Goal: Find specific page/section: Find specific page/section

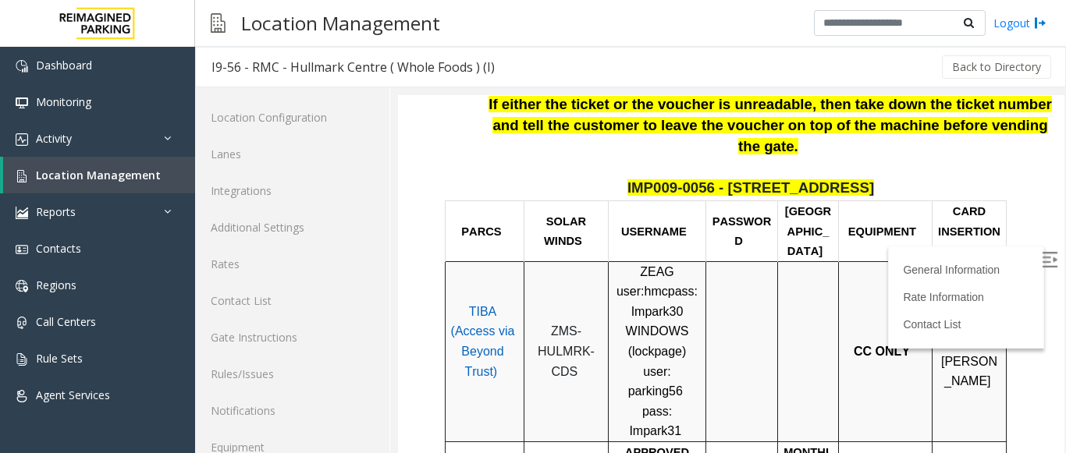
click at [717, 332] on div at bounding box center [741, 352] width 60 height 40
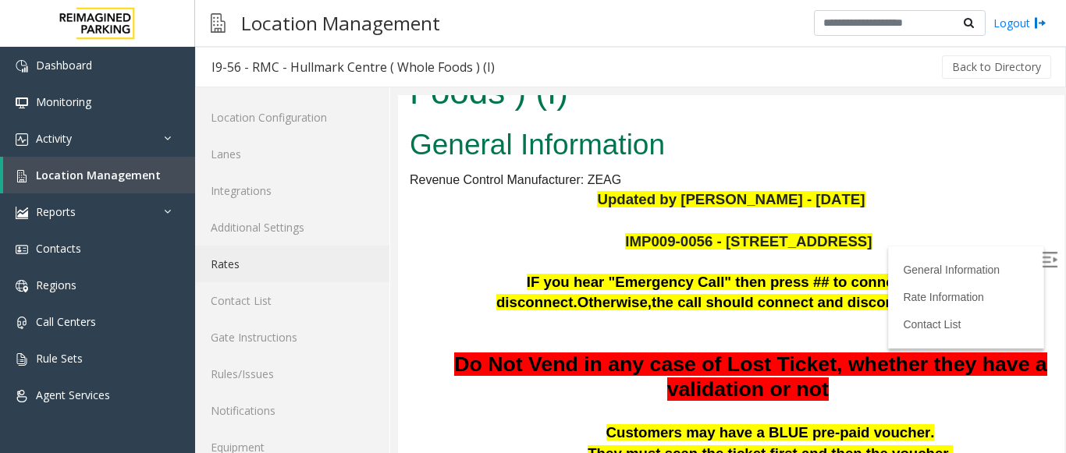
scroll to position [61, 0]
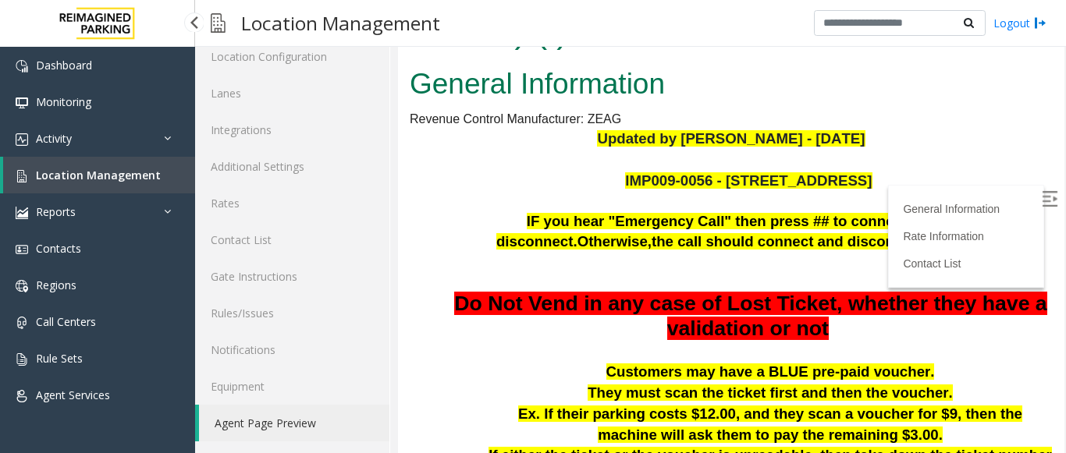
click at [107, 176] on span "Location Management" at bounding box center [98, 175] width 125 height 15
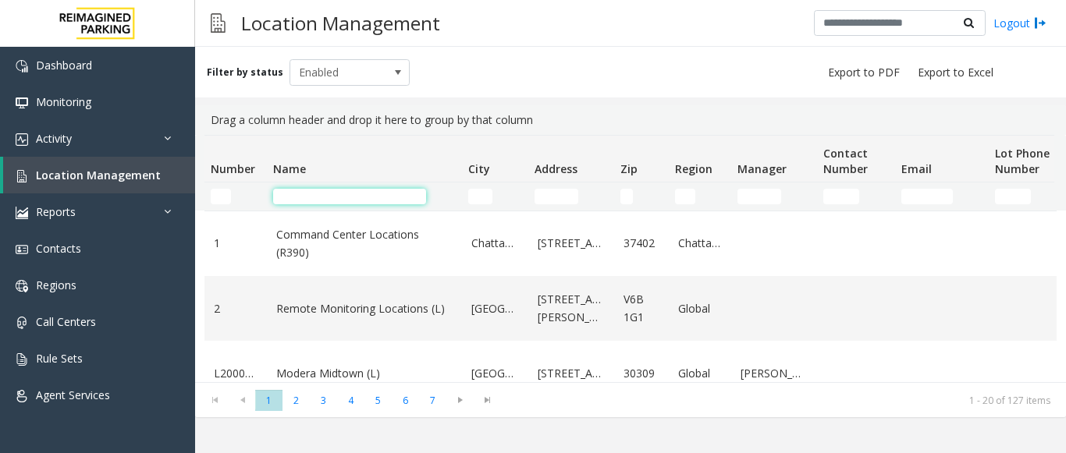
click at [324, 192] on input "Name Filter" at bounding box center [349, 197] width 153 height 16
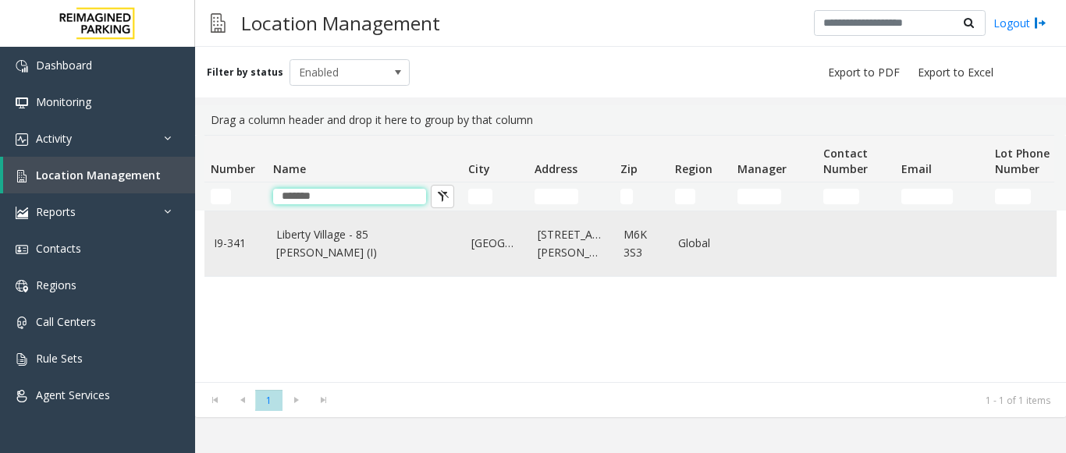
type input "*******"
click at [364, 239] on link "Liberty Village - 85 [PERSON_NAME] (I)" at bounding box center [364, 243] width 176 height 35
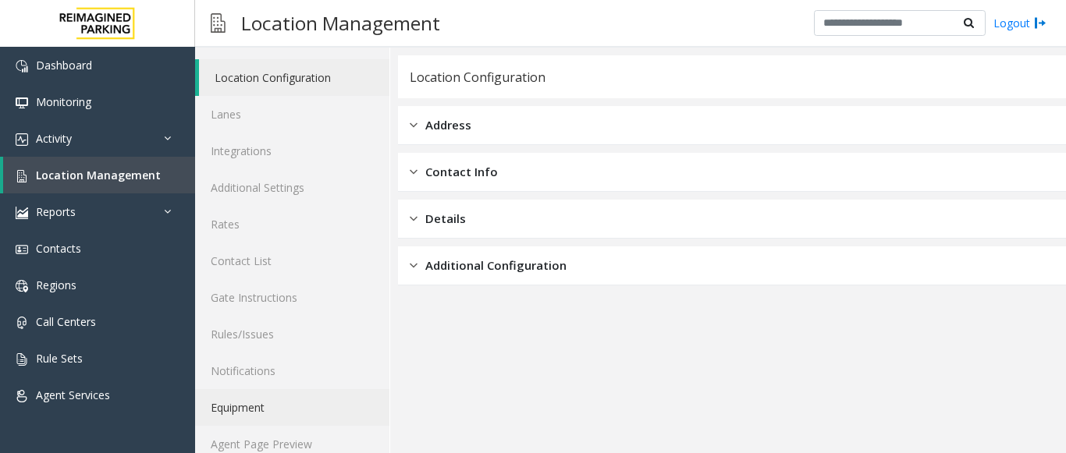
scroll to position [61, 0]
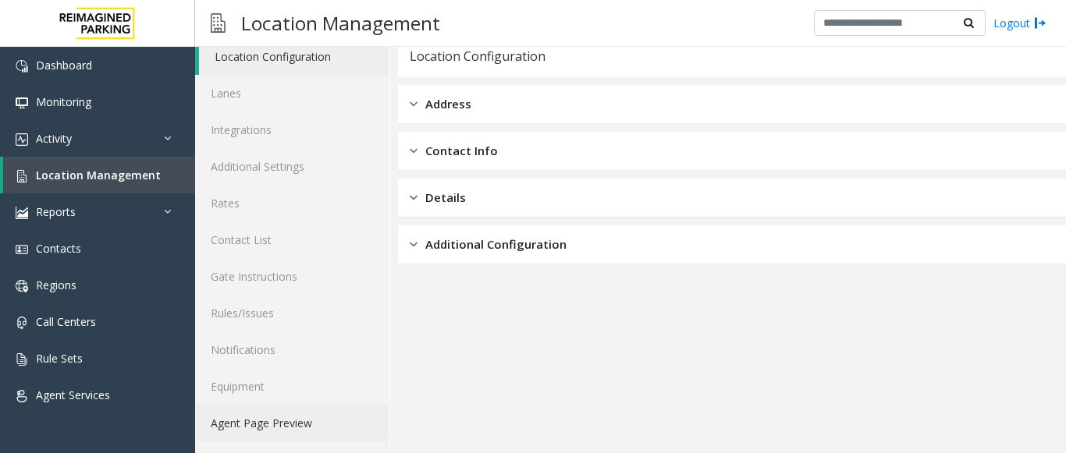
click at [272, 417] on link "Agent Page Preview" at bounding box center [292, 423] width 194 height 37
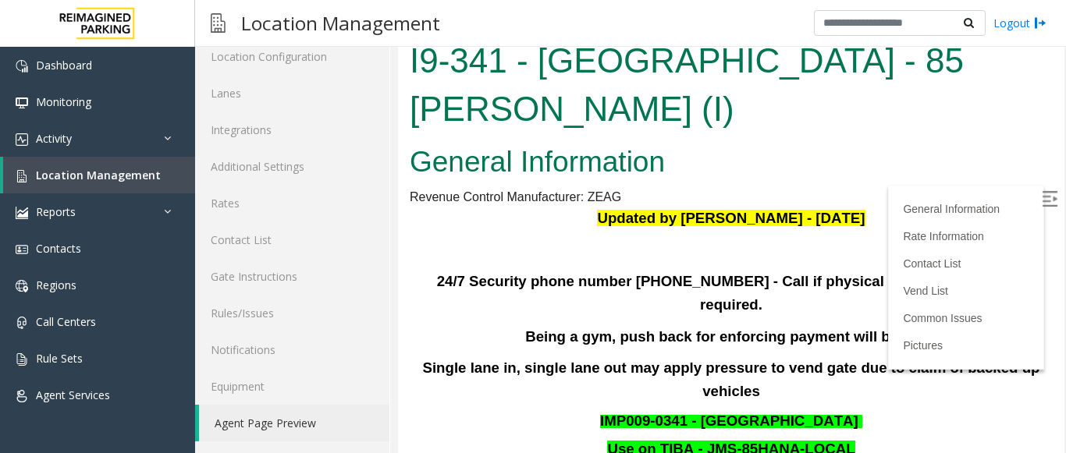
click at [1039, 197] on label at bounding box center [1050, 201] width 23 height 23
click at [992, 139] on div "General Information Revenue Control Manufacturer: ZEAG Updated by [PERSON_NAME]…" at bounding box center [731, 441] width 666 height 605
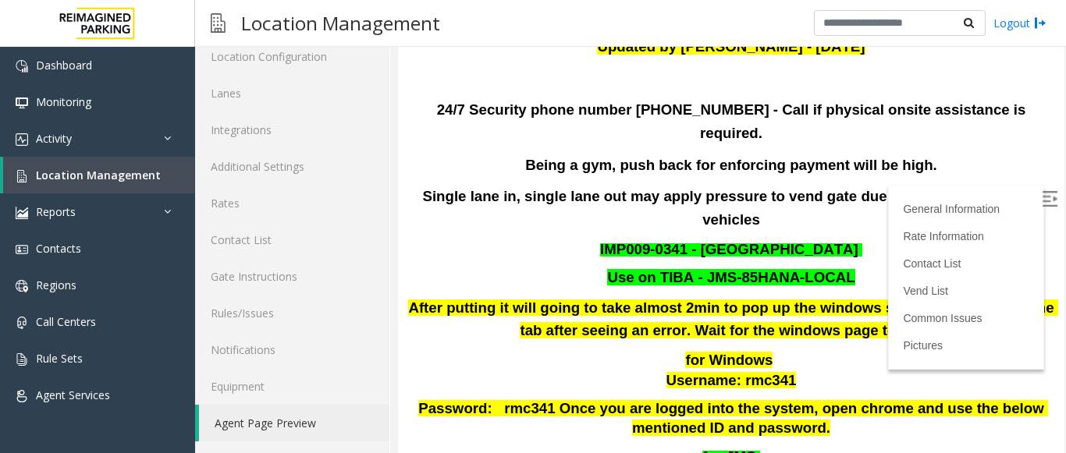
scroll to position [78, 0]
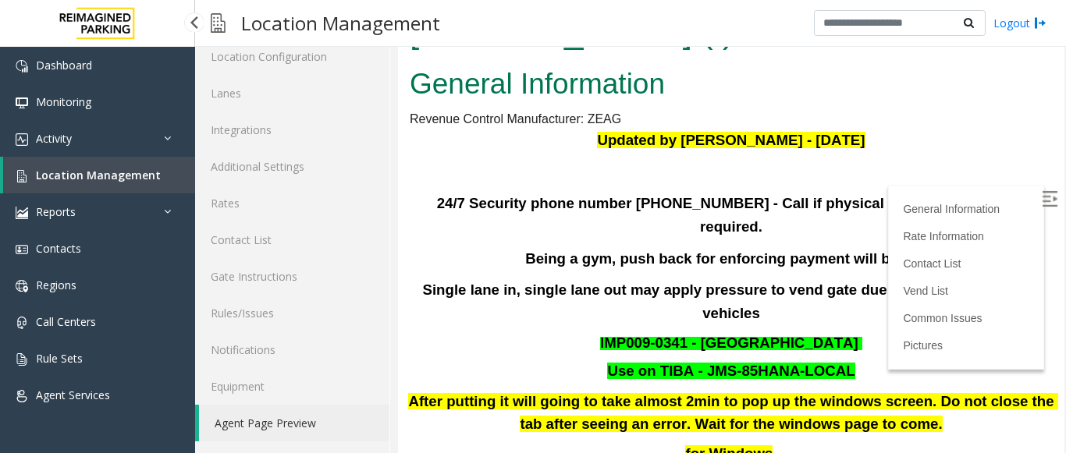
click at [161, 181] on link "Location Management" at bounding box center [99, 175] width 192 height 37
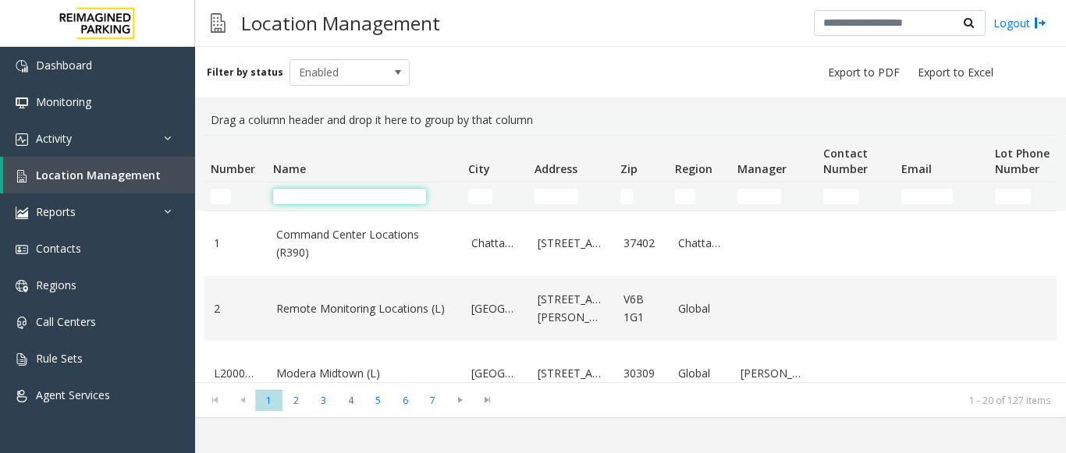
click at [302, 200] on input "Name Filter" at bounding box center [349, 197] width 153 height 16
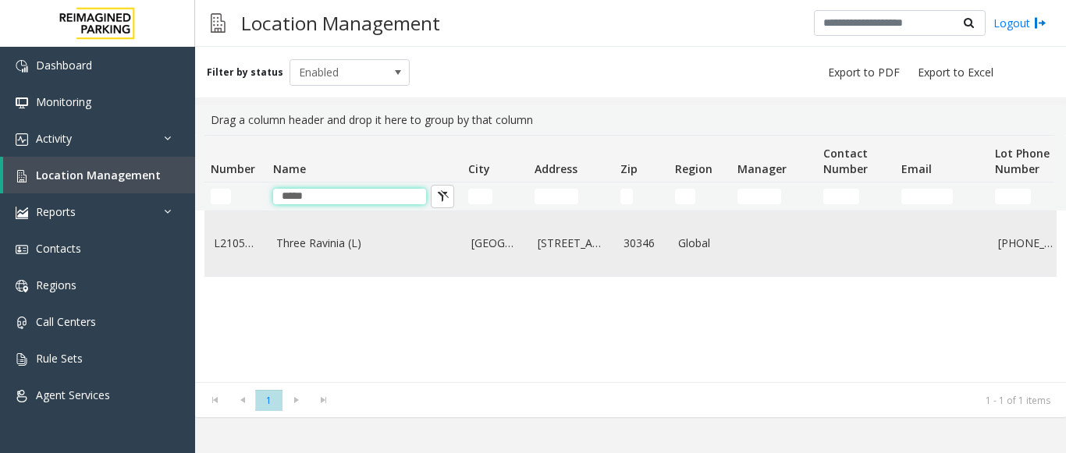
type input "*****"
click at [289, 237] on link "Three Ravinia (L)" at bounding box center [364, 243] width 176 height 17
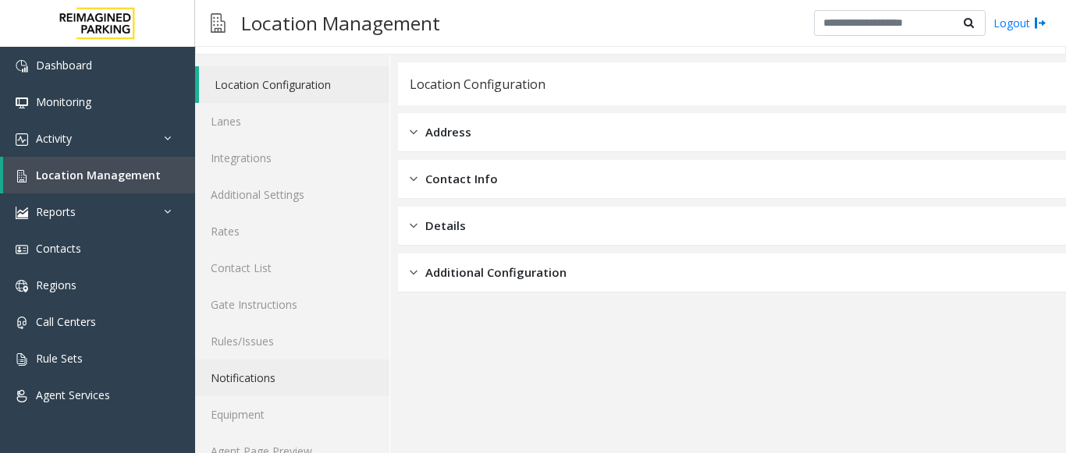
scroll to position [61, 0]
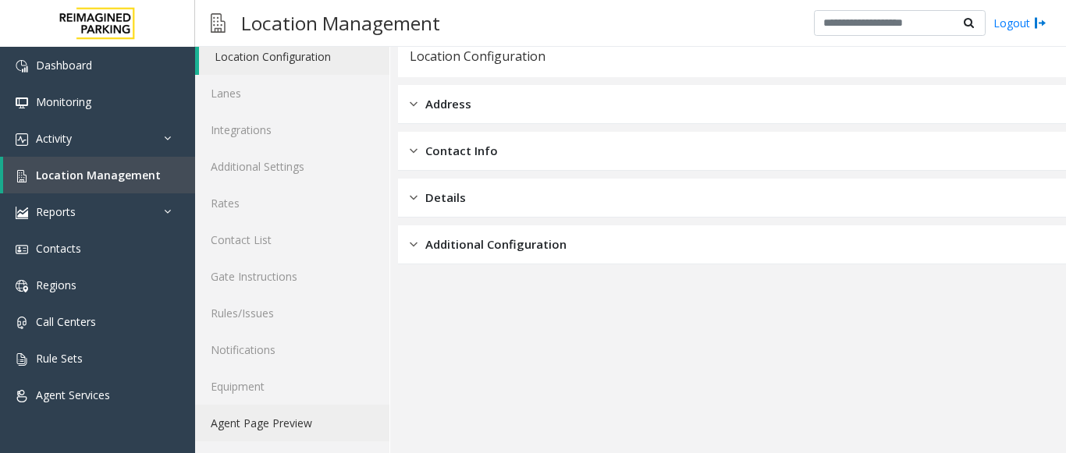
click at [278, 425] on link "Agent Page Preview" at bounding box center [292, 423] width 194 height 37
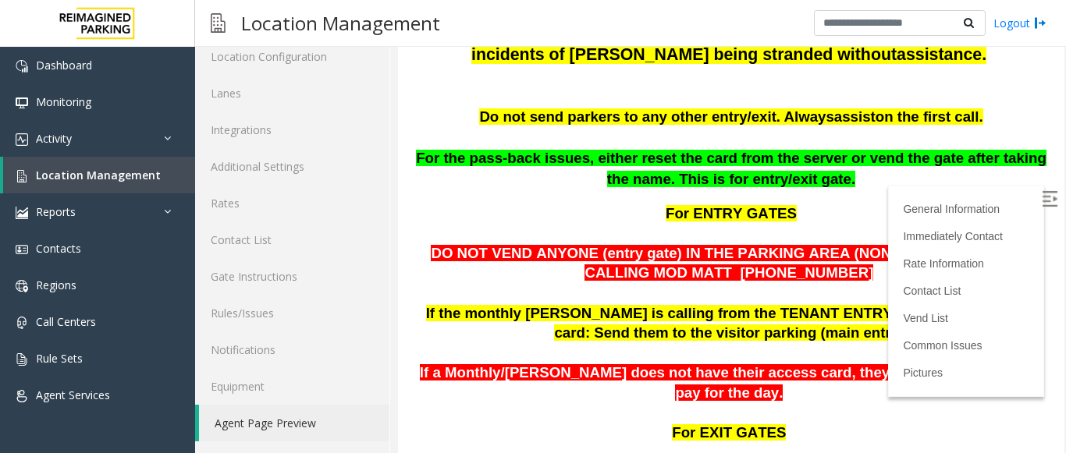
scroll to position [484, 0]
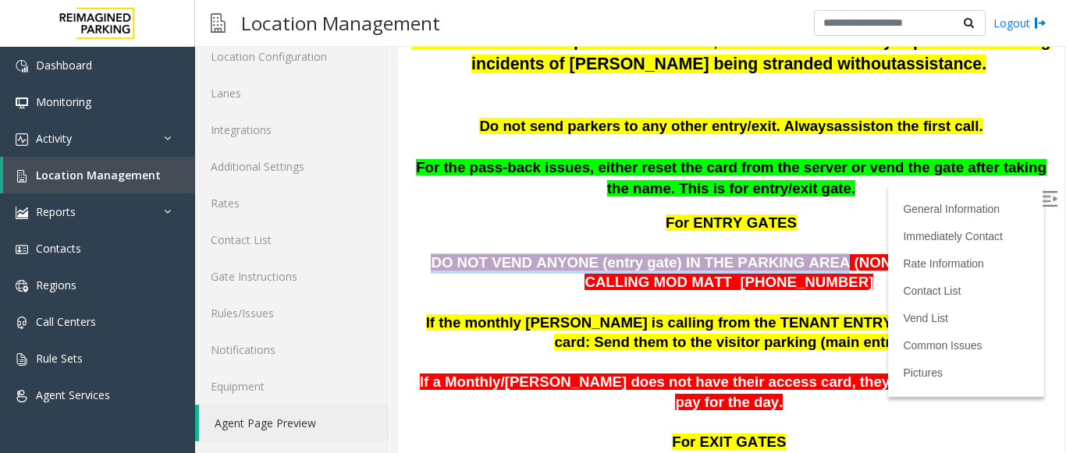
drag, startPoint x: 775, startPoint y: 238, endPoint x: 942, endPoint y: 220, distance: 167.9
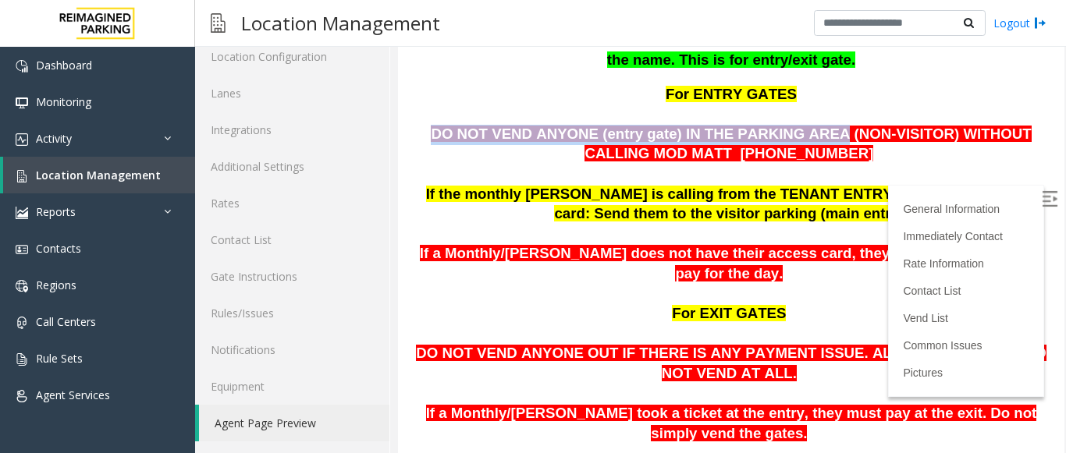
scroll to position [640, 0]
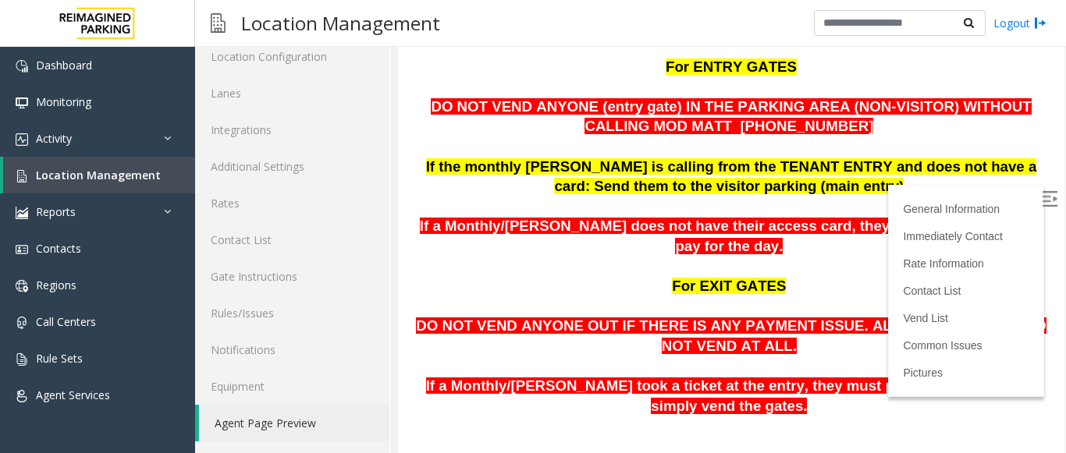
click at [835, 257] on p "For EXIT GATES" at bounding box center [731, 277] width 643 height 40
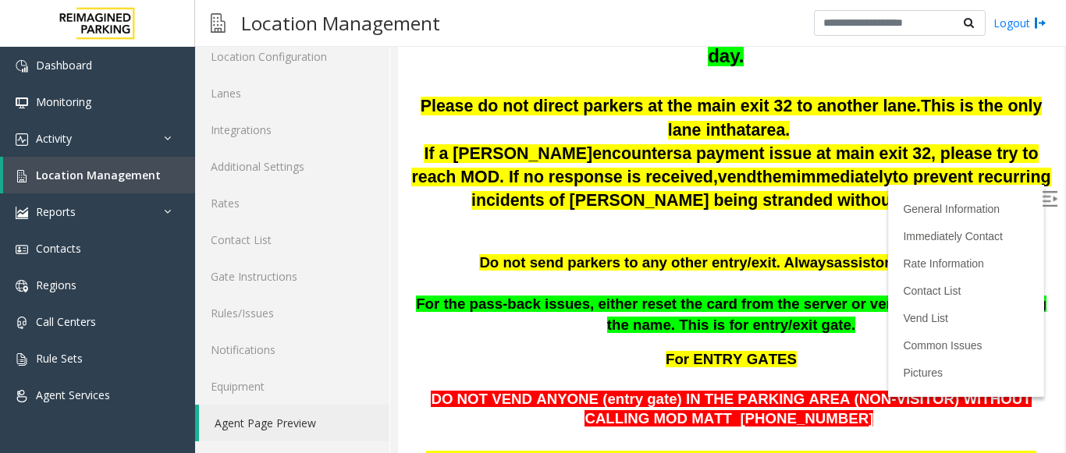
scroll to position [328, 0]
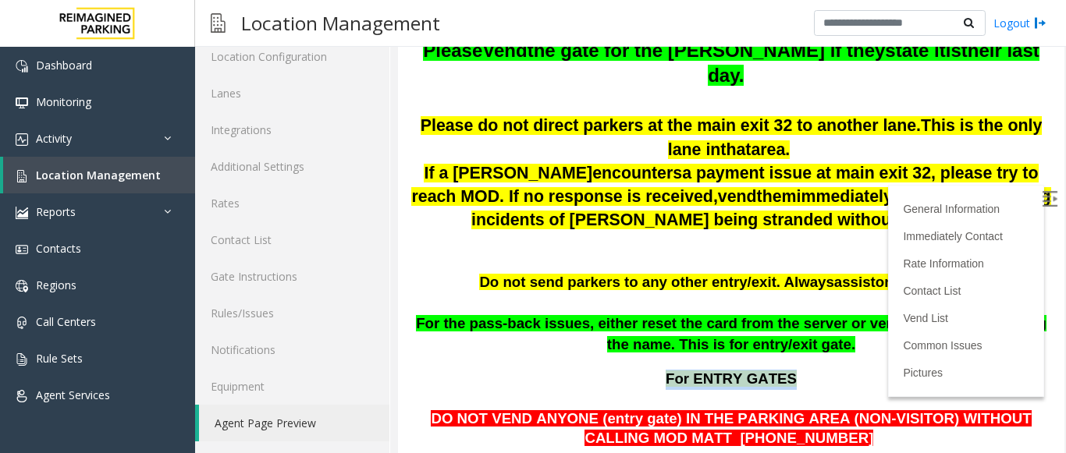
drag, startPoint x: 667, startPoint y: 346, endPoint x: 778, endPoint y: 357, distance: 111.3
click at [778, 370] on p "For ENTRY GATES" at bounding box center [731, 380] width 643 height 20
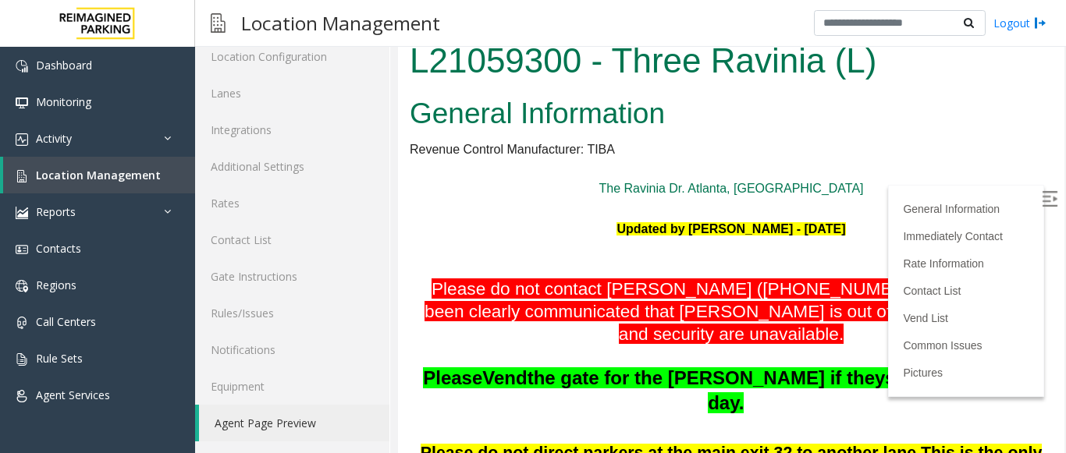
scroll to position [0, 0]
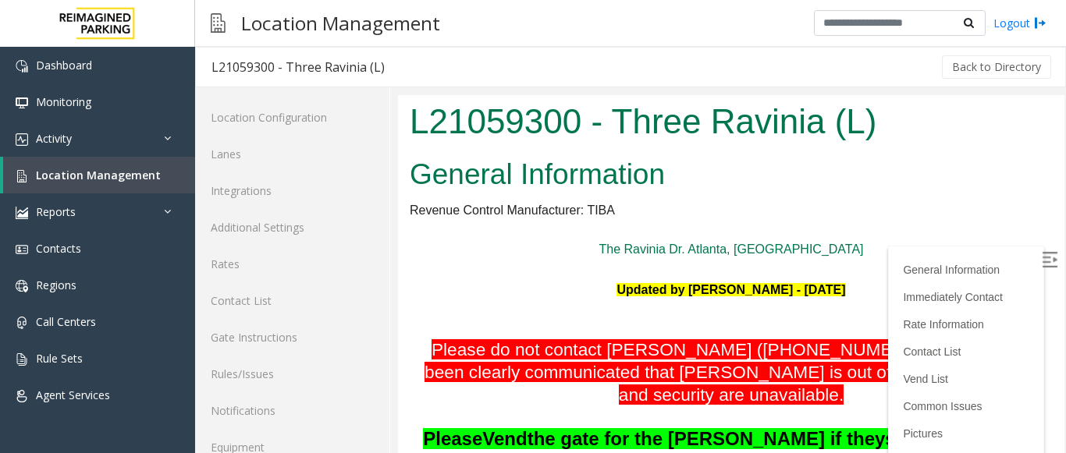
click at [698, 121] on h1 "L21059300 - Three Ravinia (L)" at bounding box center [731, 122] width 643 height 48
click at [833, 183] on h2 "General Information" at bounding box center [731, 174] width 643 height 41
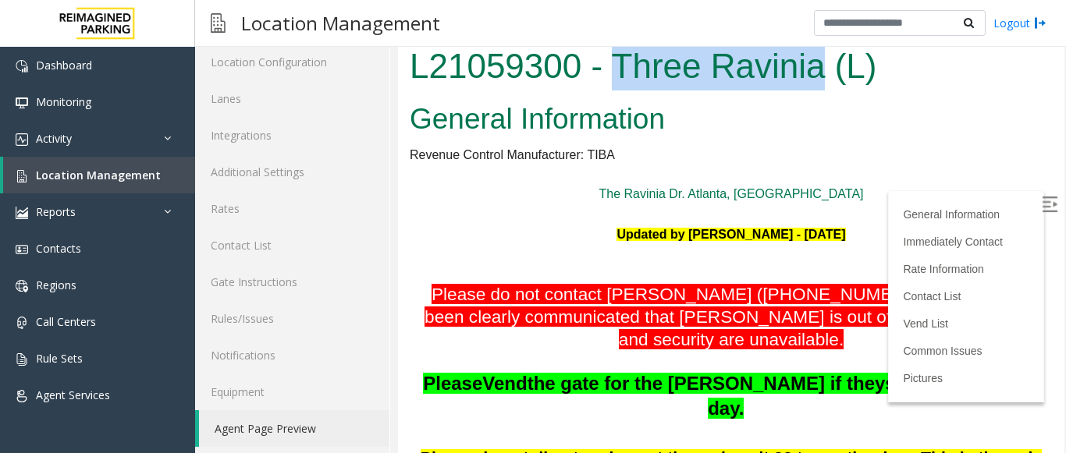
drag, startPoint x: 823, startPoint y: 62, endPoint x: 618, endPoint y: 80, distance: 206.0
click at [618, 80] on h1 "L21059300 - Three Ravinia (L)" at bounding box center [731, 66] width 643 height 48
copy h1 "Three Ravinia"
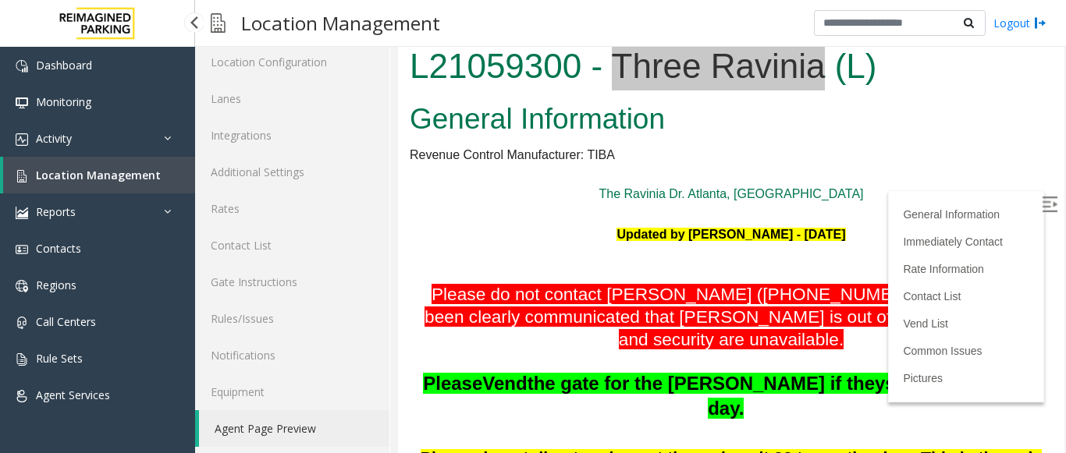
click at [64, 173] on span "Location Management" at bounding box center [98, 175] width 125 height 15
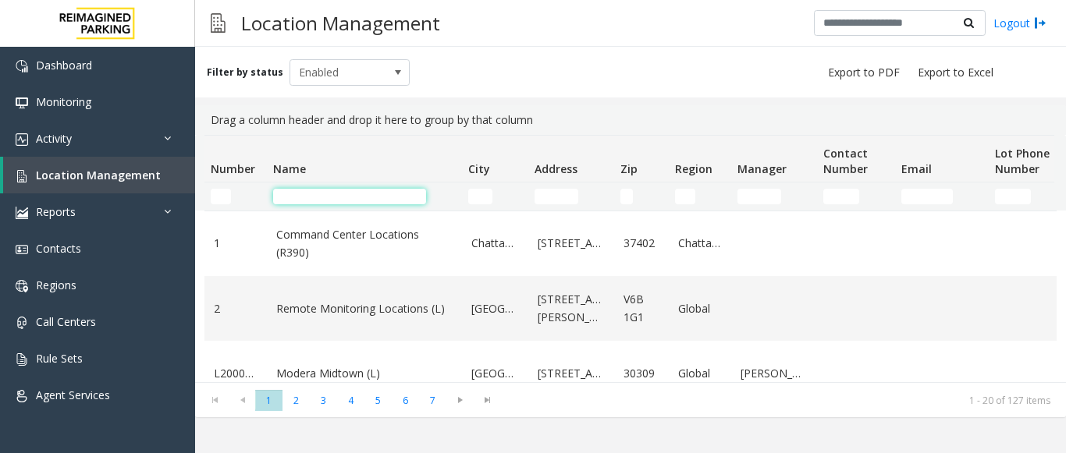
click at [300, 196] on input "Name Filter" at bounding box center [349, 197] width 153 height 16
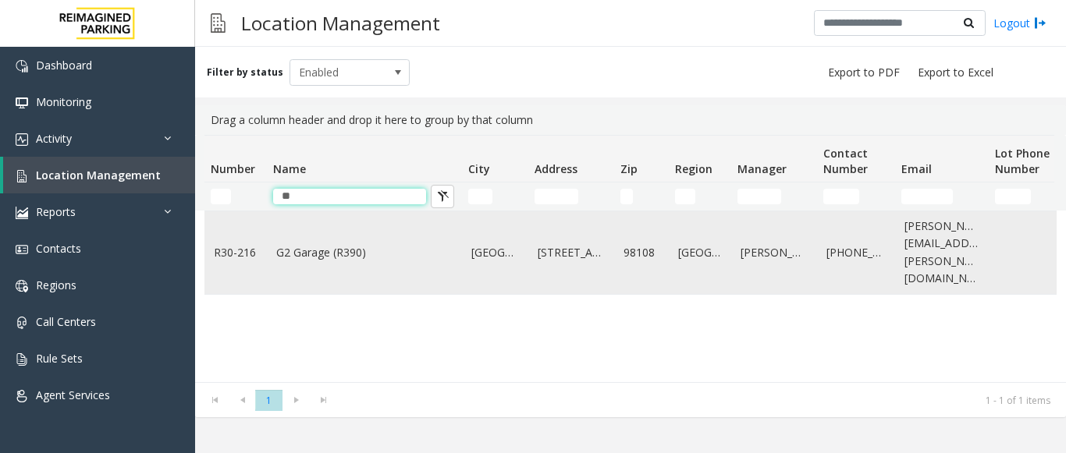
type input "**"
click at [401, 244] on link "G2 Garage (R390)" at bounding box center [364, 252] width 176 height 17
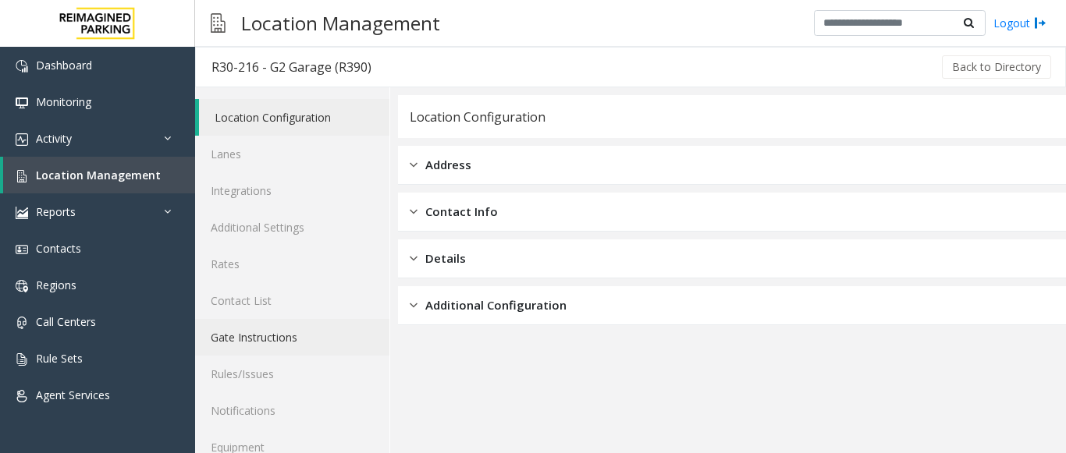
scroll to position [61, 0]
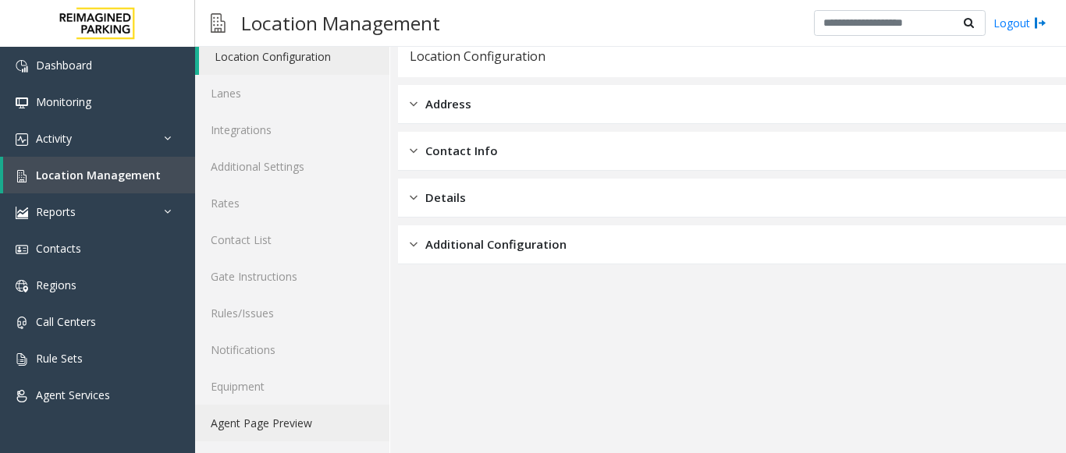
click at [274, 420] on link "Agent Page Preview" at bounding box center [292, 423] width 194 height 37
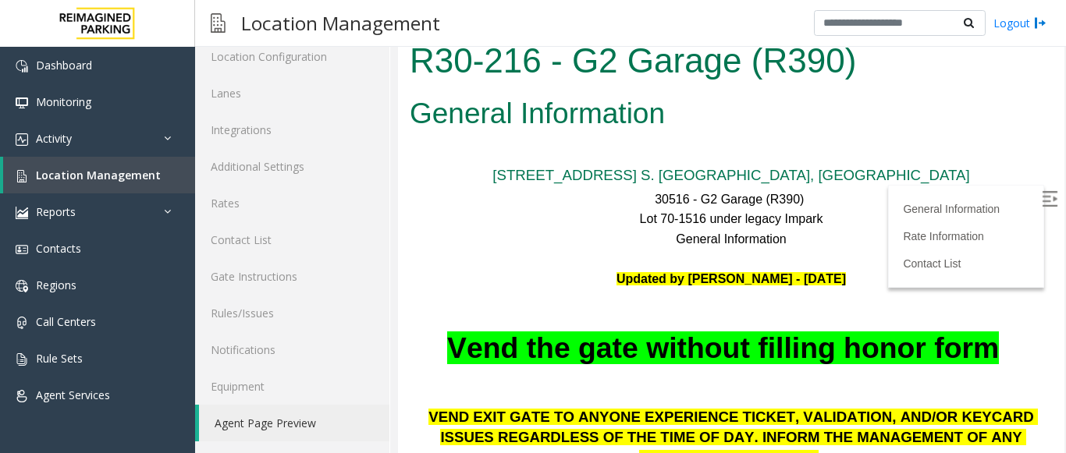
scroll to position [78, 0]
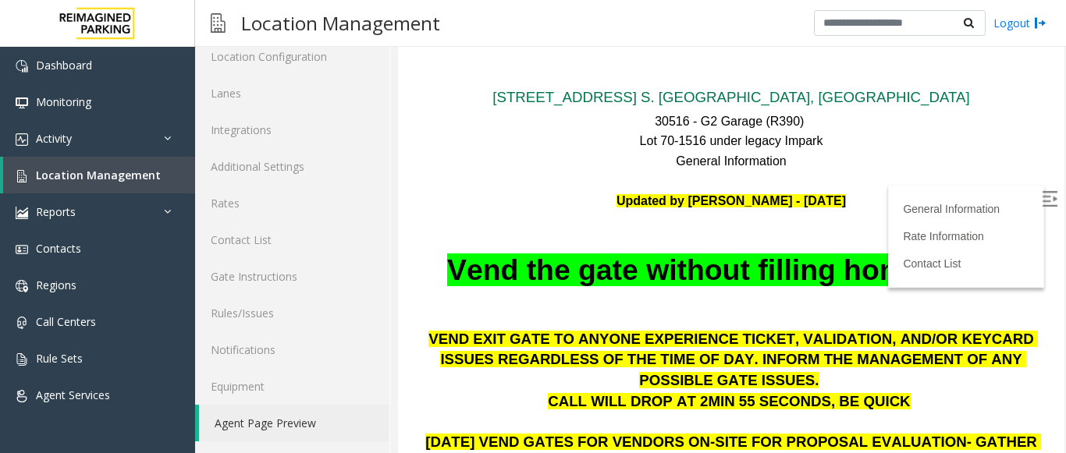
click at [1041, 195] on img at bounding box center [1049, 199] width 16 height 16
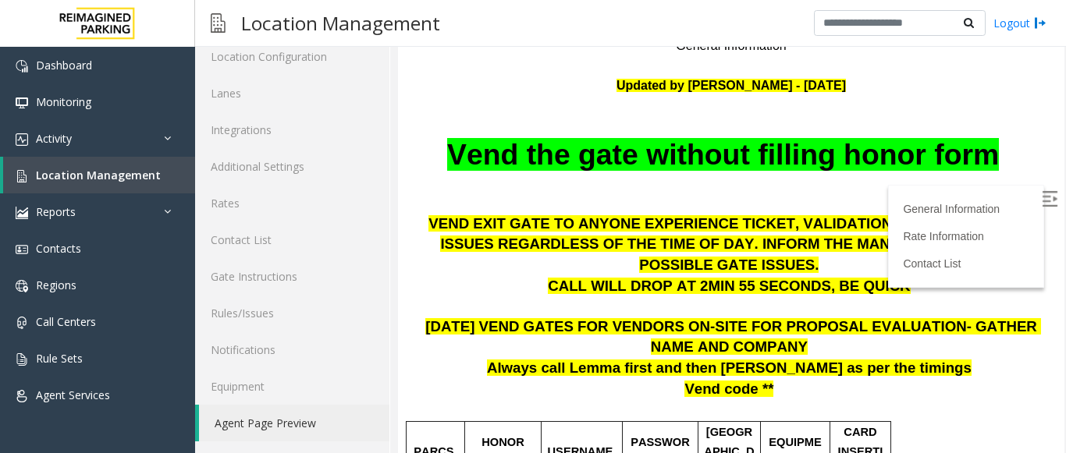
scroll to position [234, 0]
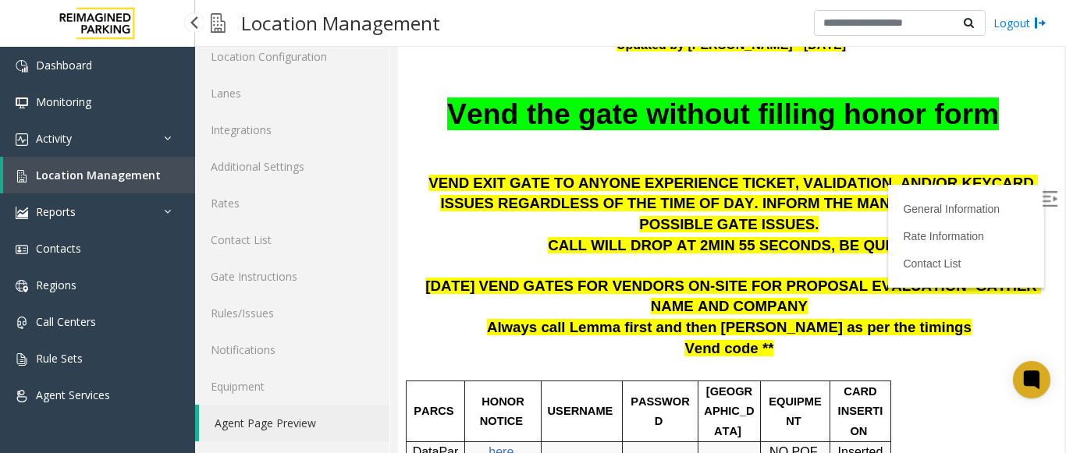
click at [121, 178] on span "Location Management" at bounding box center [98, 175] width 125 height 15
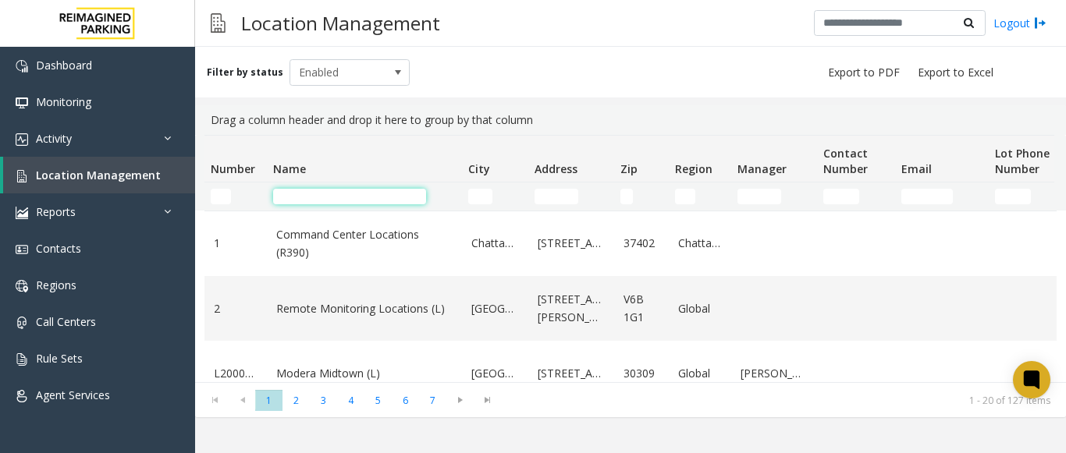
click at [316, 197] on input "Name Filter" at bounding box center [349, 197] width 153 height 16
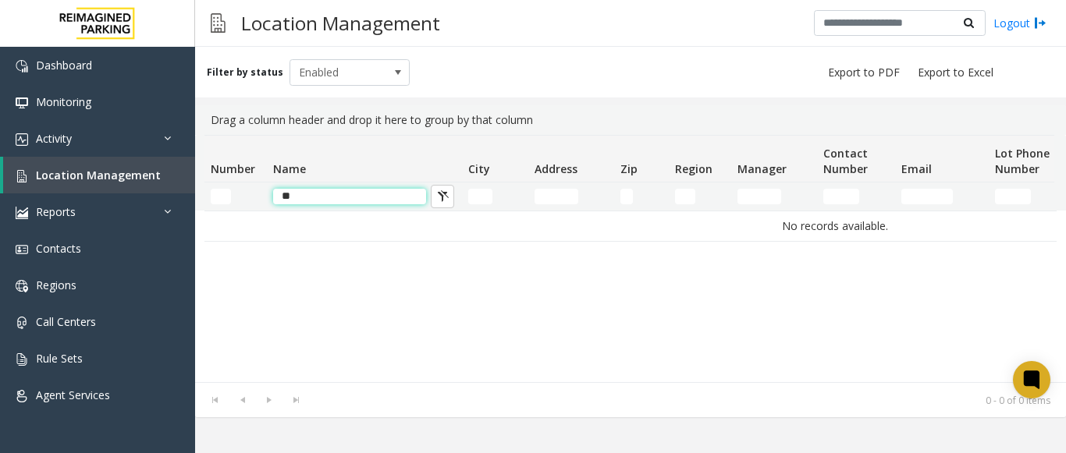
type input "*"
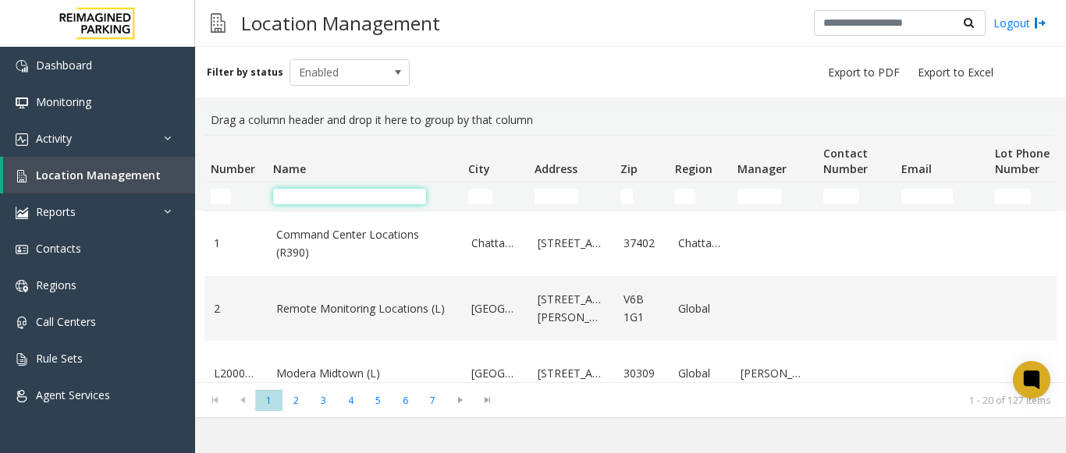
click at [344, 195] on input "Name Filter" at bounding box center [349, 197] width 153 height 16
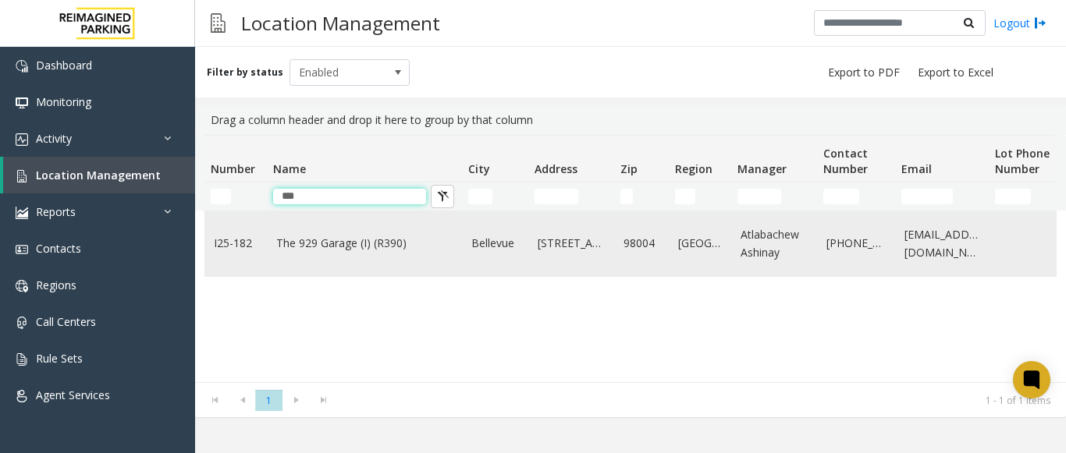
type input "***"
click at [309, 236] on link "The 929 Garage (I) (R390)" at bounding box center [364, 243] width 176 height 17
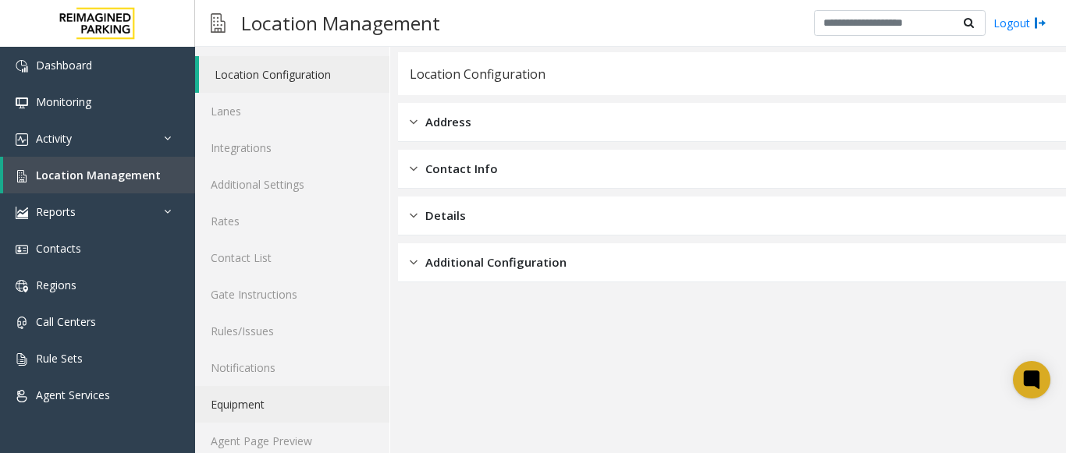
scroll to position [61, 0]
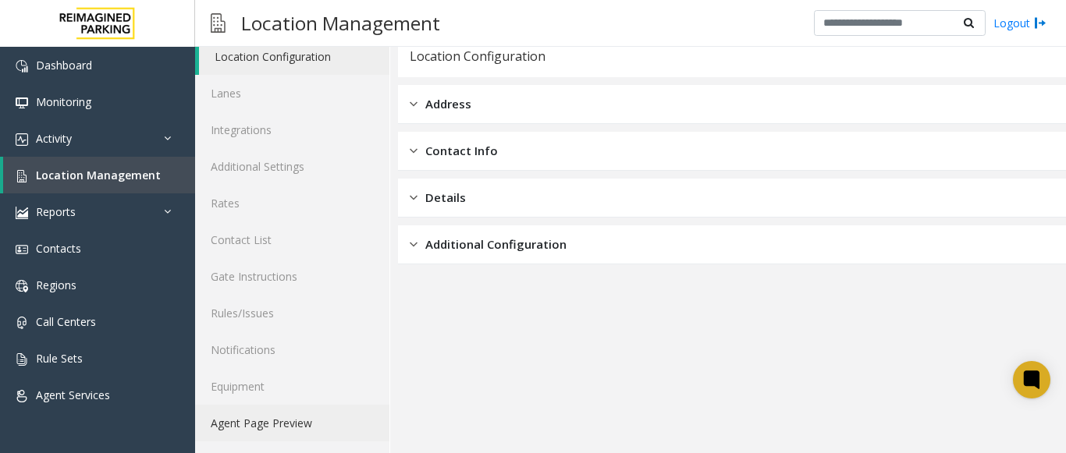
click at [286, 410] on link "Agent Page Preview" at bounding box center [292, 423] width 194 height 37
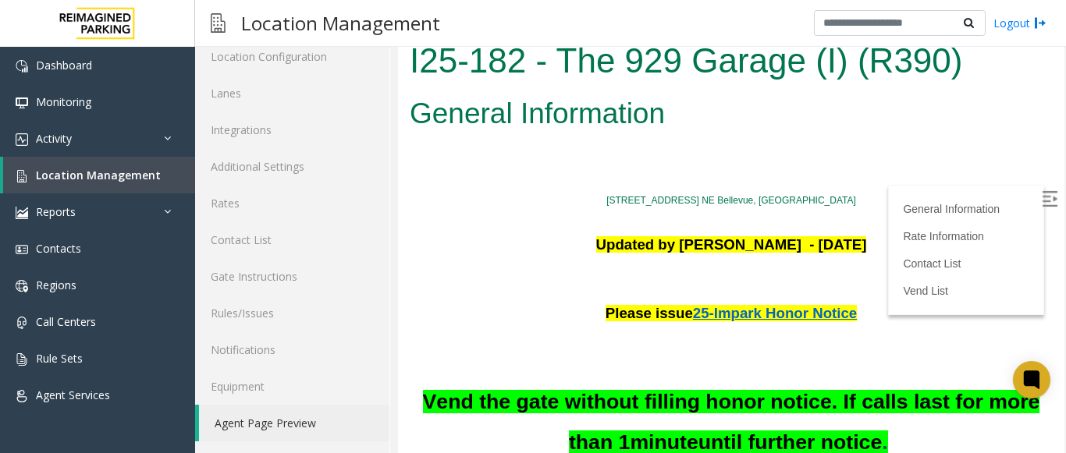
click at [1041, 203] on img at bounding box center [1049, 199] width 16 height 16
click at [73, 179] on span "Location Management" at bounding box center [98, 175] width 125 height 15
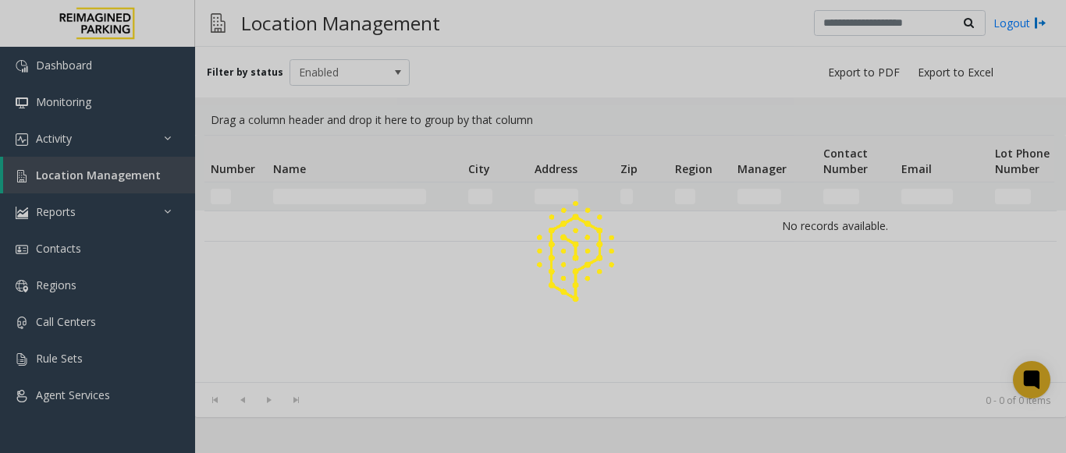
click at [301, 193] on div at bounding box center [533, 226] width 1066 height 453
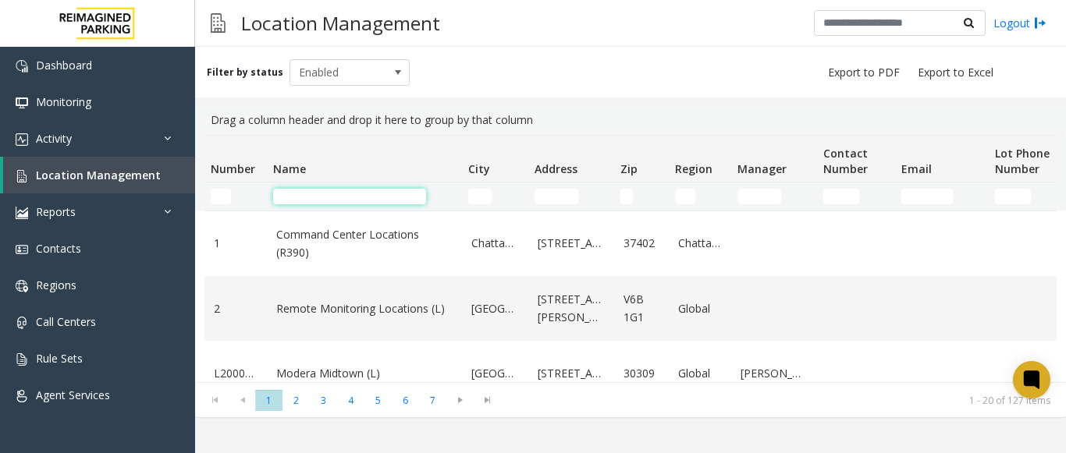
click at [301, 193] on input "Name Filter" at bounding box center [349, 197] width 153 height 16
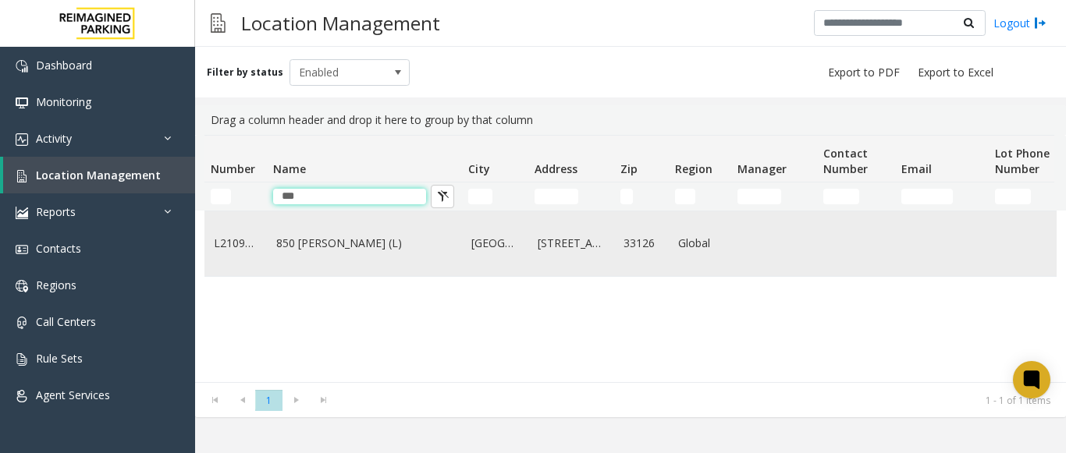
type input "***"
click at [352, 252] on link "850 [PERSON_NAME] (L)" at bounding box center [364, 243] width 176 height 17
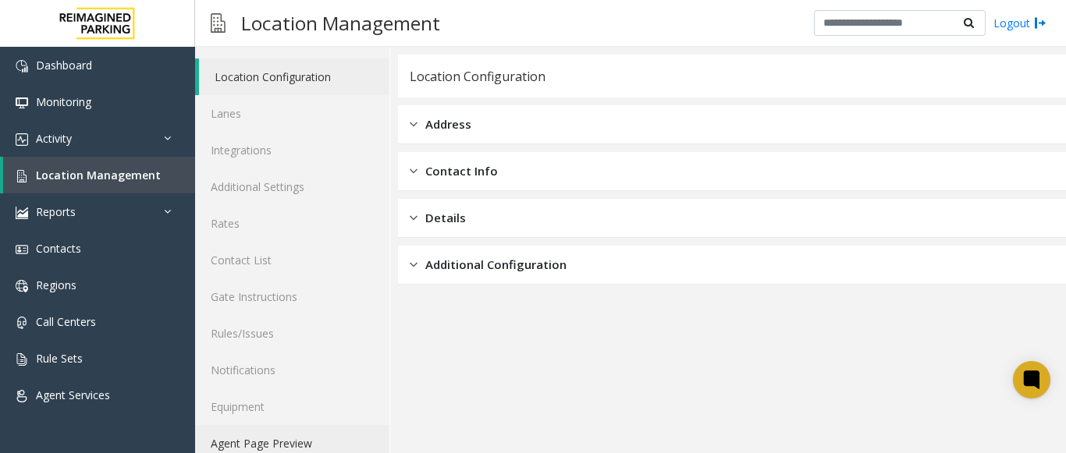
scroll to position [61, 0]
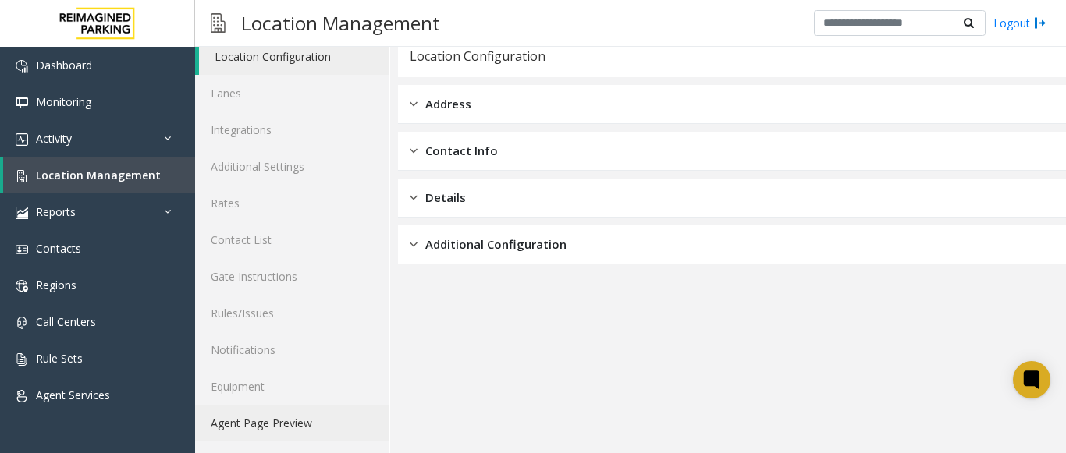
click at [300, 426] on link "Agent Page Preview" at bounding box center [292, 423] width 194 height 37
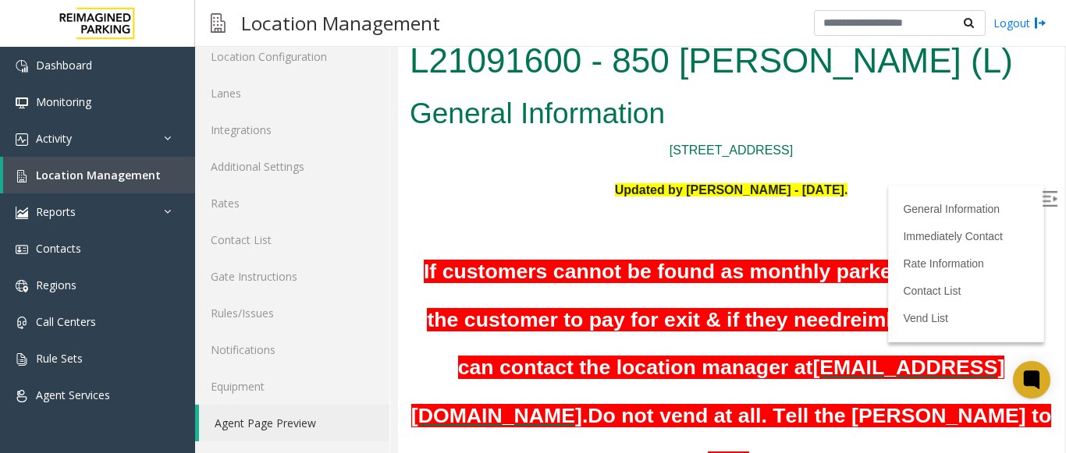
click at [1039, 199] on label at bounding box center [1050, 201] width 23 height 23
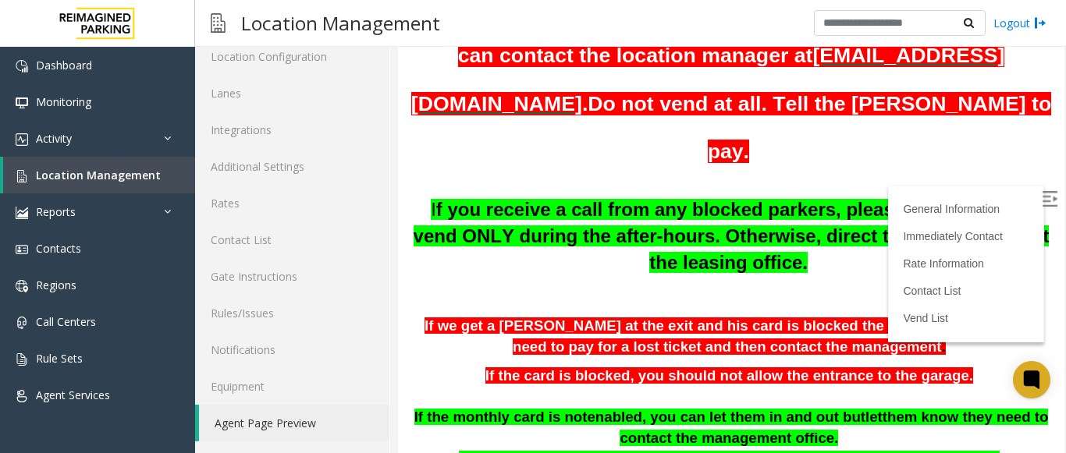
scroll to position [234, 0]
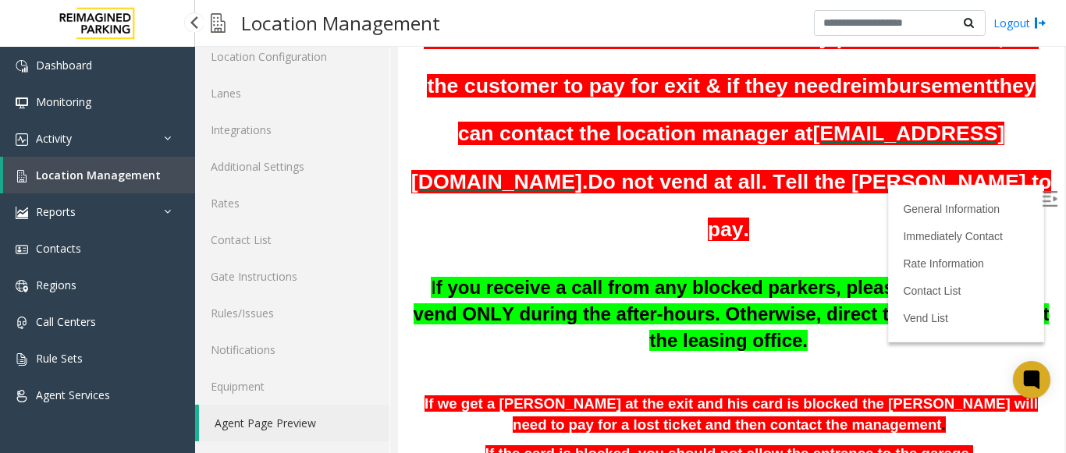
click at [118, 169] on span "Location Management" at bounding box center [98, 175] width 125 height 15
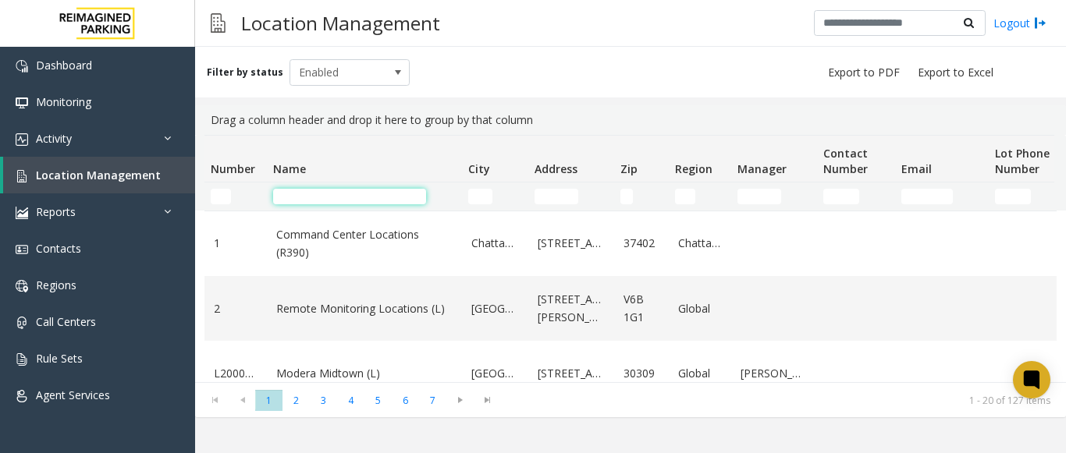
click at [319, 198] on input "Name Filter" at bounding box center [349, 197] width 153 height 16
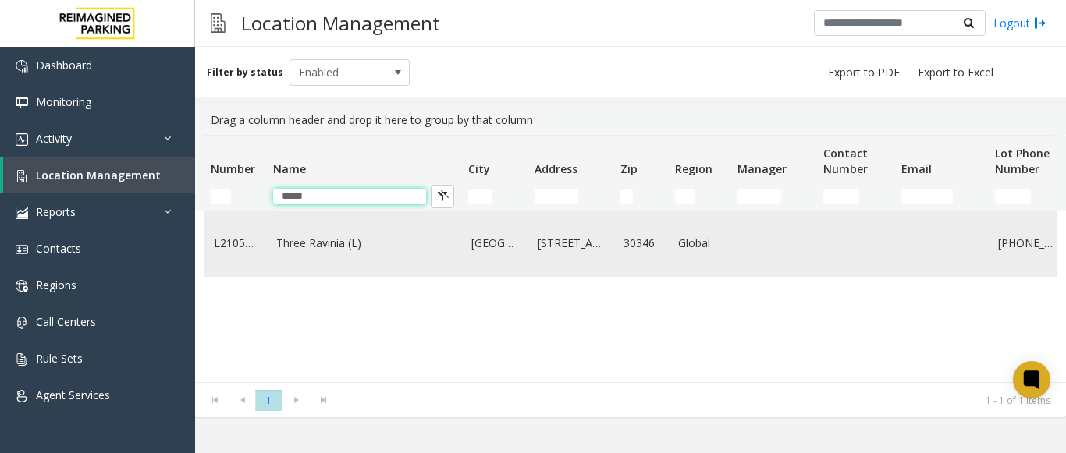
type input "*****"
click at [310, 236] on link "Three Ravinia (L)" at bounding box center [364, 243] width 176 height 17
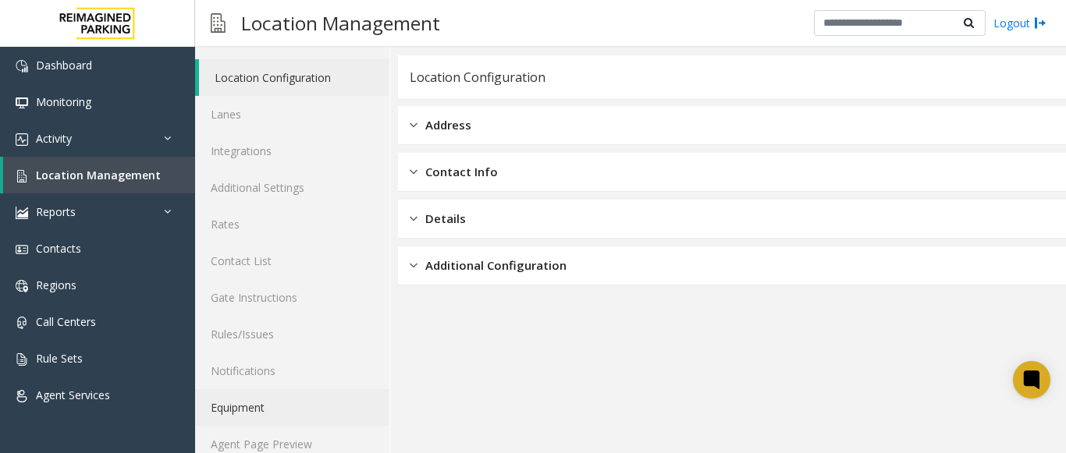
scroll to position [61, 0]
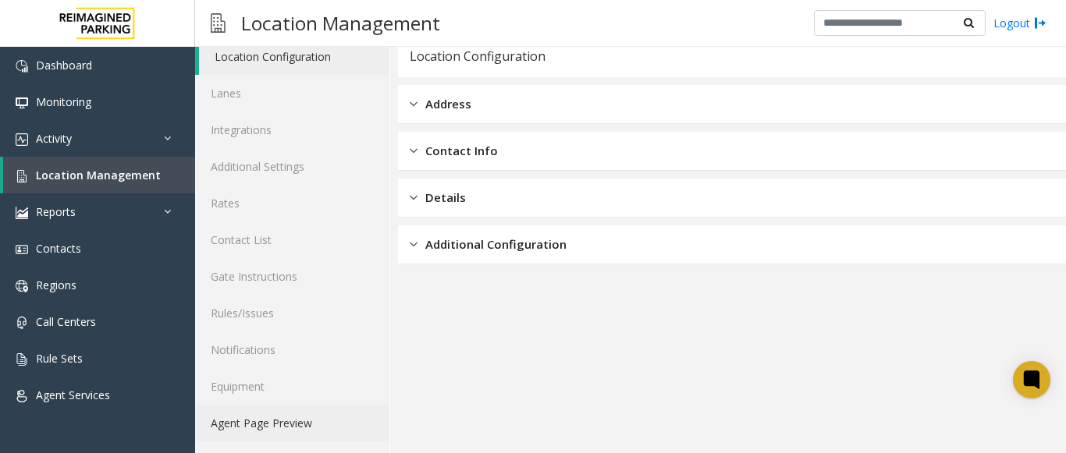
click at [270, 409] on link "Agent Page Preview" at bounding box center [292, 423] width 194 height 37
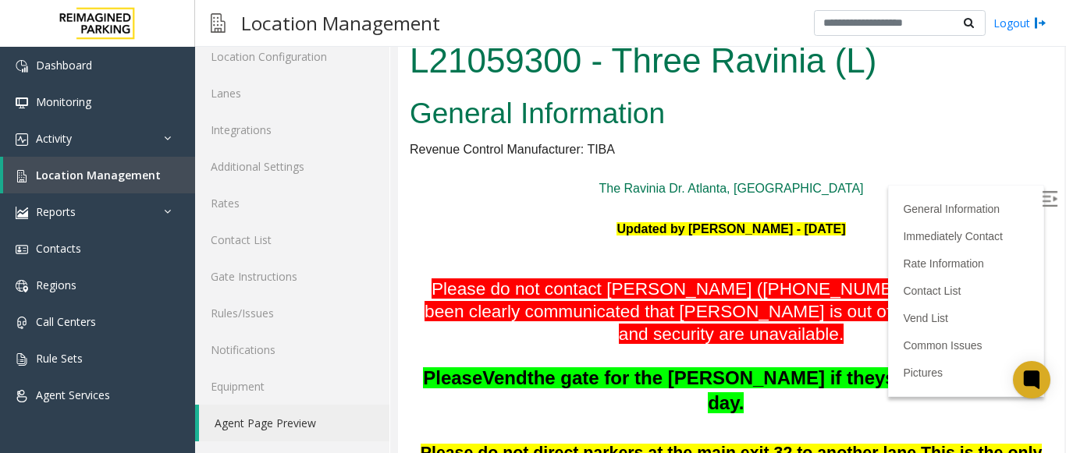
click at [1041, 202] on img at bounding box center [1049, 199] width 16 height 16
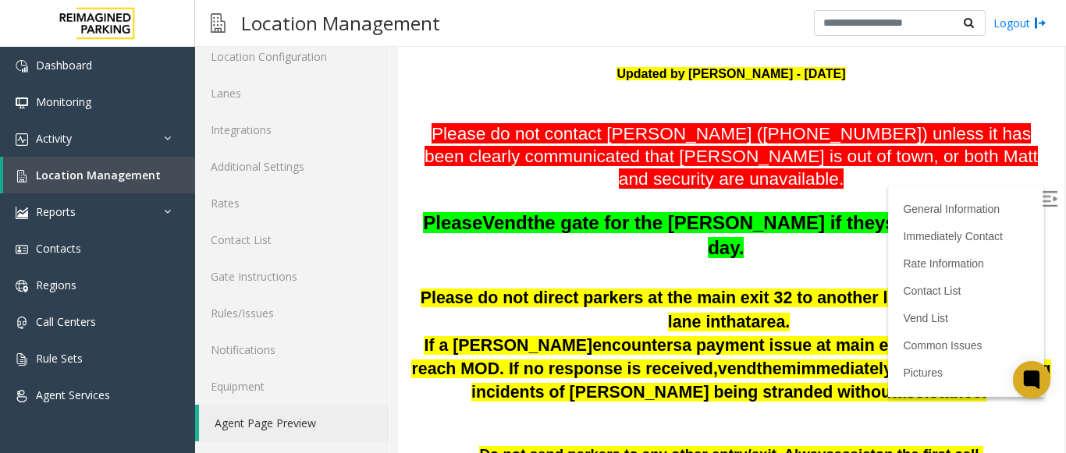
scroll to position [156, 0]
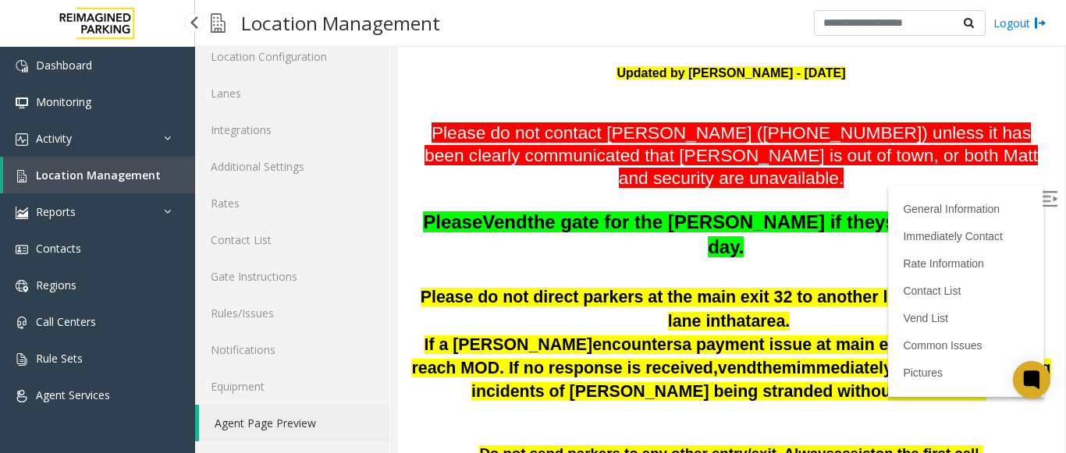
click at [47, 174] on span "Location Management" at bounding box center [98, 175] width 125 height 15
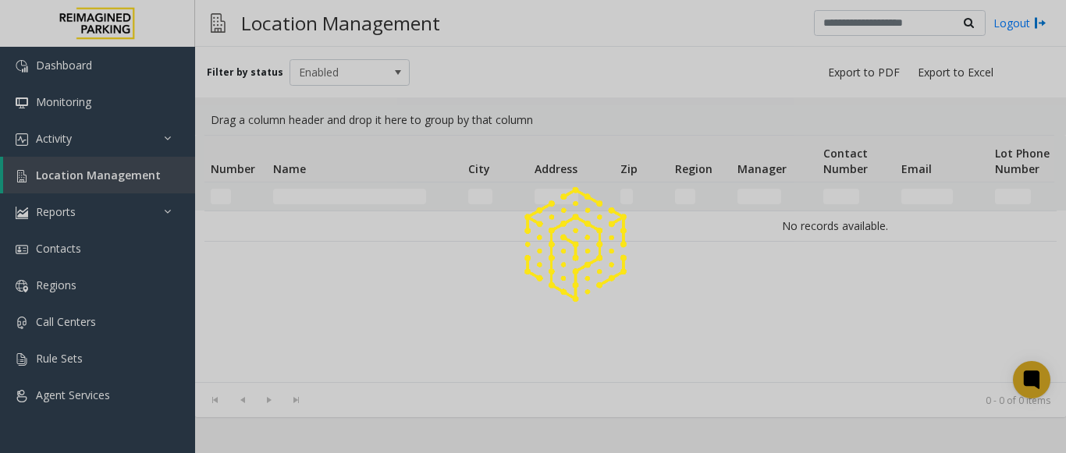
click at [300, 196] on div at bounding box center [533, 226] width 1066 height 453
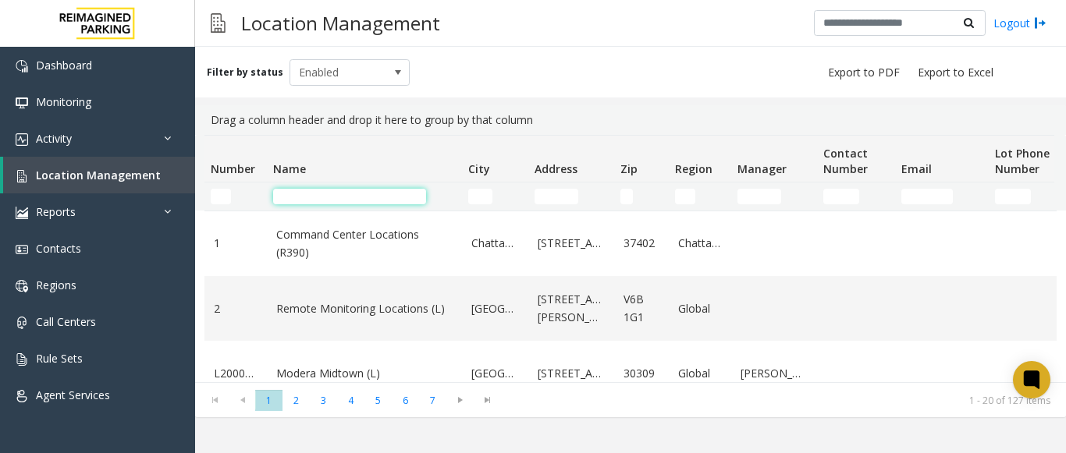
click at [300, 196] on input "Name Filter" at bounding box center [349, 197] width 153 height 16
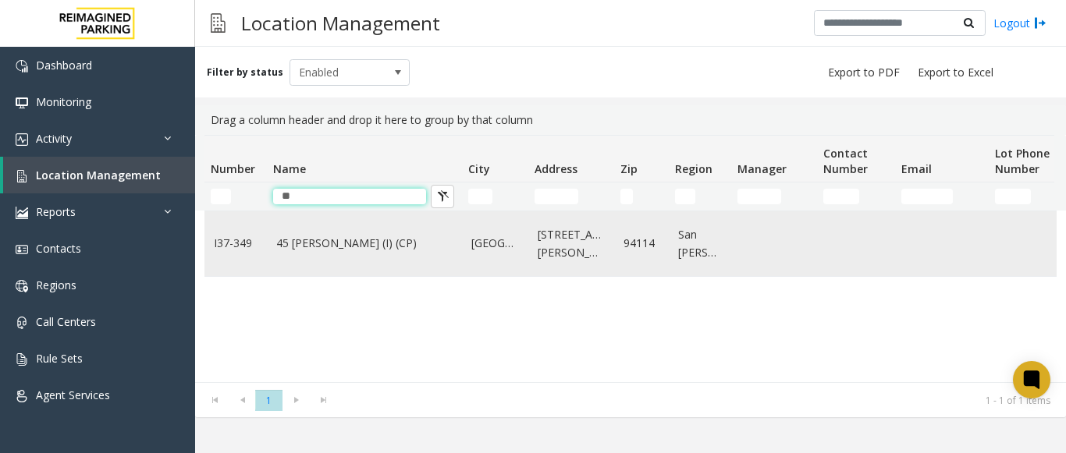
type input "**"
click at [344, 266] on td "45 [PERSON_NAME] (I) (CP)" at bounding box center [364, 243] width 195 height 65
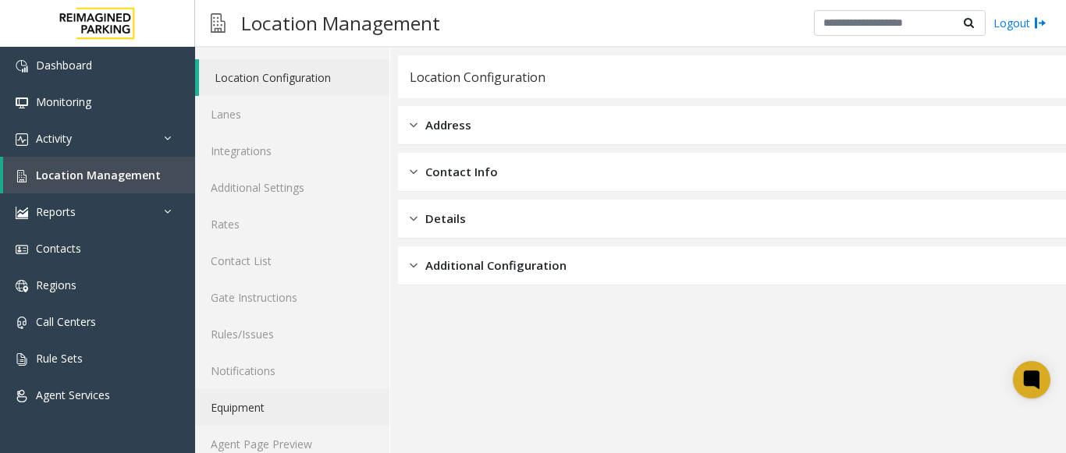
scroll to position [61, 0]
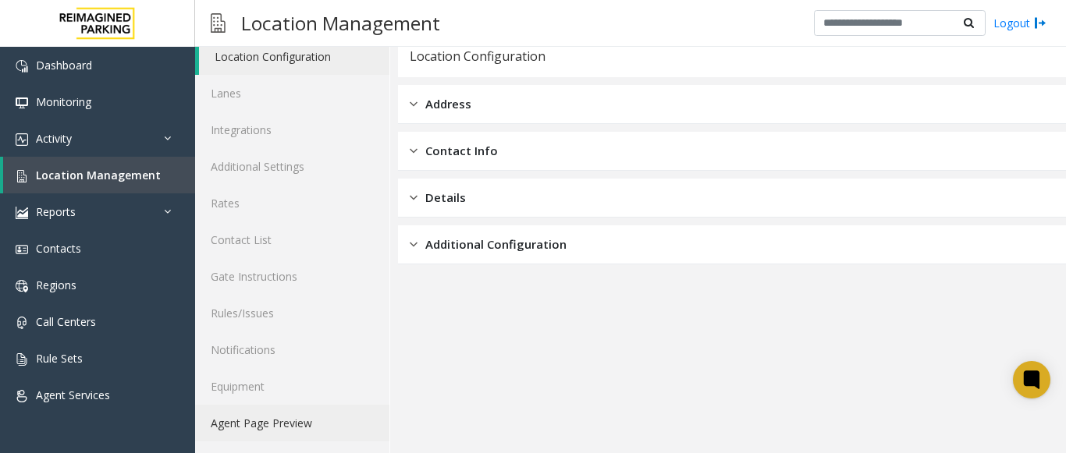
click at [250, 414] on link "Agent Page Preview" at bounding box center [292, 423] width 194 height 37
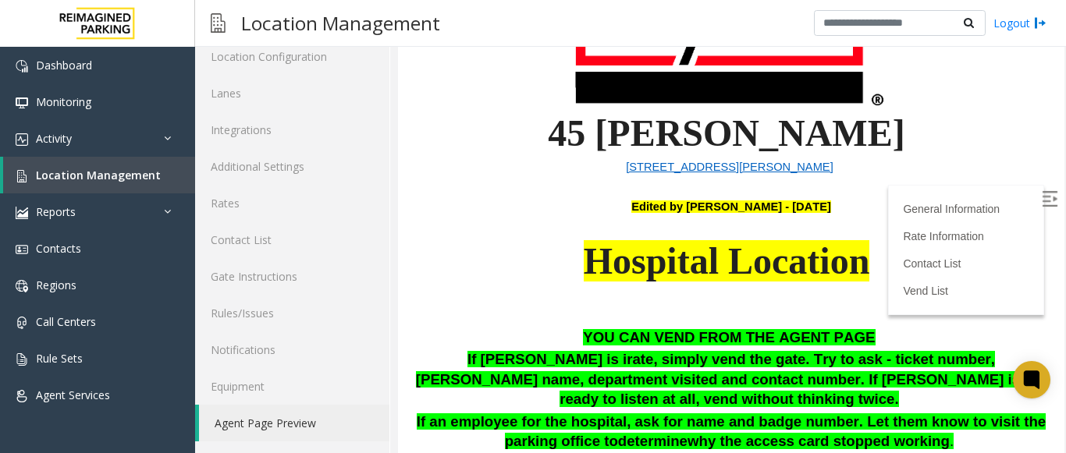
scroll to position [390, 0]
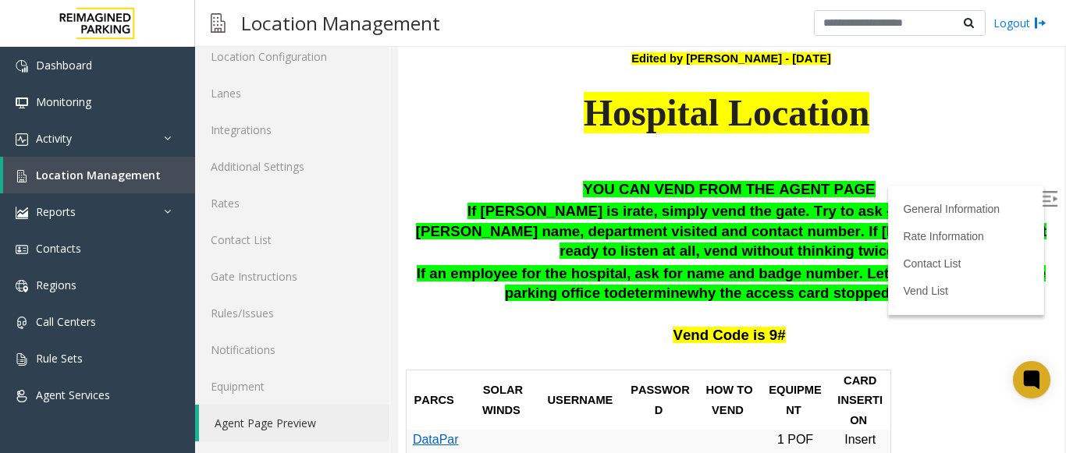
click at [1041, 194] on img at bounding box center [1049, 199] width 16 height 16
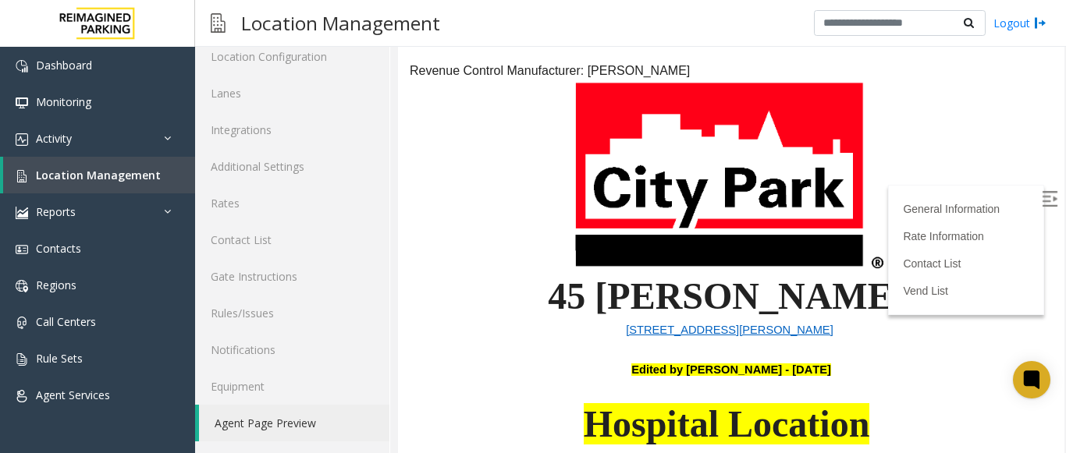
scroll to position [78, 0]
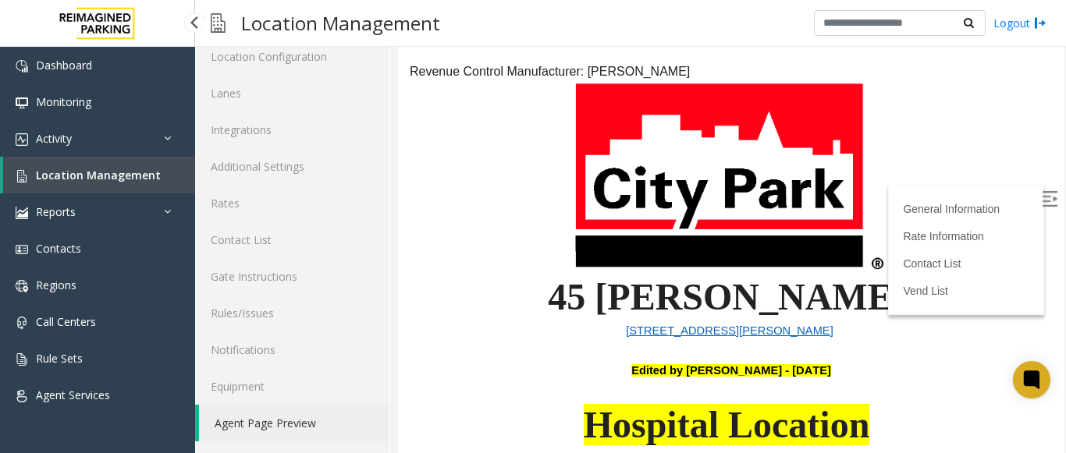
click at [137, 169] on span "Location Management" at bounding box center [98, 175] width 125 height 15
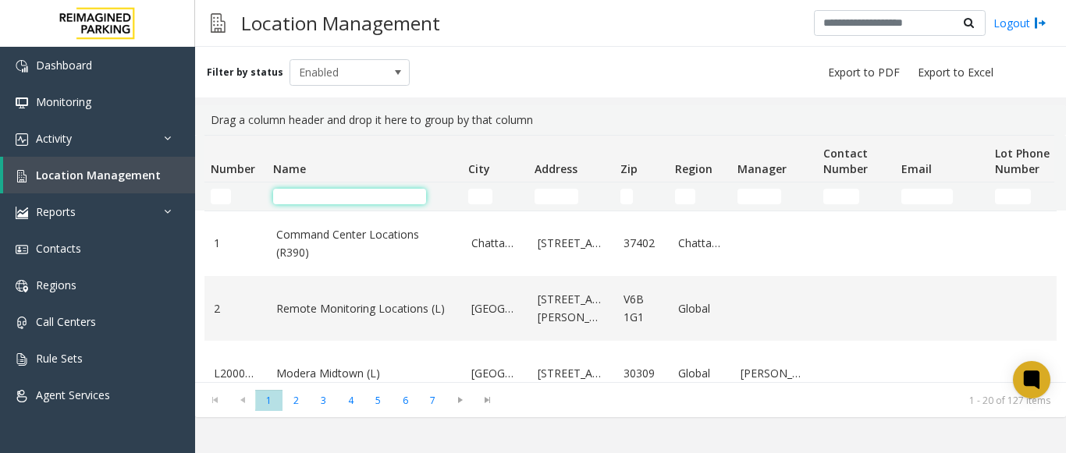
click at [296, 193] on input "Name Filter" at bounding box center [349, 197] width 153 height 16
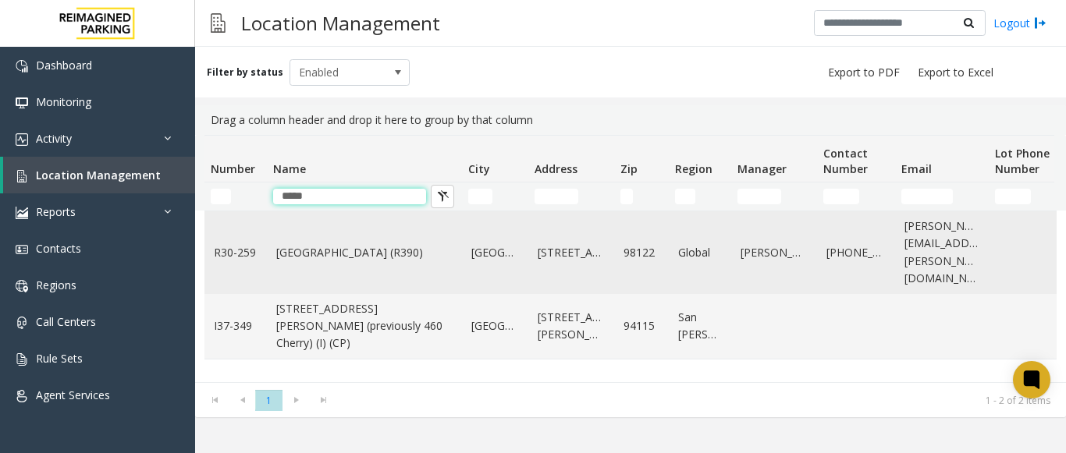
type input "*****"
click at [378, 257] on td "[GEOGRAPHIC_DATA] (R390)" at bounding box center [364, 252] width 195 height 83
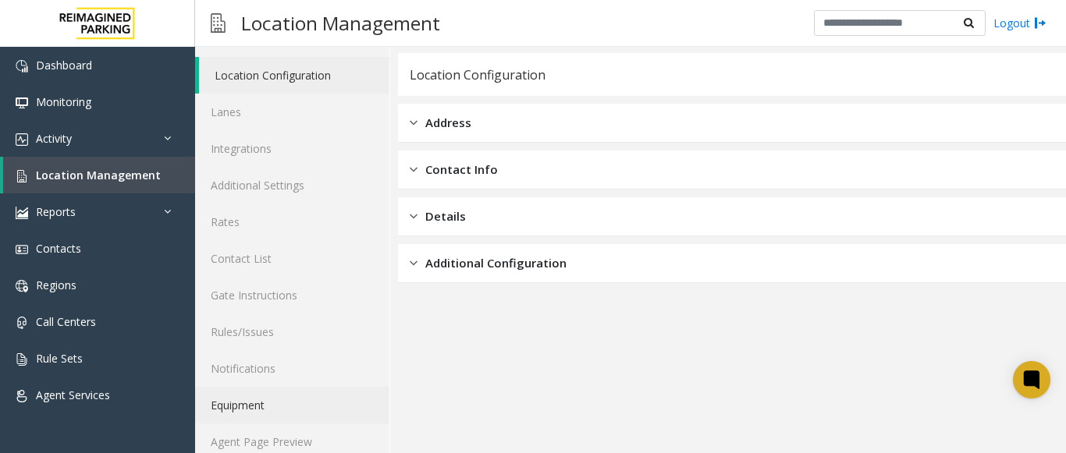
scroll to position [61, 0]
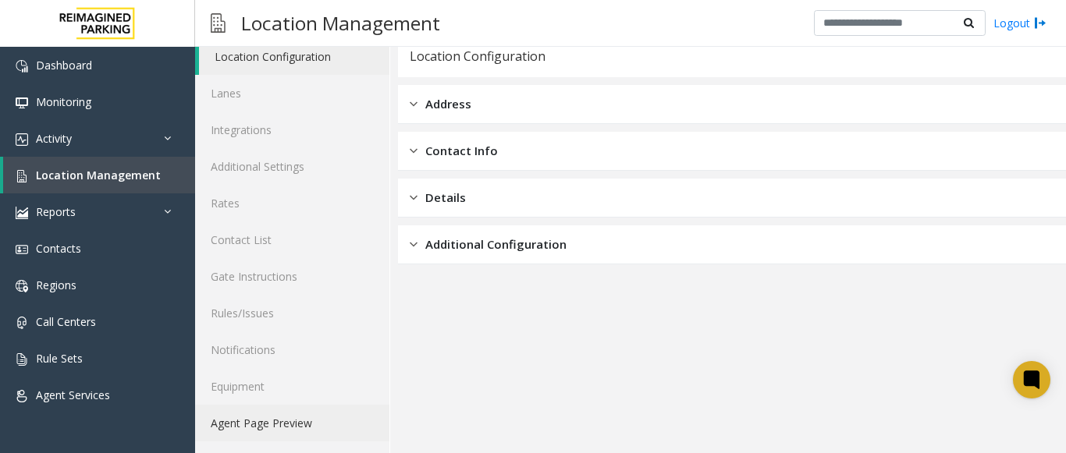
click at [263, 421] on link "Agent Page Preview" at bounding box center [292, 423] width 194 height 37
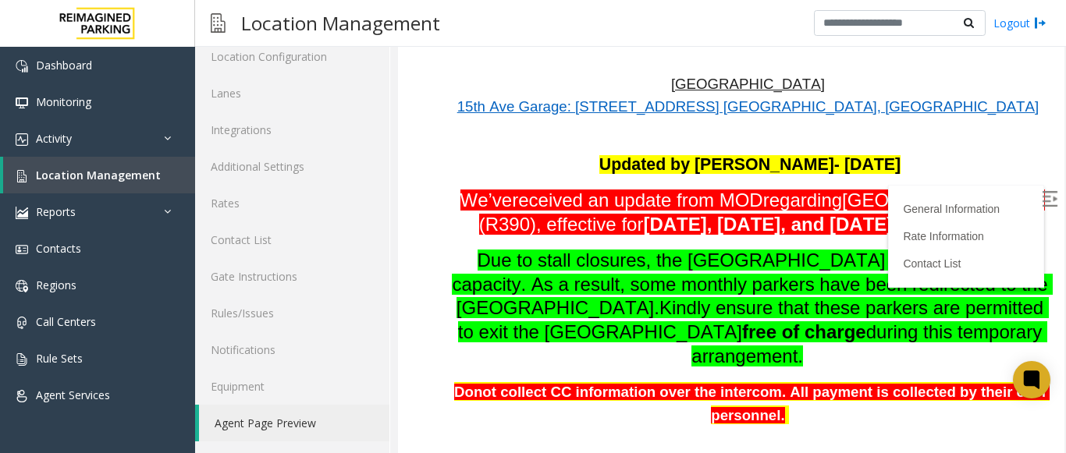
scroll to position [390, 0]
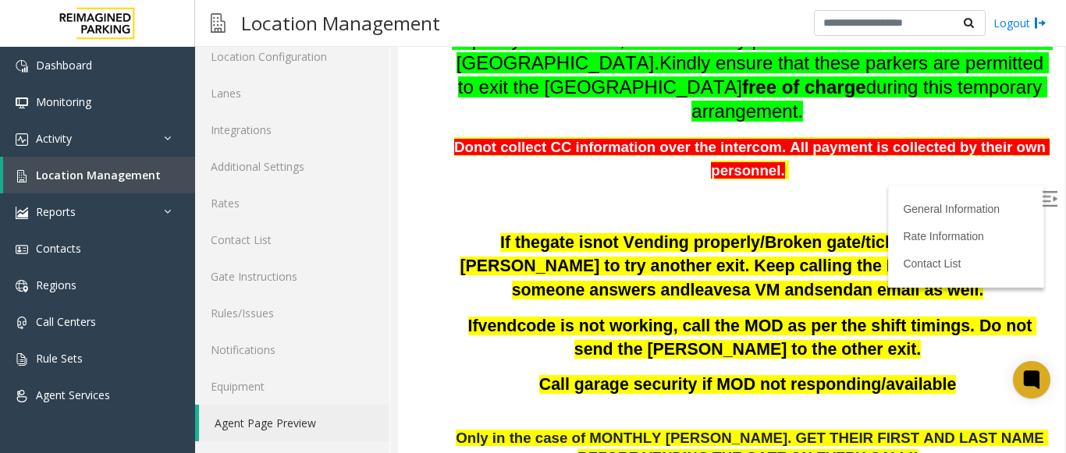
click at [1041, 196] on img at bounding box center [1049, 199] width 16 height 16
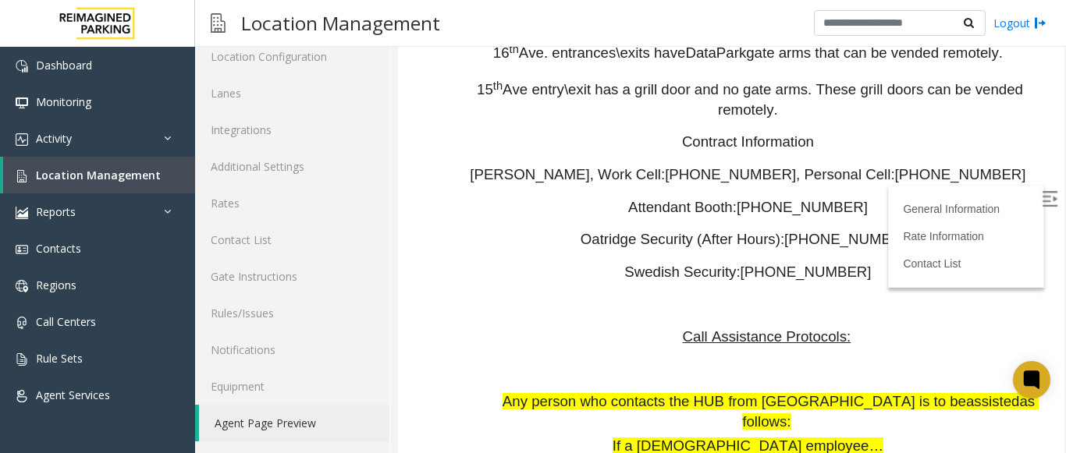
scroll to position [2808, 0]
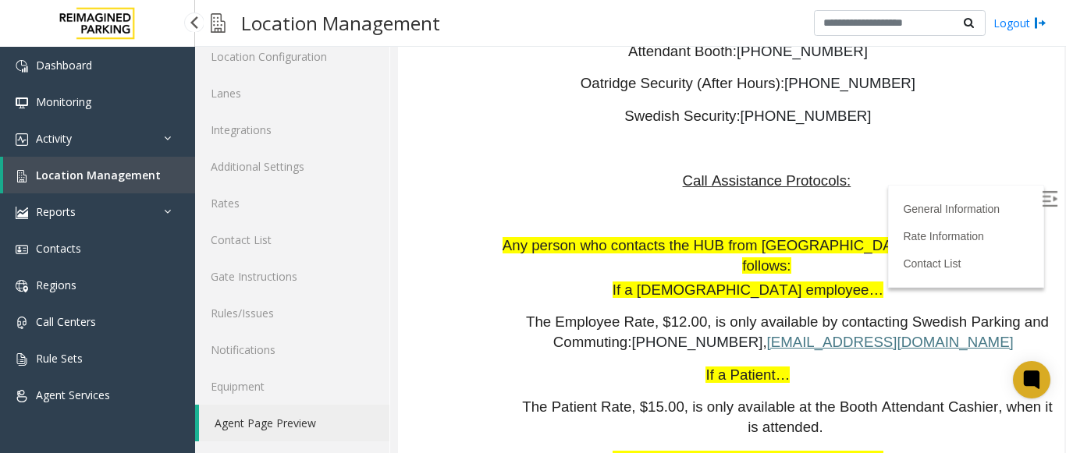
click at [135, 163] on link "Location Management" at bounding box center [99, 175] width 192 height 37
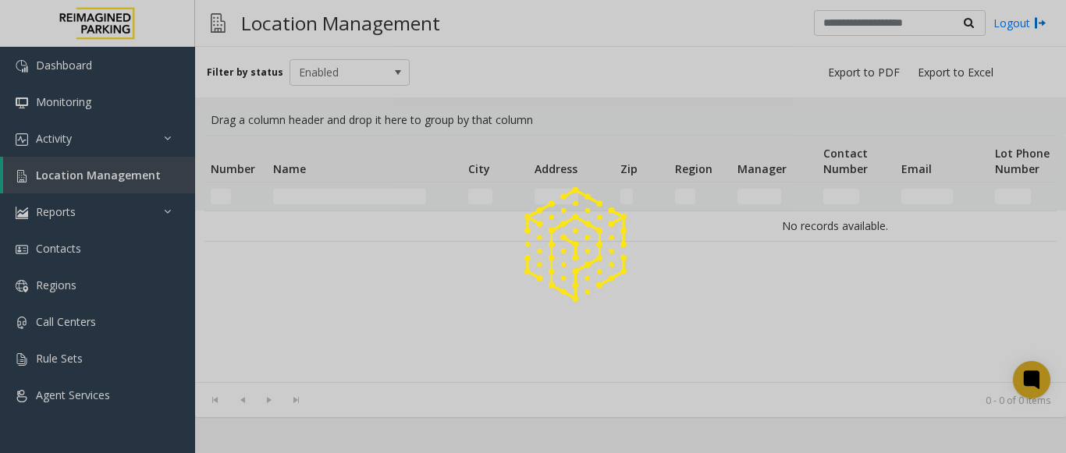
click at [334, 196] on div at bounding box center [533, 226] width 1066 height 453
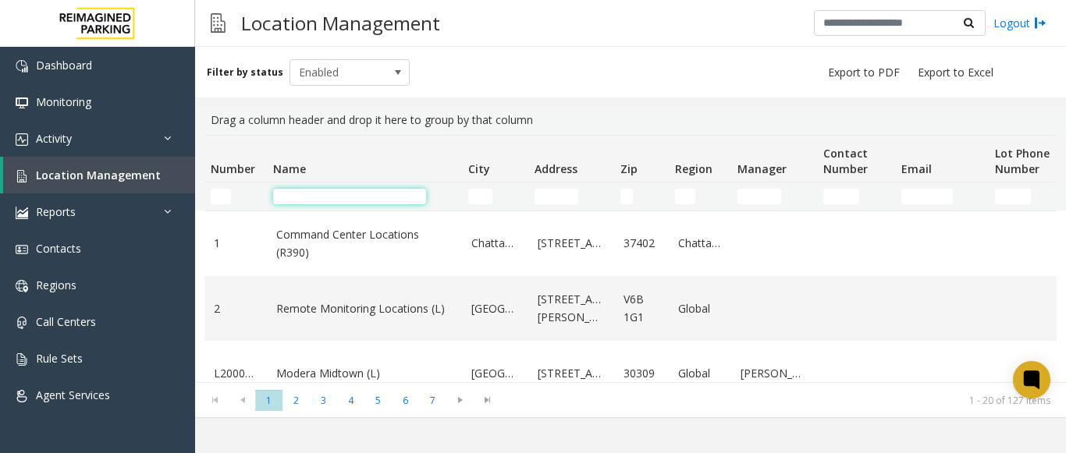
click at [334, 196] on input "Name Filter" at bounding box center [349, 197] width 153 height 16
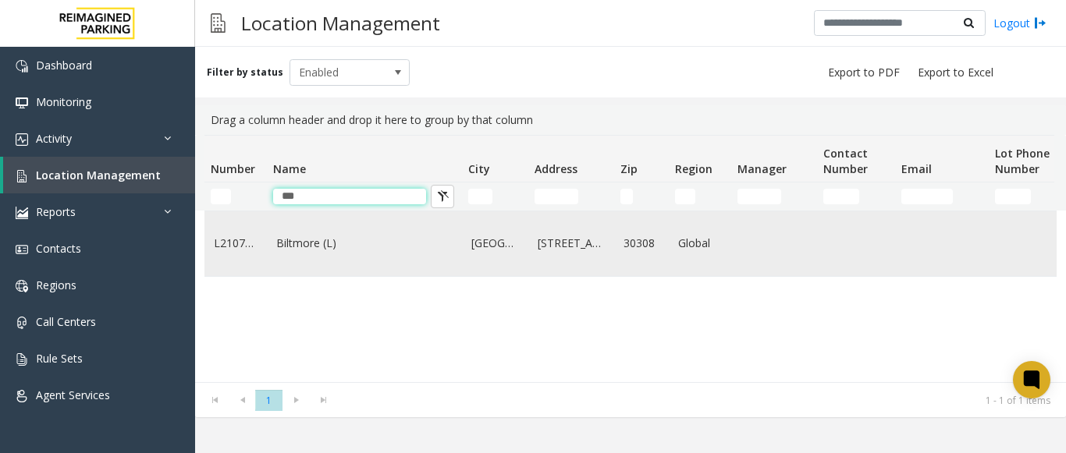
type input "***"
click at [328, 250] on link "Biltmore (L)" at bounding box center [364, 243] width 176 height 17
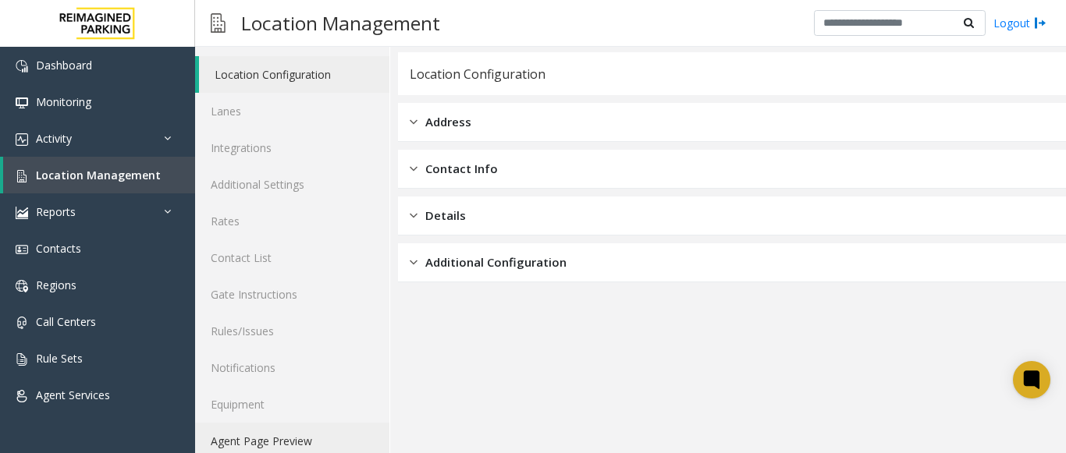
scroll to position [61, 0]
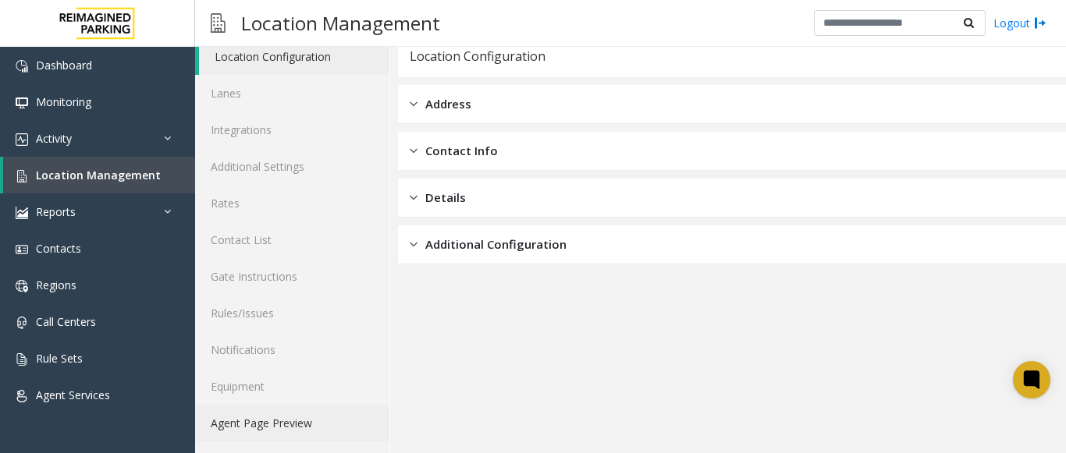
click at [271, 419] on link "Agent Page Preview" at bounding box center [292, 423] width 194 height 37
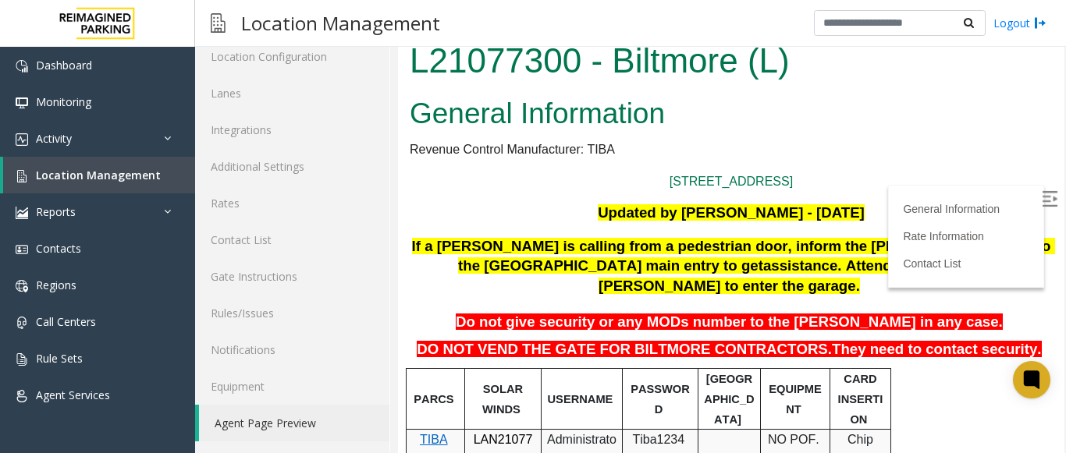
click at [1041, 193] on img at bounding box center [1049, 199] width 16 height 16
click at [37, 179] on span "Location Management" at bounding box center [98, 175] width 125 height 15
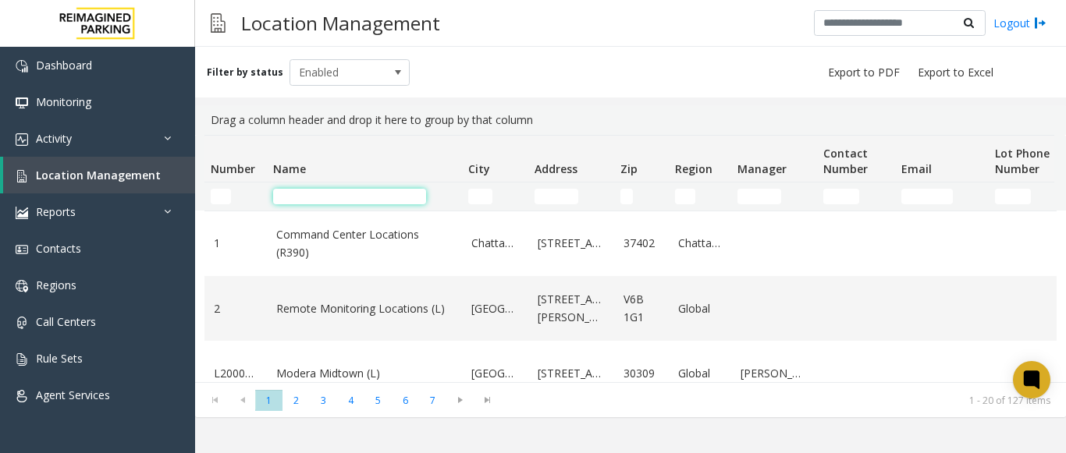
click at [304, 200] on input "Name Filter" at bounding box center [349, 197] width 153 height 16
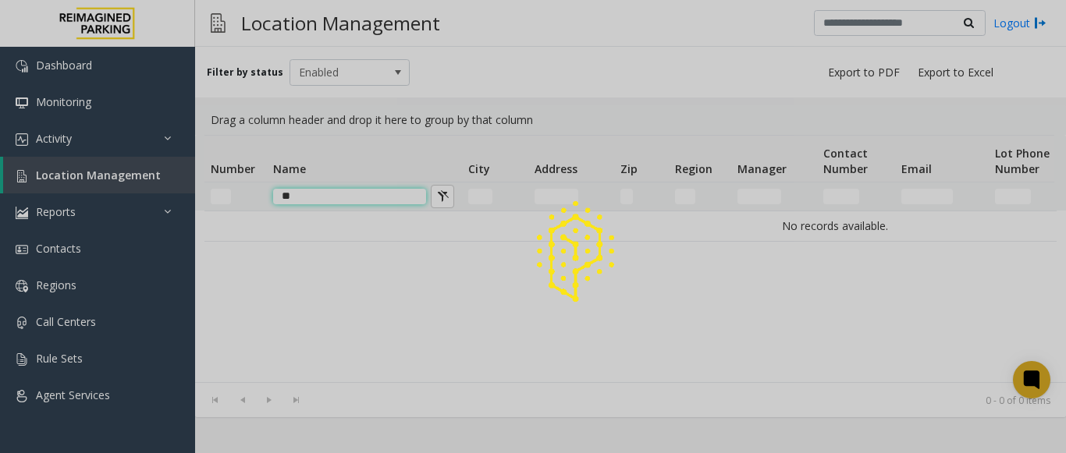
type input "*"
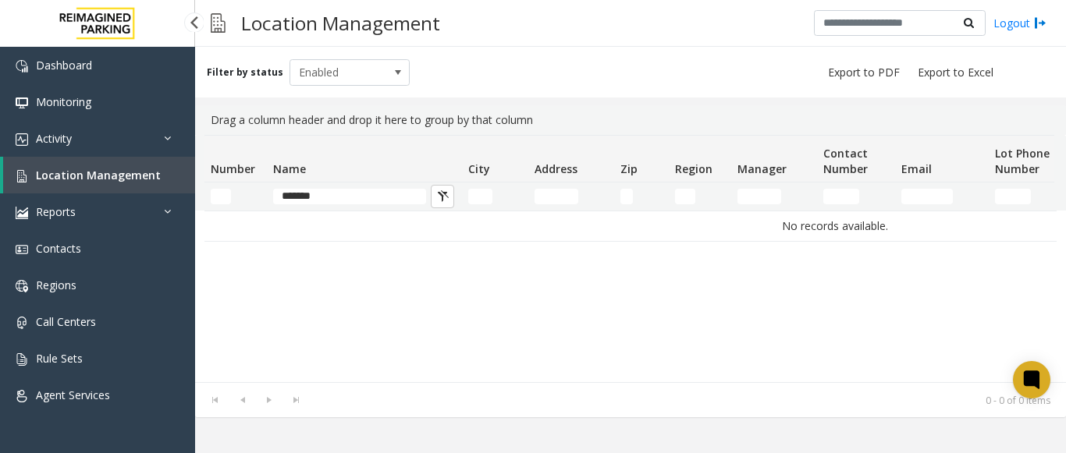
click at [140, 175] on span "Location Management" at bounding box center [98, 175] width 125 height 15
click at [354, 200] on input "*******" at bounding box center [349, 197] width 153 height 16
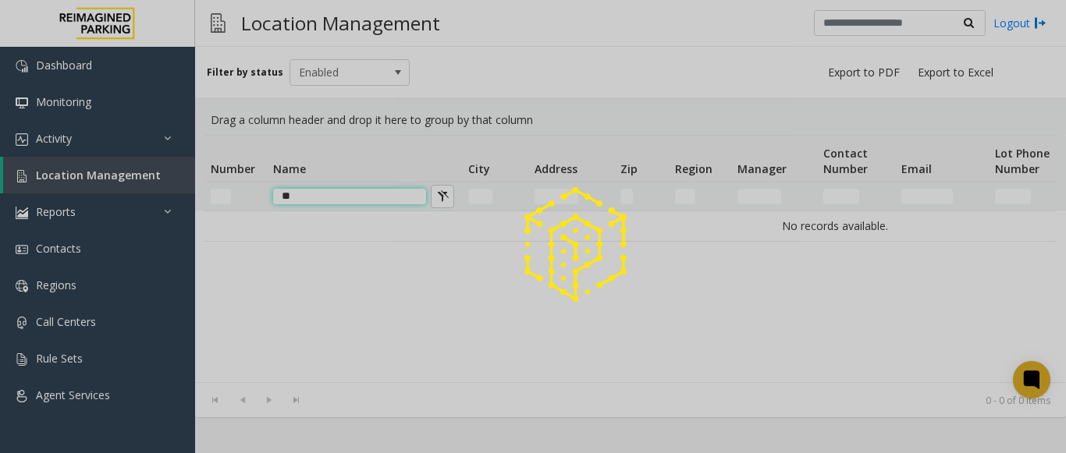
type input "*"
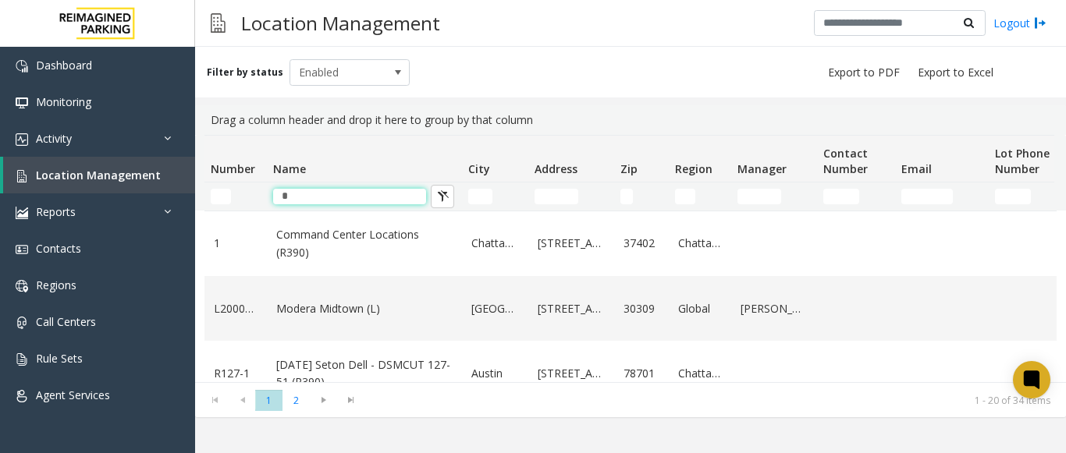
type input "*"
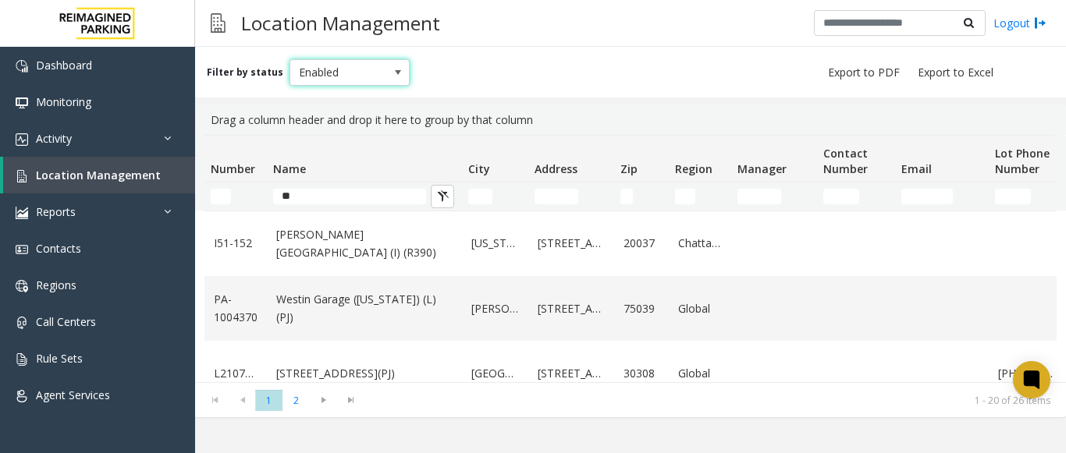
click at [374, 74] on span "Enabled" at bounding box center [337, 72] width 95 height 25
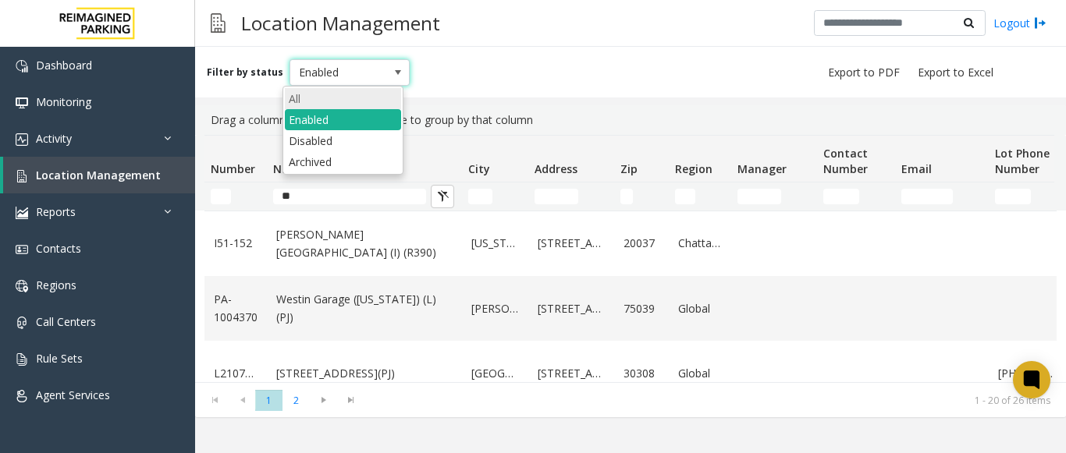
click at [337, 93] on li "All" at bounding box center [343, 98] width 116 height 21
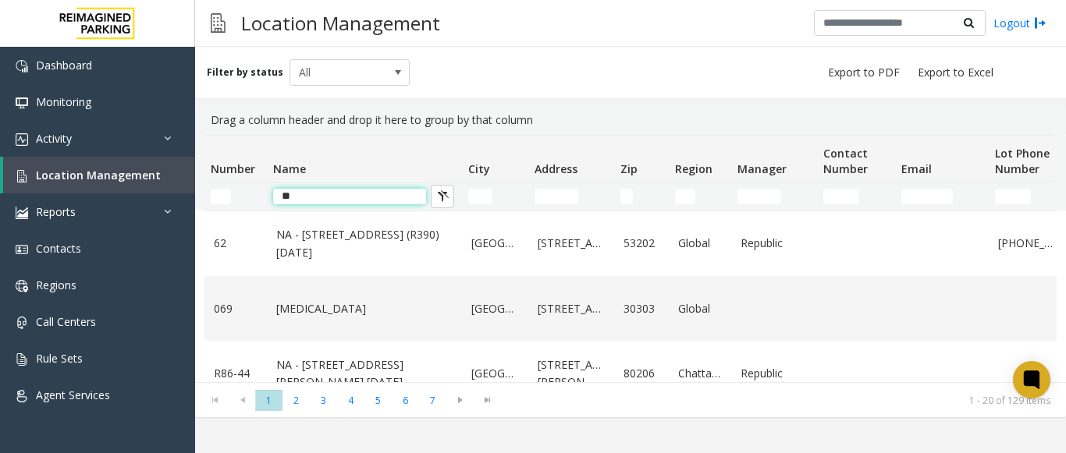
click at [316, 193] on input "**" at bounding box center [349, 197] width 153 height 16
type input "*"
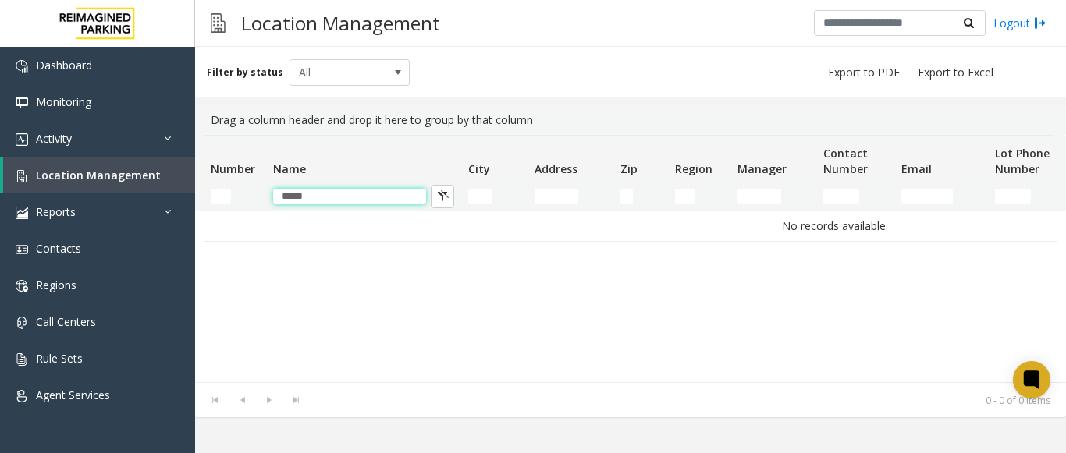
type input "*****"
drag, startPoint x: 365, startPoint y: 197, endPoint x: 271, endPoint y: 204, distance: 94.7
click at [271, 204] on td "*****" at bounding box center [364, 197] width 195 height 28
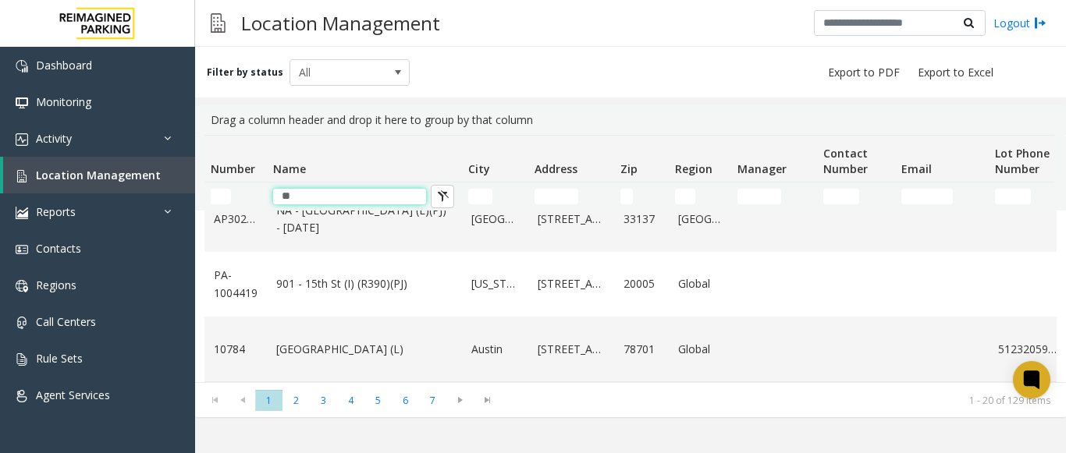
scroll to position [1193, 0]
type input "*"
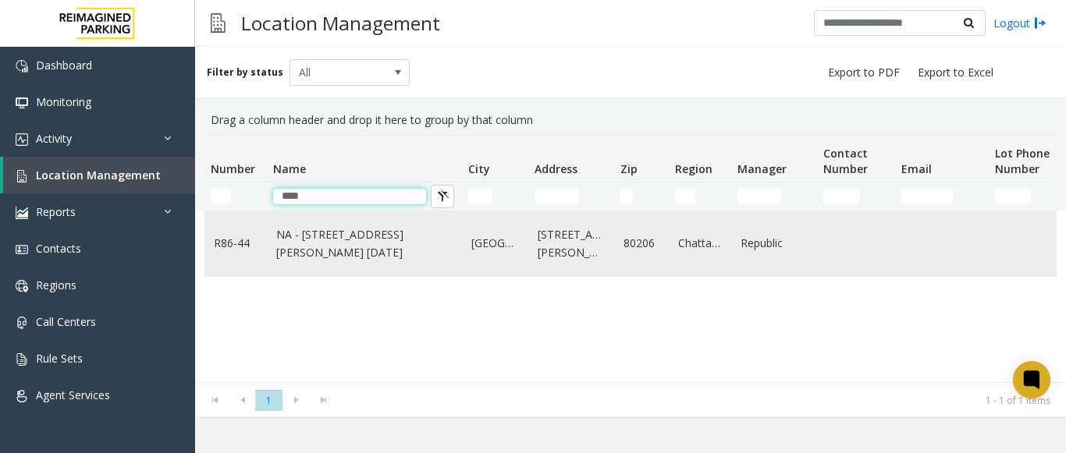
scroll to position [0, 0]
type input "****"
click at [316, 250] on link "NA - [STREET_ADDRESS][PERSON_NAME] [DATE]" at bounding box center [364, 243] width 176 height 35
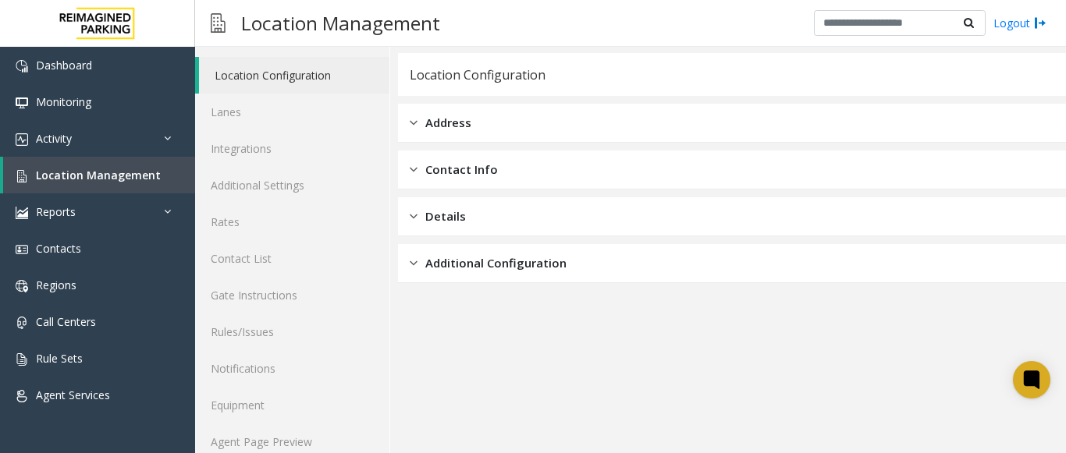
scroll to position [61, 0]
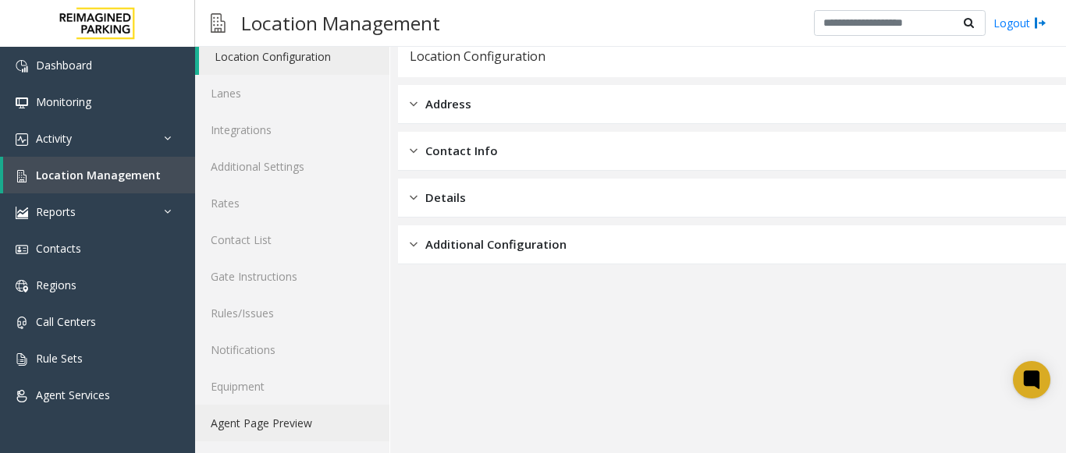
click at [247, 411] on link "Agent Page Preview" at bounding box center [292, 423] width 194 height 37
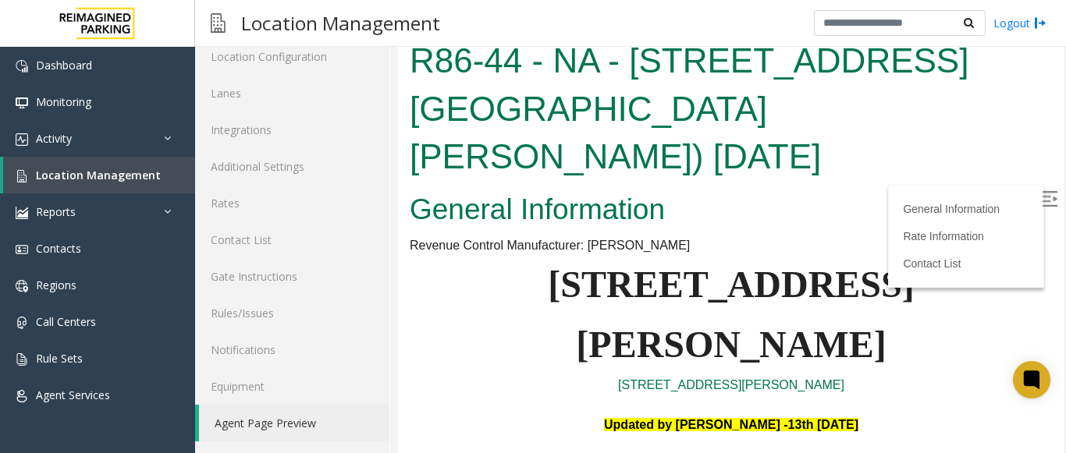
scroll to position [78, 0]
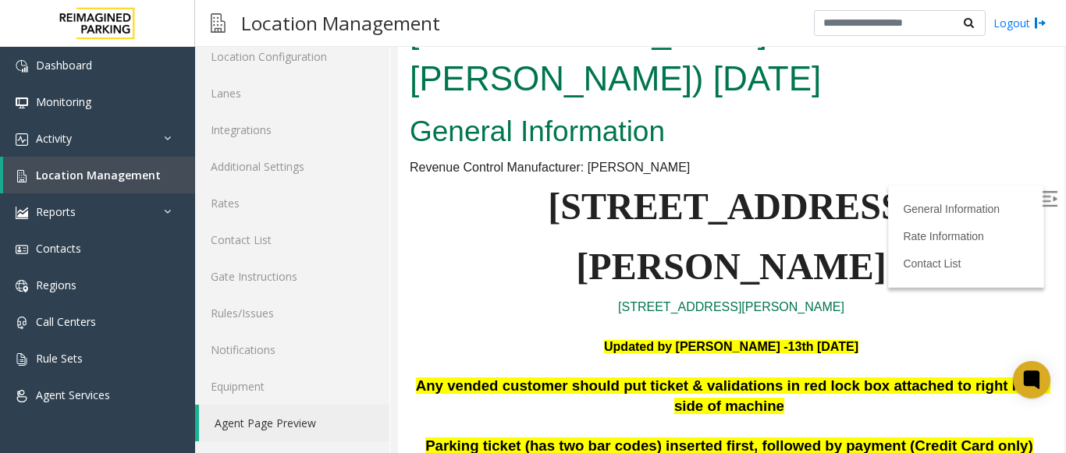
click at [1039, 199] on label at bounding box center [1050, 201] width 23 height 23
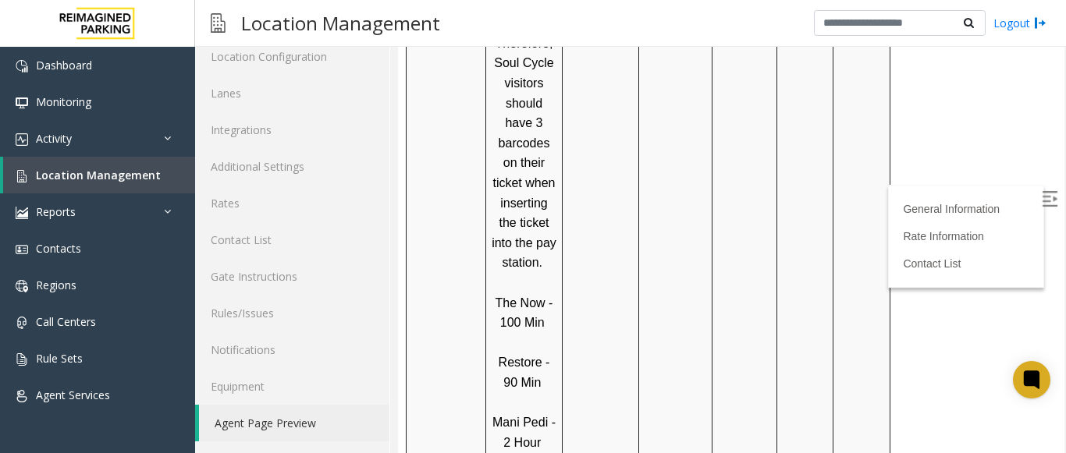
scroll to position [1389, 0]
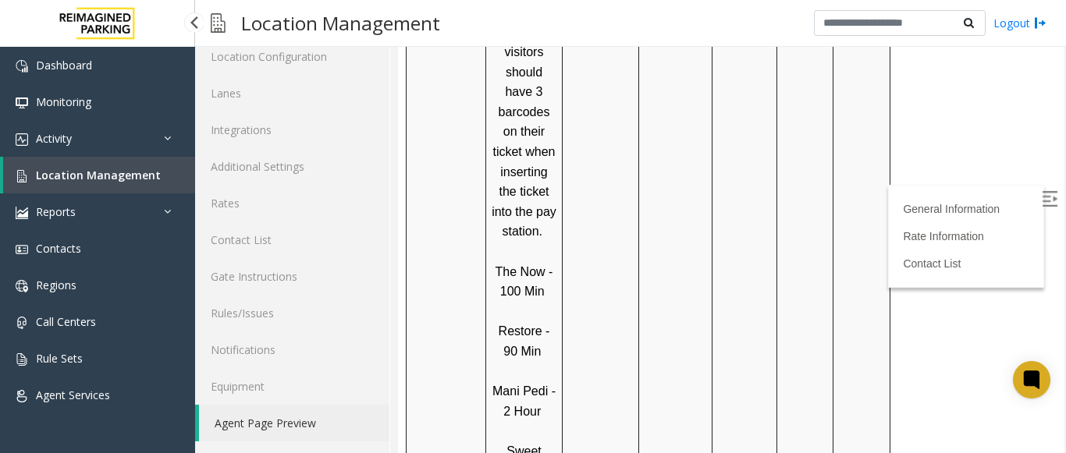
click at [55, 169] on span "Location Management" at bounding box center [98, 175] width 125 height 15
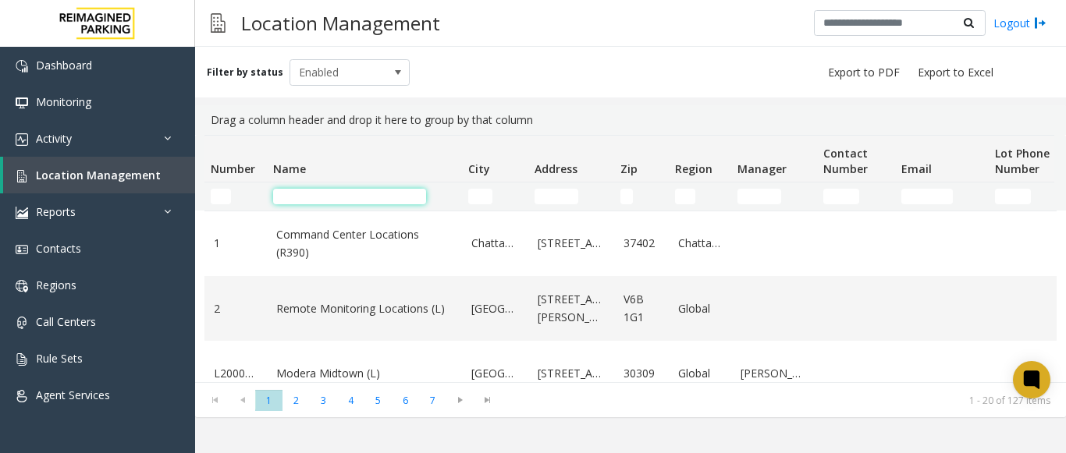
click at [310, 190] on input "Name Filter" at bounding box center [349, 197] width 153 height 16
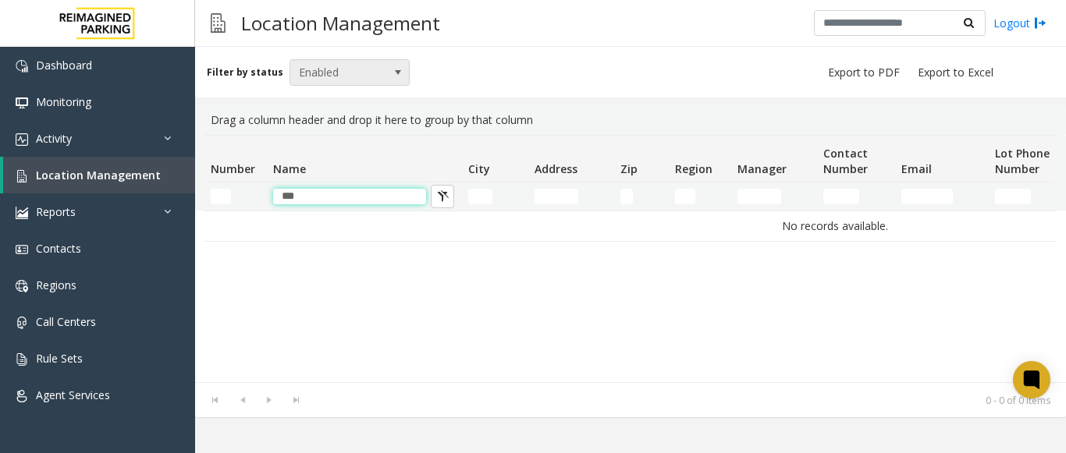
type input "***"
drag, startPoint x: 313, startPoint y: 73, endPoint x: 312, endPoint y: 81, distance: 8.6
click at [313, 73] on span "Enabled" at bounding box center [337, 72] width 95 height 25
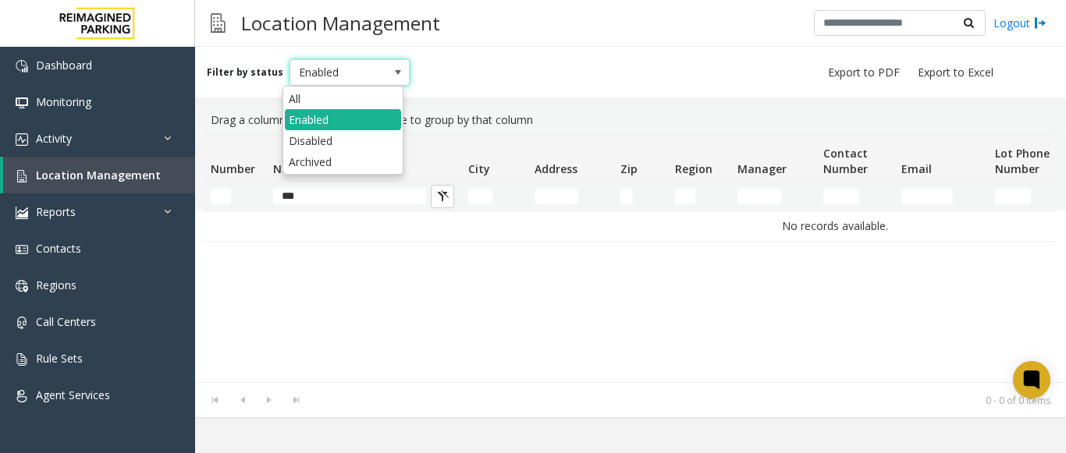
click at [299, 86] on div "All Enabled Disabled Archived" at bounding box center [342, 131] width 121 height 90
click at [299, 101] on li "All" at bounding box center [343, 98] width 116 height 21
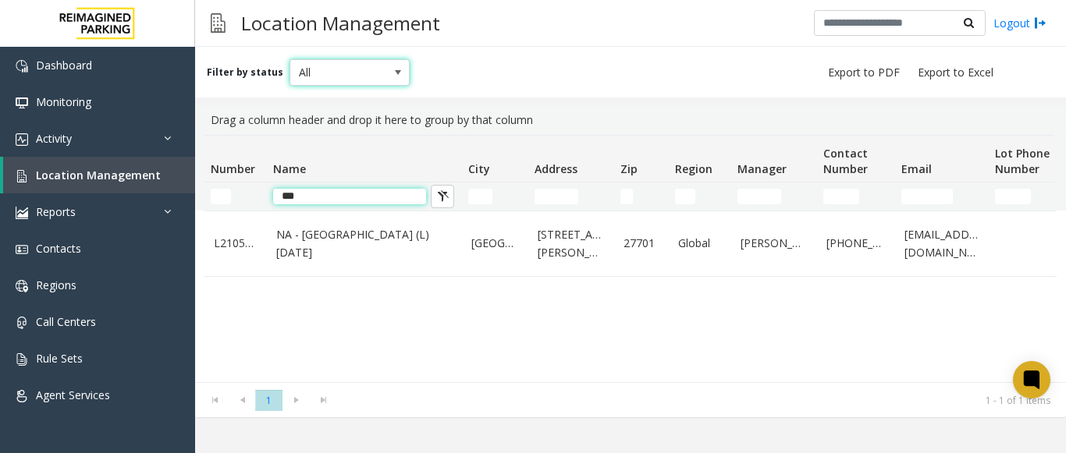
click at [320, 200] on input "***" at bounding box center [349, 197] width 153 height 16
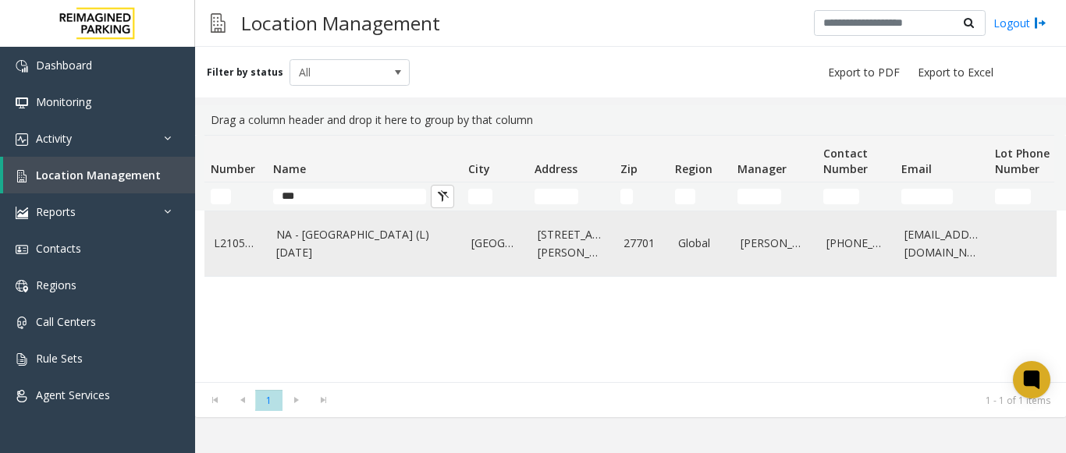
click at [336, 241] on link "NA - [GEOGRAPHIC_DATA] (L) [DATE]" at bounding box center [364, 243] width 176 height 35
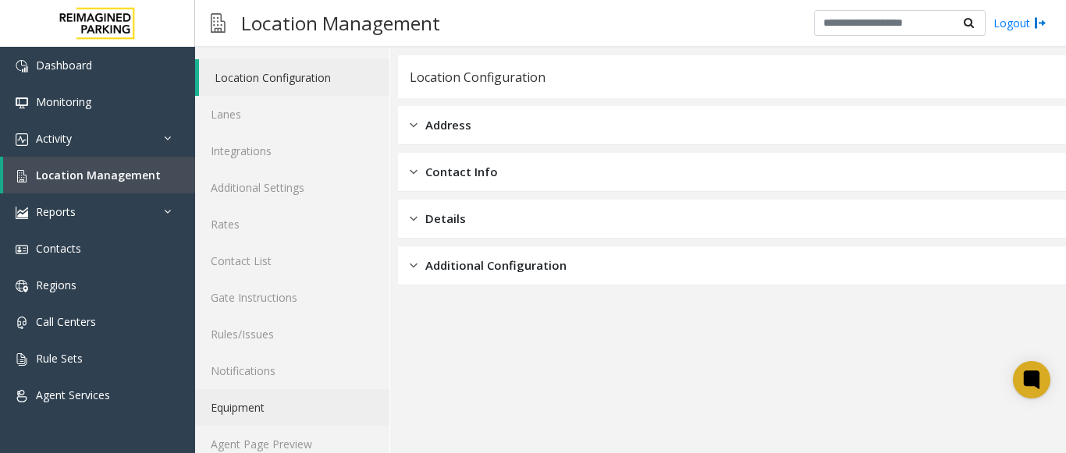
scroll to position [61, 0]
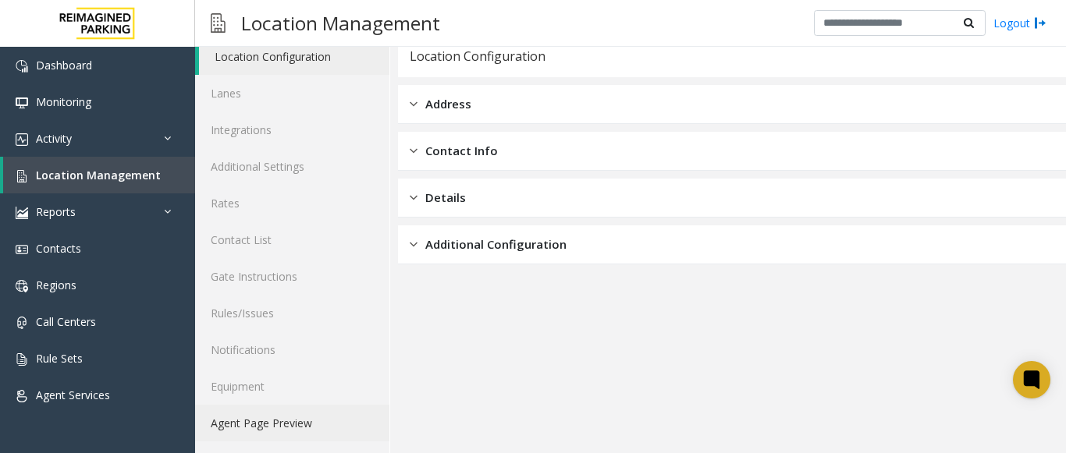
click at [289, 424] on link "Agent Page Preview" at bounding box center [292, 423] width 194 height 37
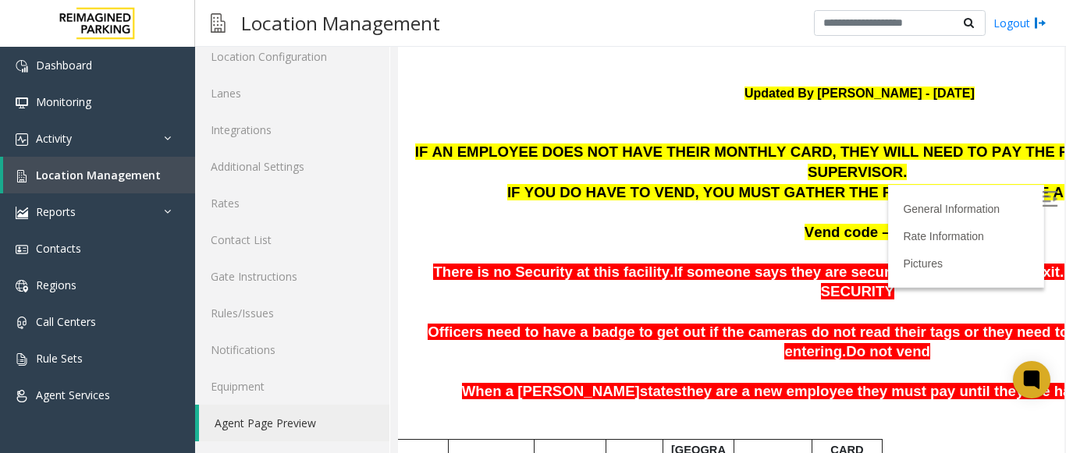
scroll to position [1304, 17]
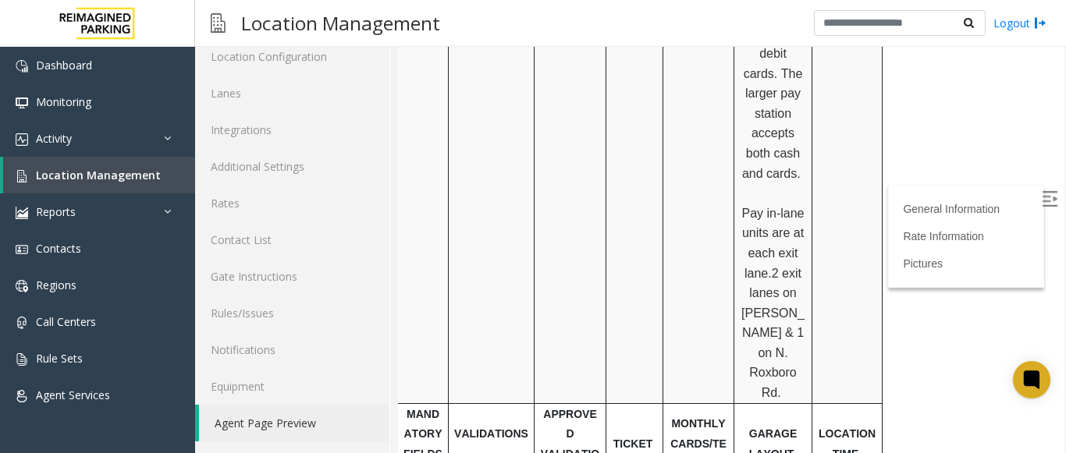
click at [1039, 206] on label at bounding box center [1050, 201] width 23 height 23
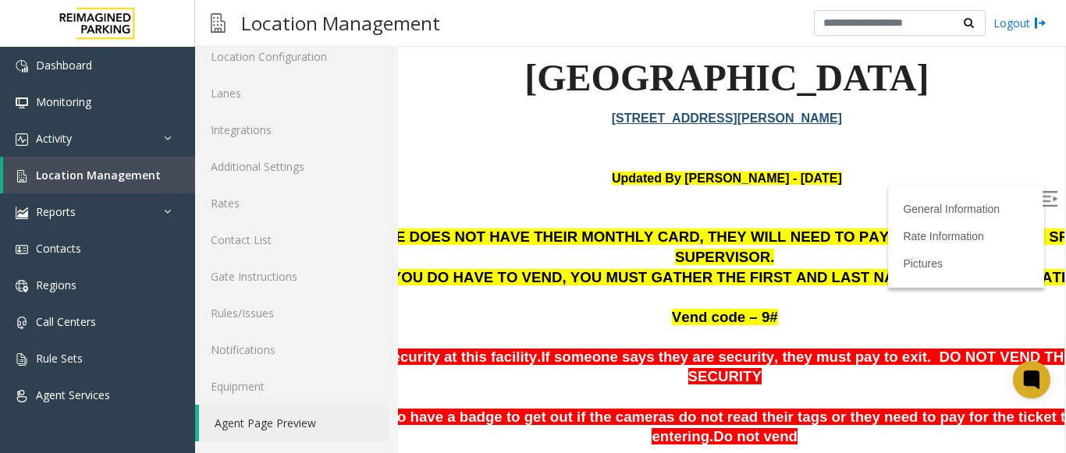
scroll to position [283, 147]
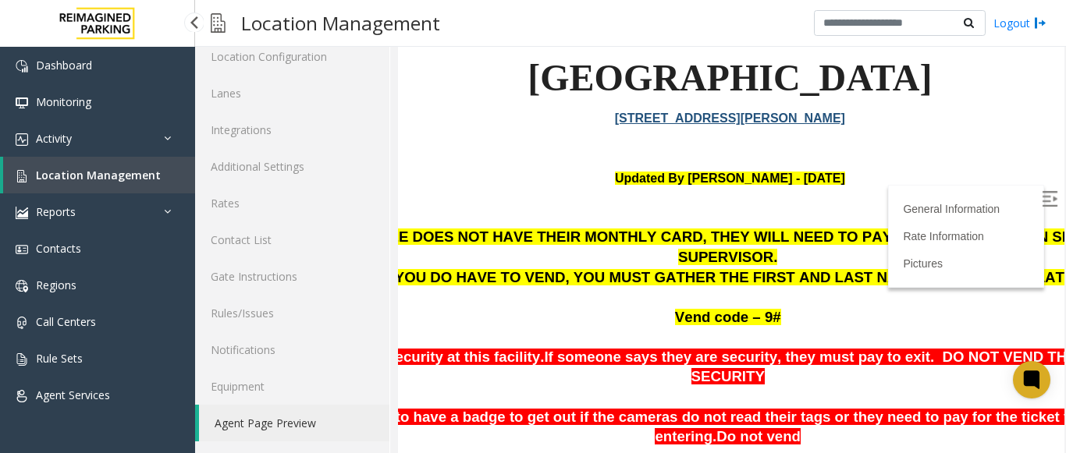
click at [122, 179] on span "Location Management" at bounding box center [98, 175] width 125 height 15
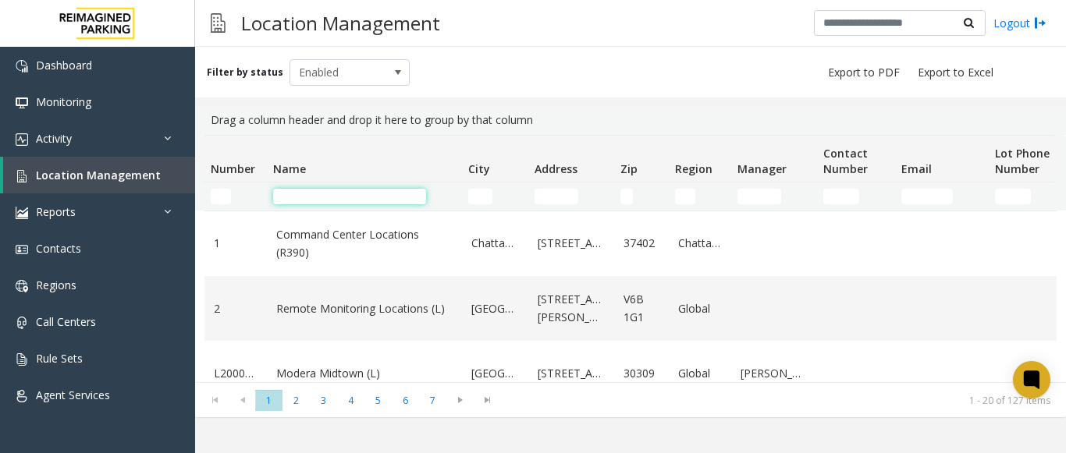
click at [328, 195] on input "Name Filter" at bounding box center [349, 197] width 153 height 16
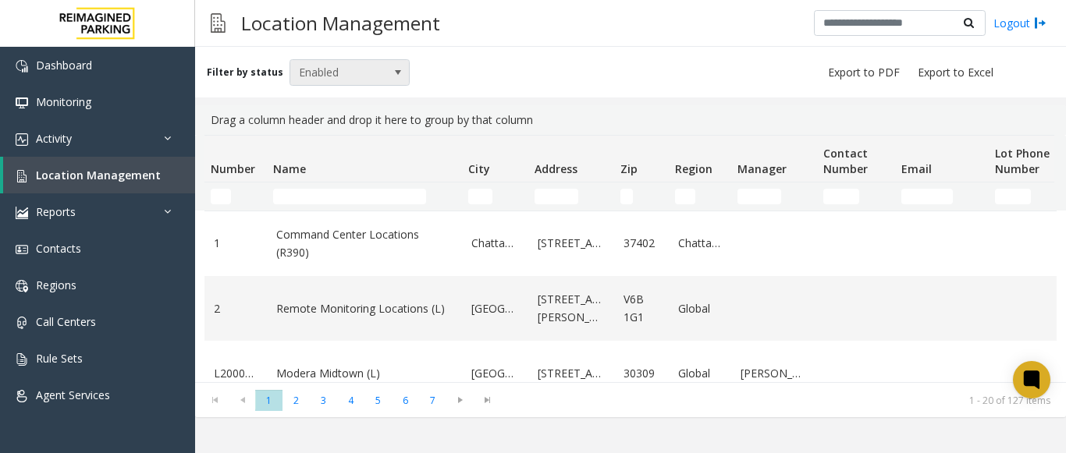
click at [357, 74] on span "Enabled" at bounding box center [337, 72] width 95 height 25
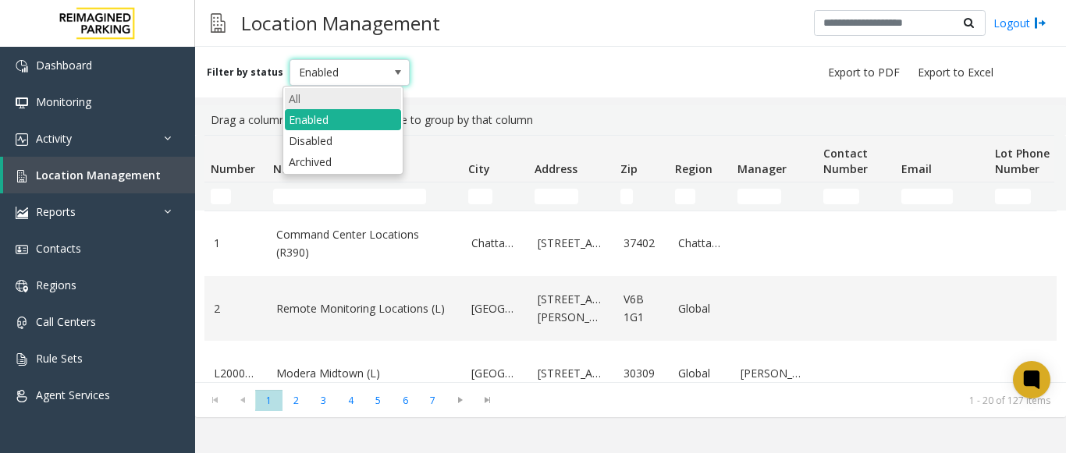
click at [317, 99] on li "All" at bounding box center [343, 98] width 116 height 21
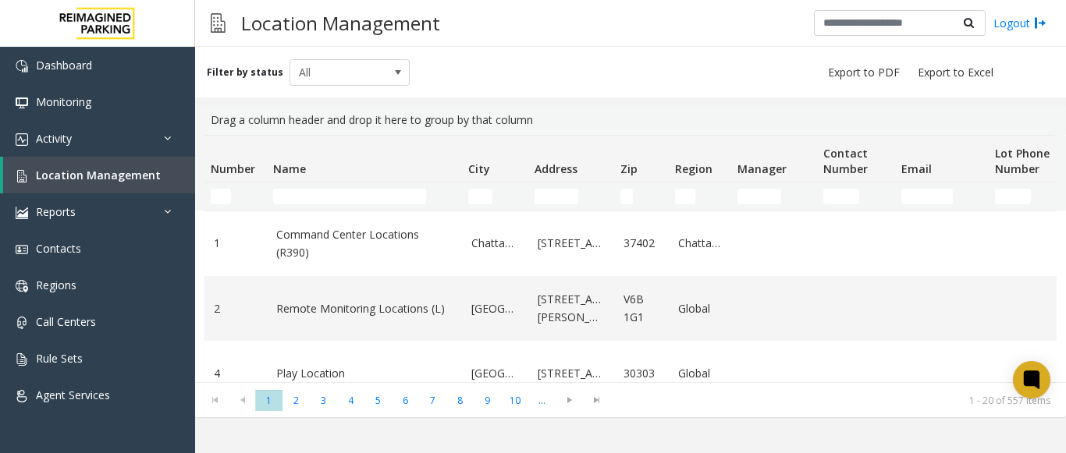
click at [308, 187] on td "Name Filter" at bounding box center [364, 197] width 195 height 28
click at [313, 200] on input "Name Filter" at bounding box center [349, 197] width 153 height 16
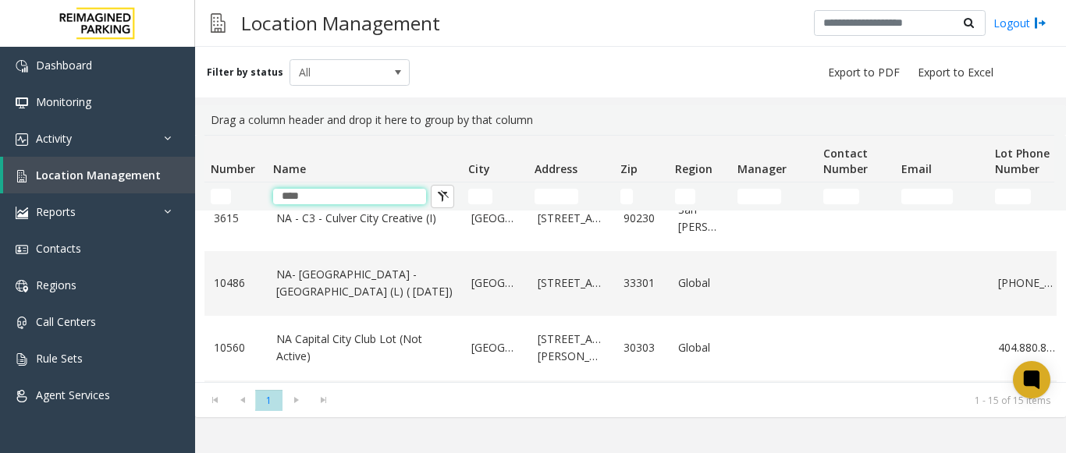
scroll to position [156, 0]
click at [335, 204] on input "****" at bounding box center [349, 197] width 153 height 16
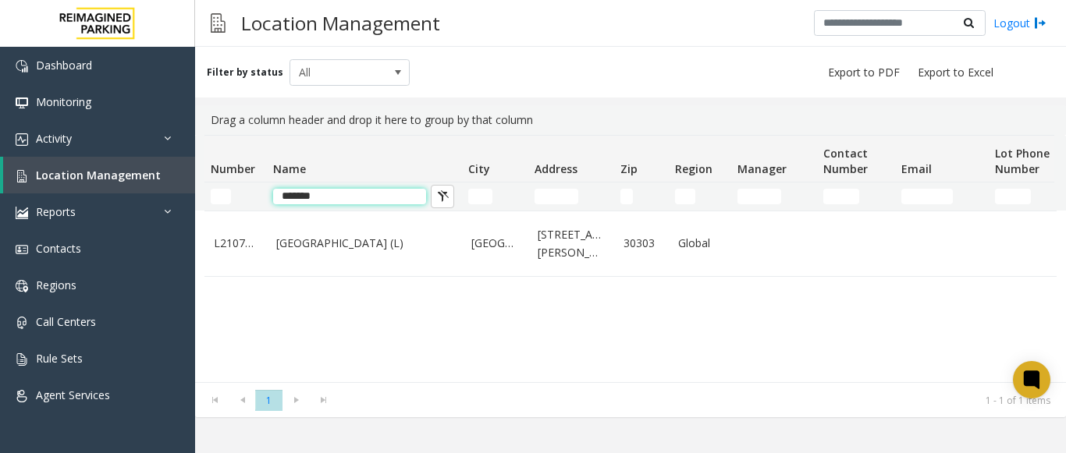
scroll to position [0, 0]
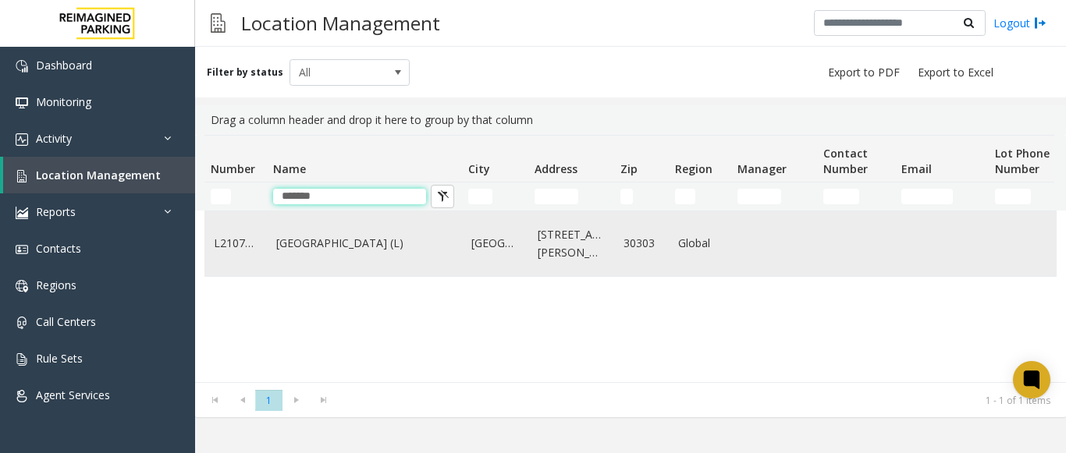
type input "*******"
click at [387, 246] on link "[GEOGRAPHIC_DATA] (L)" at bounding box center [364, 243] width 176 height 17
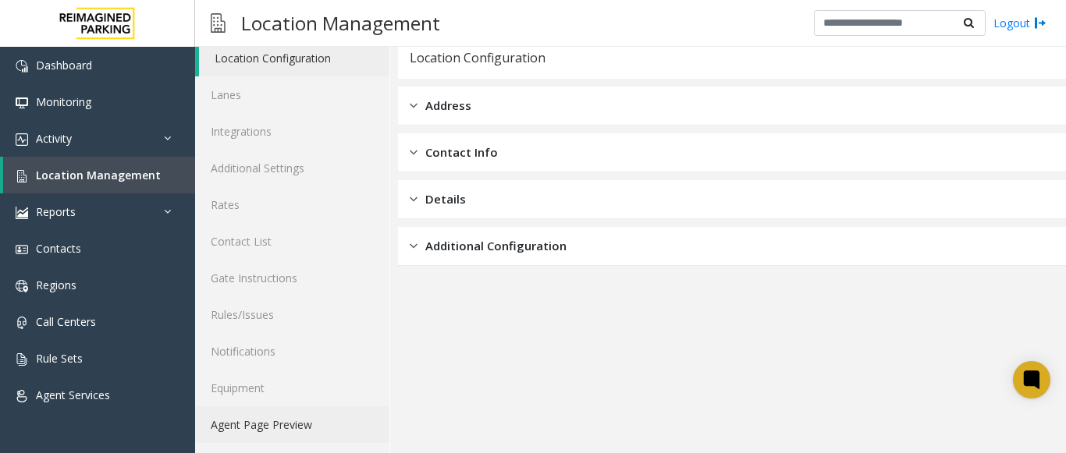
scroll to position [61, 0]
click at [296, 418] on link "Agent Page Preview" at bounding box center [292, 423] width 194 height 37
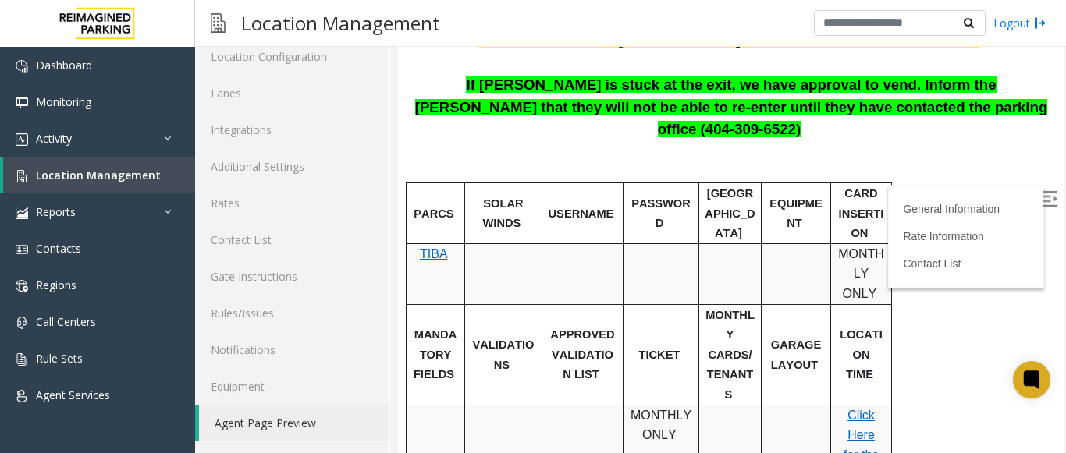
scroll to position [1251, 0]
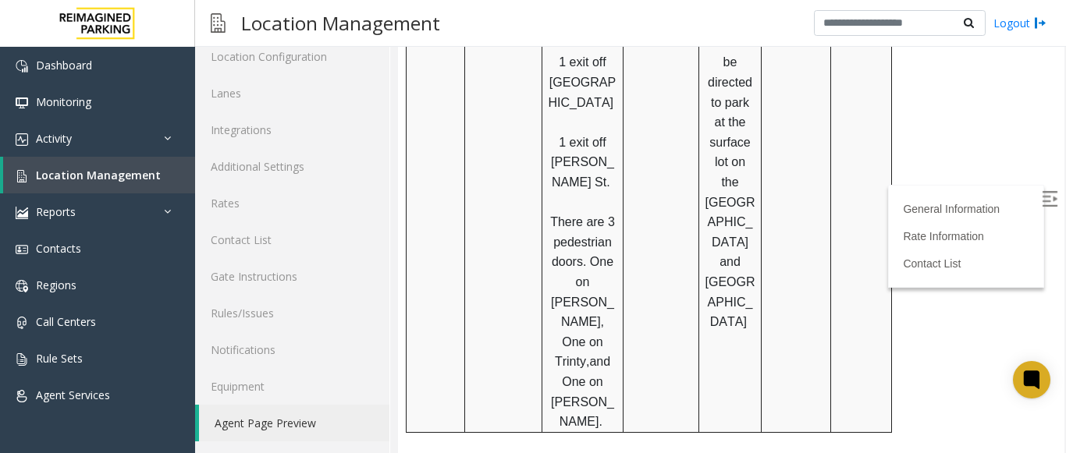
click at [1039, 208] on label at bounding box center [1050, 201] width 23 height 23
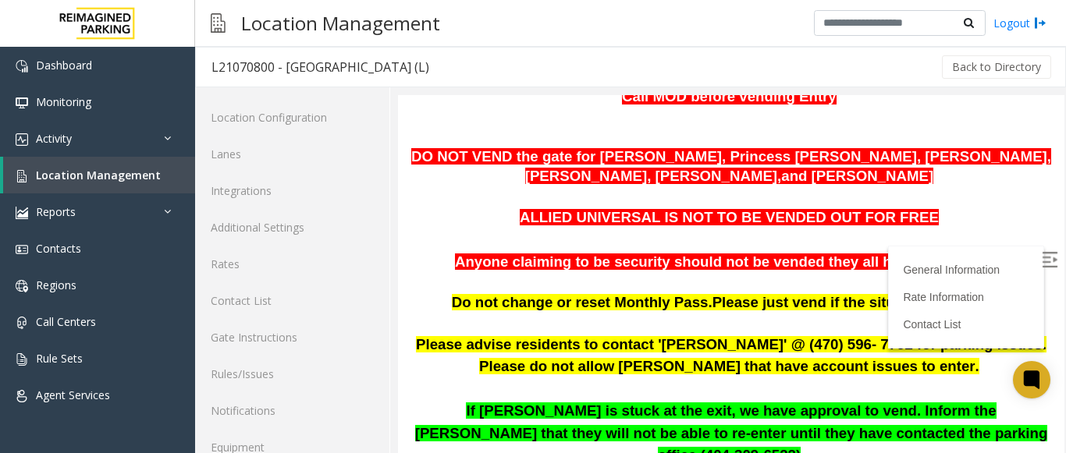
scroll to position [498, 0]
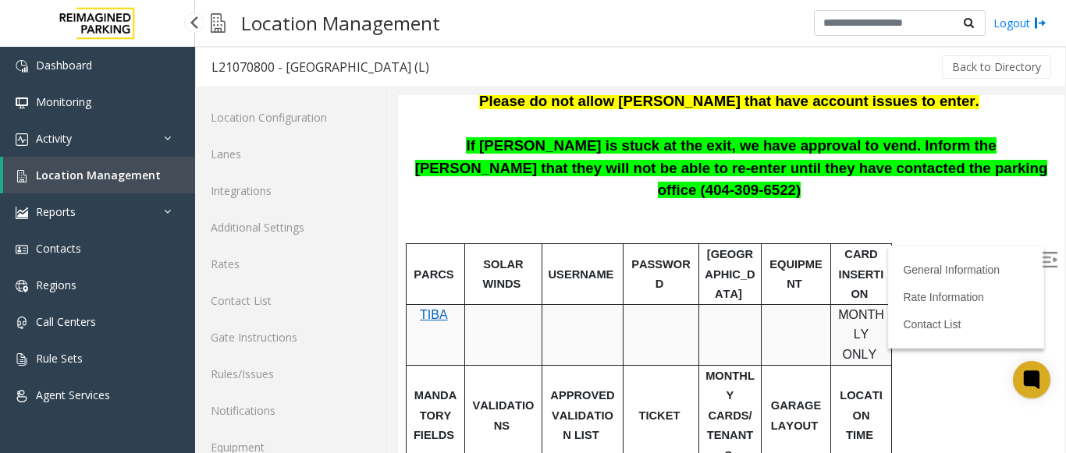
click at [119, 167] on link "Location Management" at bounding box center [99, 175] width 192 height 37
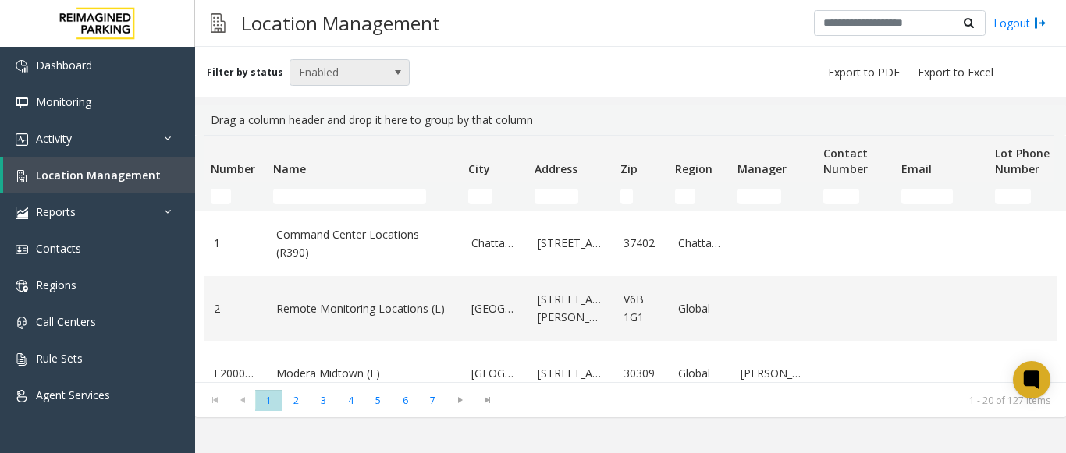
click at [392, 73] on span at bounding box center [398, 72] width 12 height 12
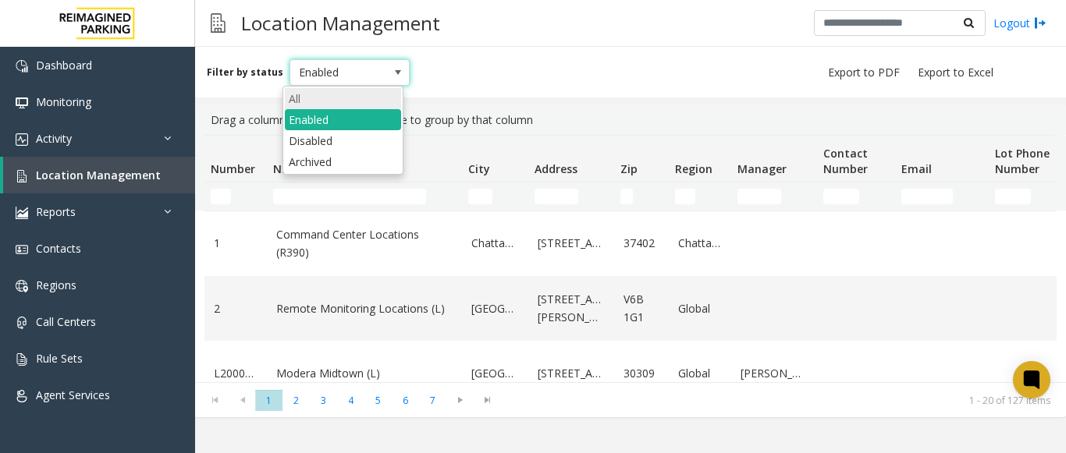
click at [371, 90] on li "All" at bounding box center [343, 98] width 116 height 21
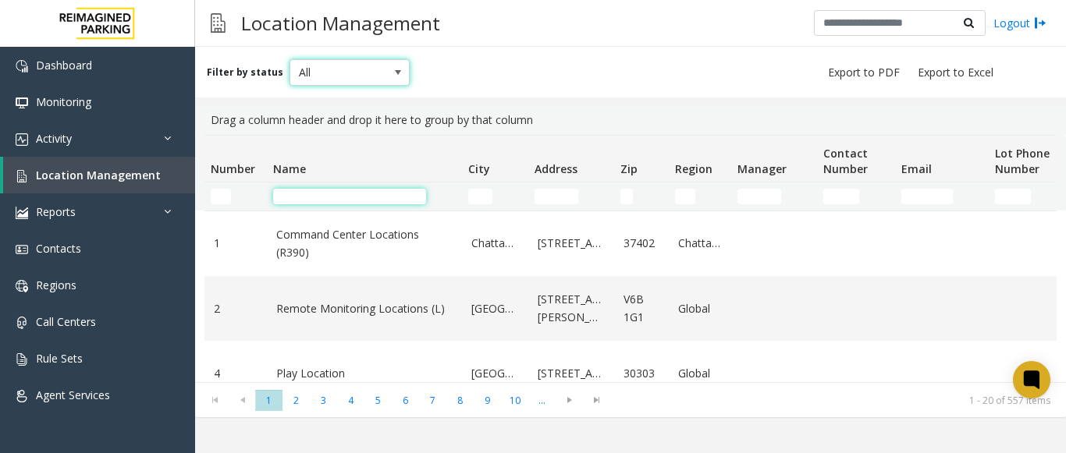
click at [321, 199] on input "Name Filter" at bounding box center [349, 197] width 153 height 16
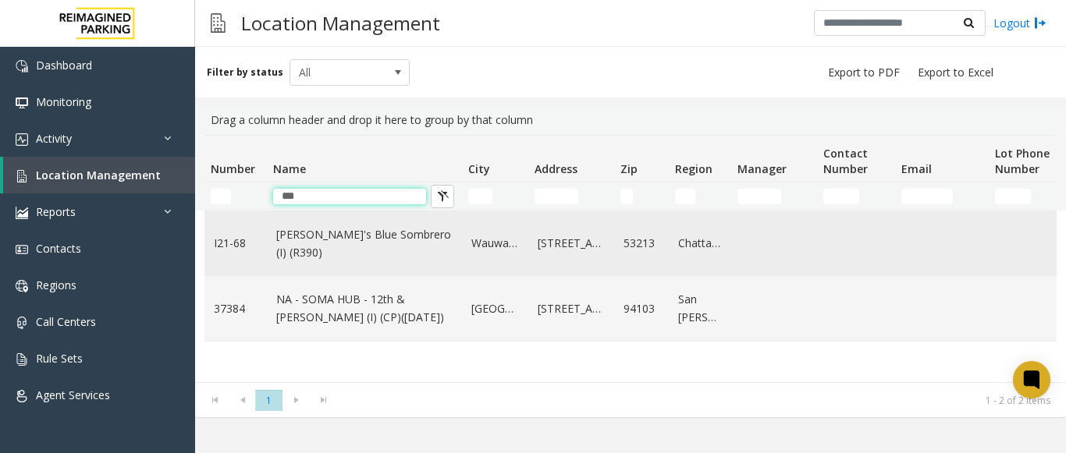
type input "***"
click at [328, 258] on td "[PERSON_NAME]'s Blue Sombrero (I) (R390)" at bounding box center [364, 243] width 195 height 65
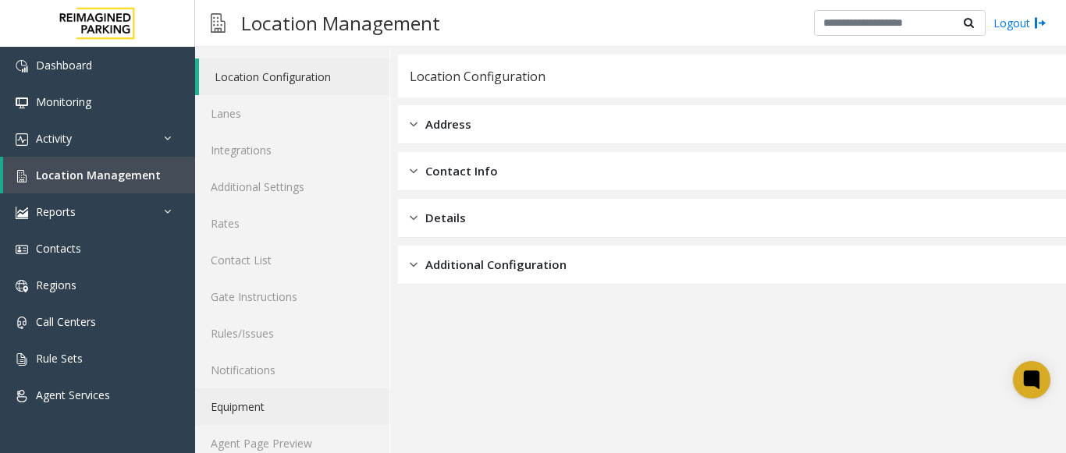
scroll to position [61, 0]
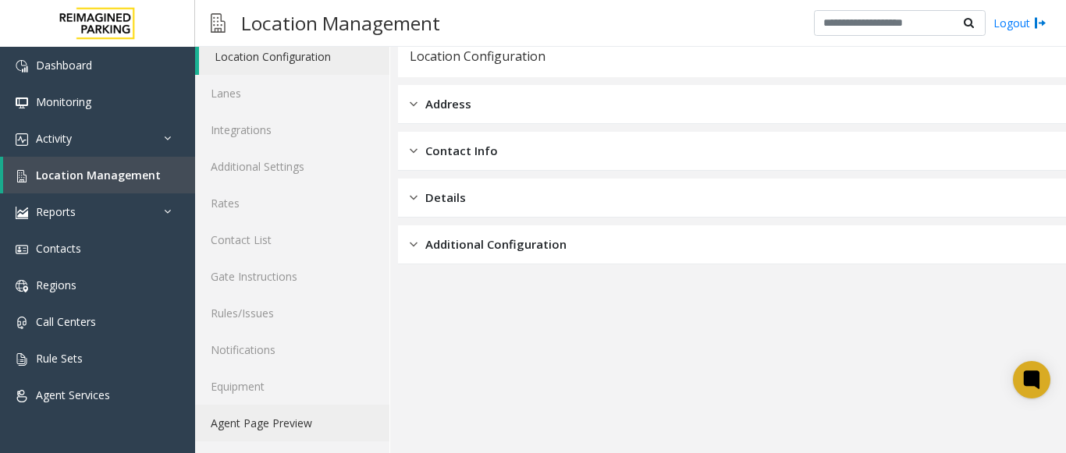
click at [305, 410] on link "Agent Page Preview" at bounding box center [292, 423] width 194 height 37
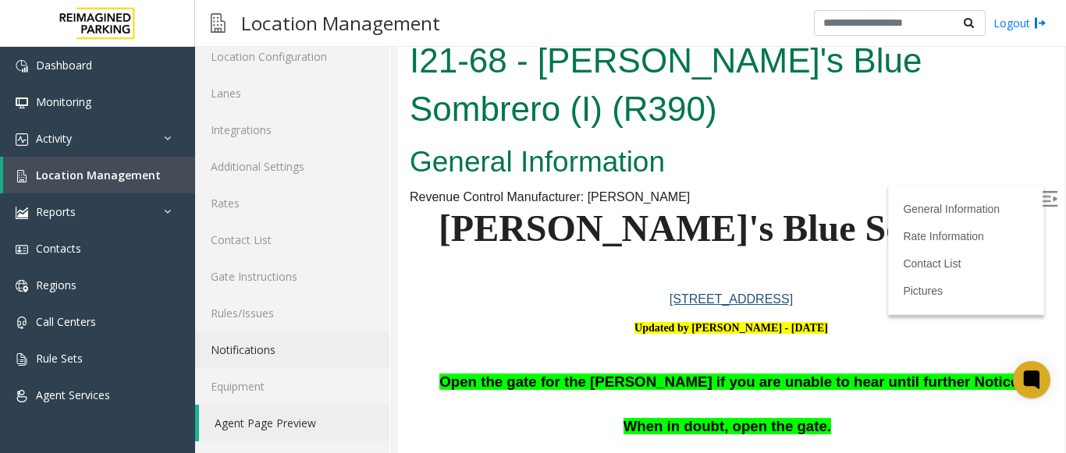
scroll to position [516, 0]
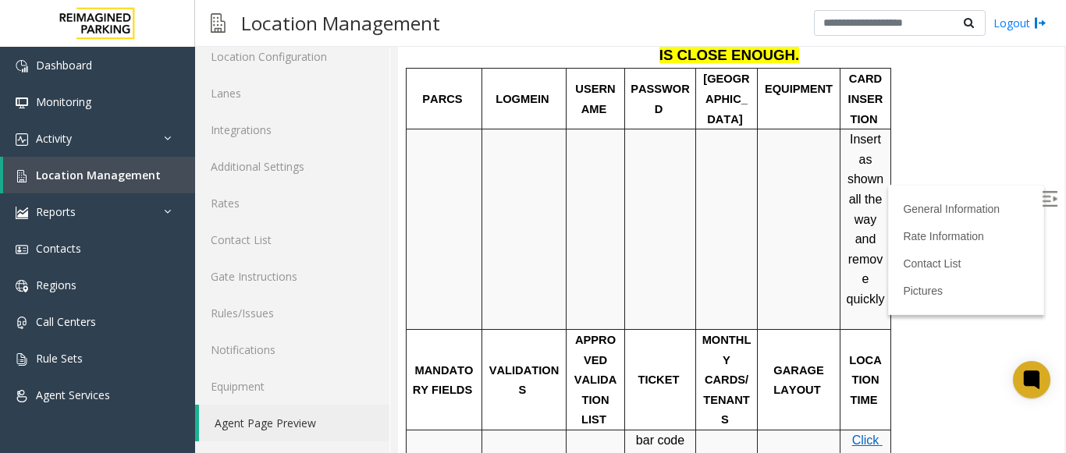
click at [1041, 203] on img at bounding box center [1049, 199] width 16 height 16
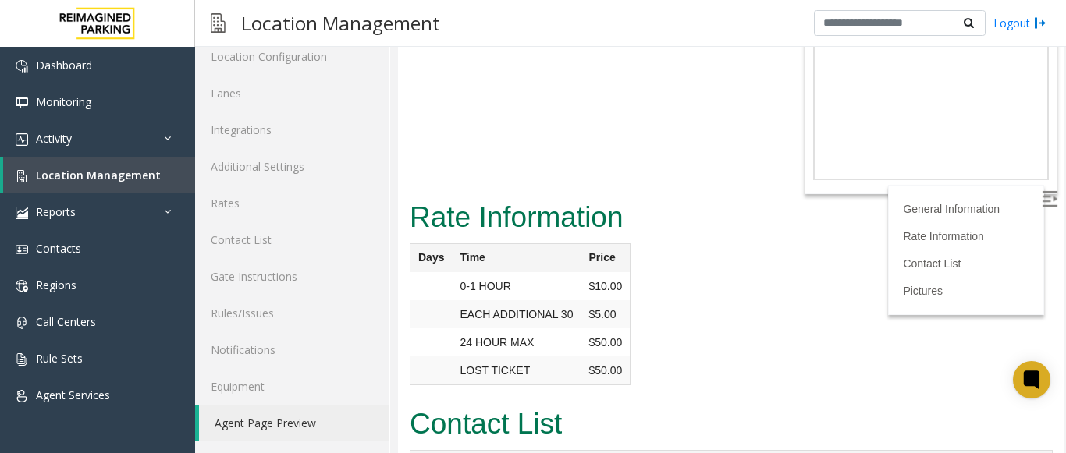
scroll to position [200, 0]
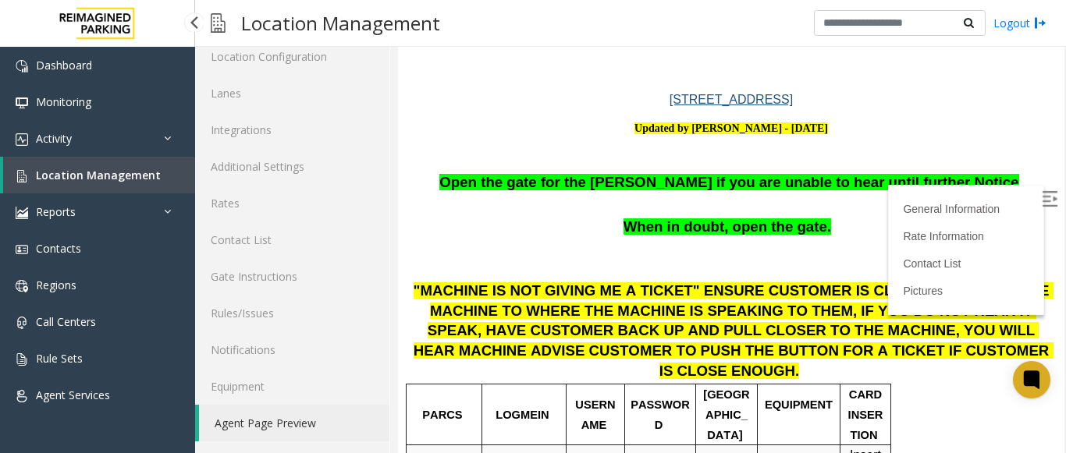
click at [159, 175] on link "Location Management" at bounding box center [99, 175] width 192 height 37
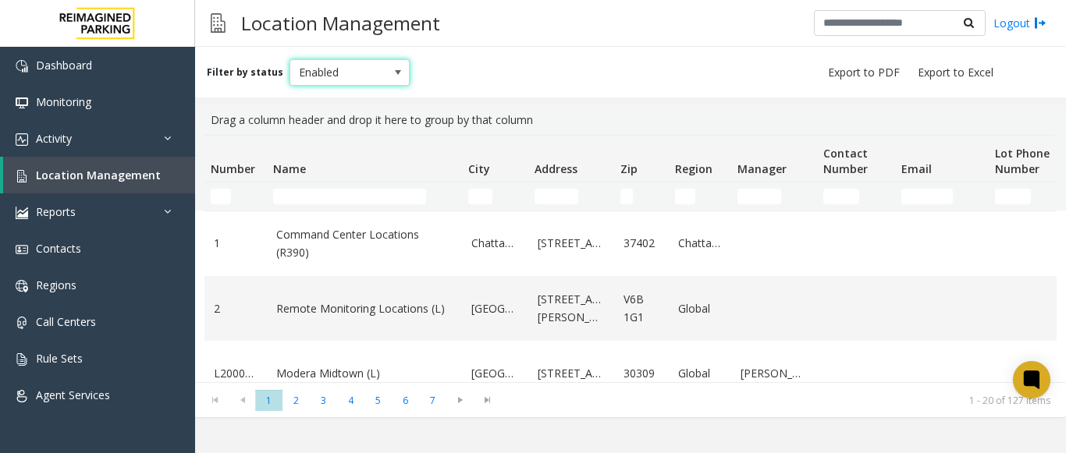
click at [321, 75] on span "Enabled" at bounding box center [337, 72] width 95 height 25
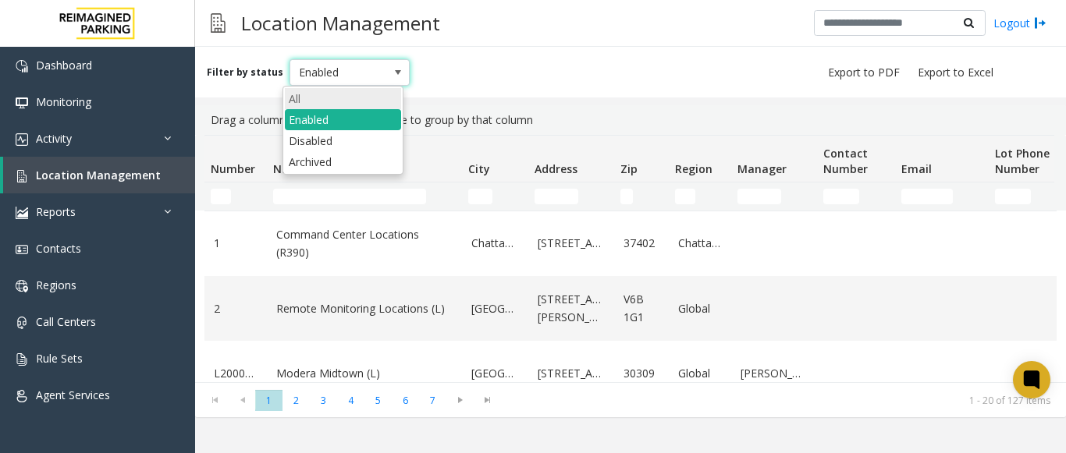
click at [315, 99] on li "All" at bounding box center [343, 98] width 116 height 21
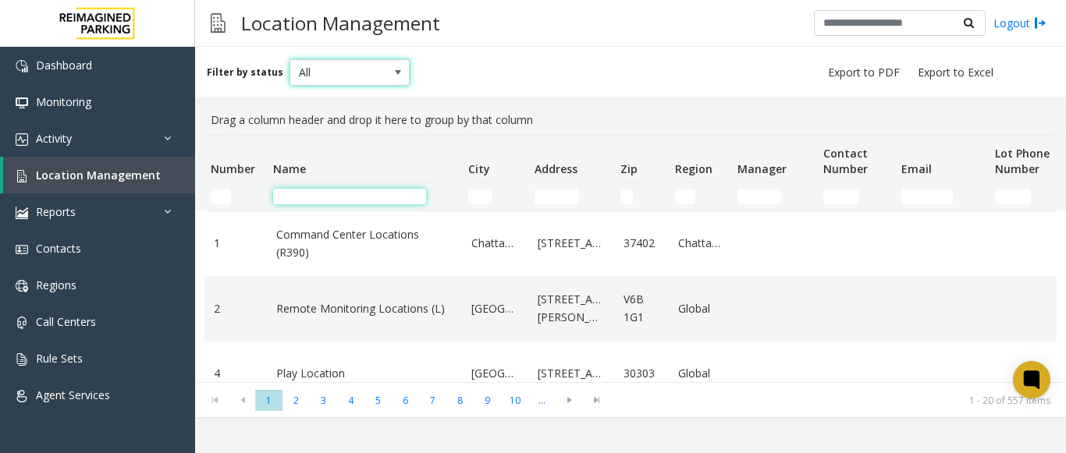
click at [318, 191] on input "Name Filter" at bounding box center [349, 197] width 153 height 16
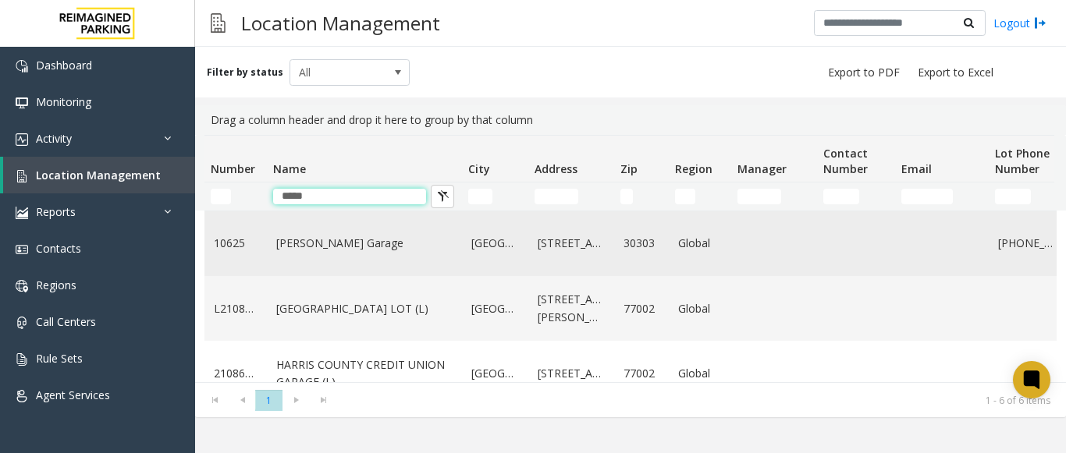
type input "*****"
click at [417, 268] on td "[PERSON_NAME] Garage" at bounding box center [364, 243] width 195 height 65
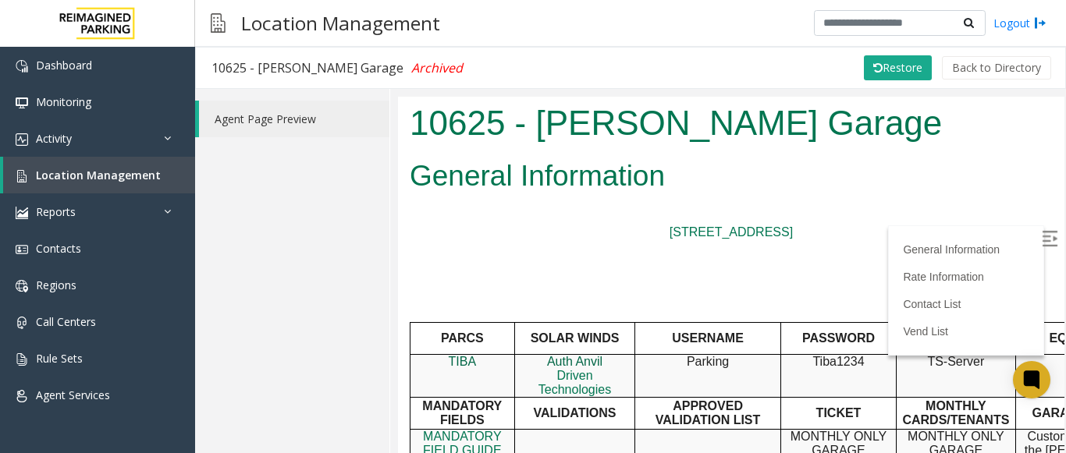
click at [1041, 230] on img at bounding box center [1049, 238] width 16 height 16
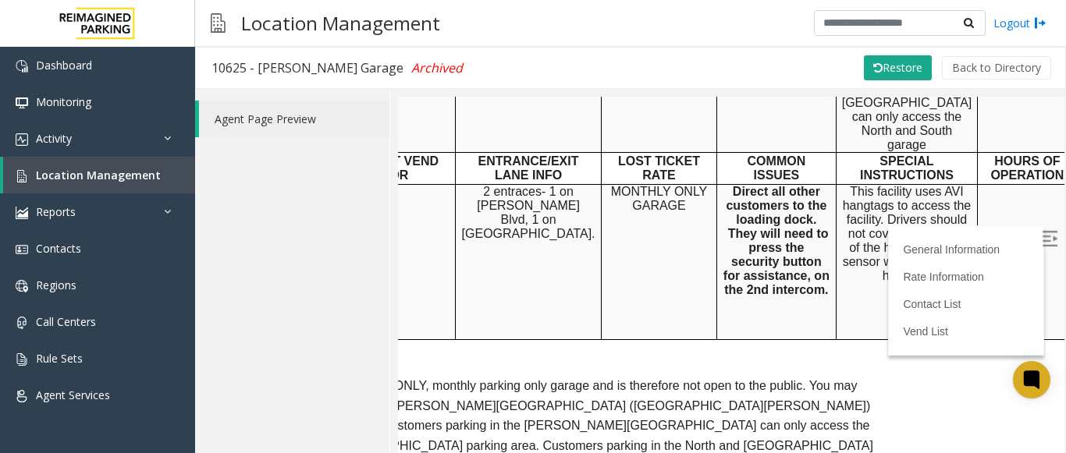
scroll to position [468, 179]
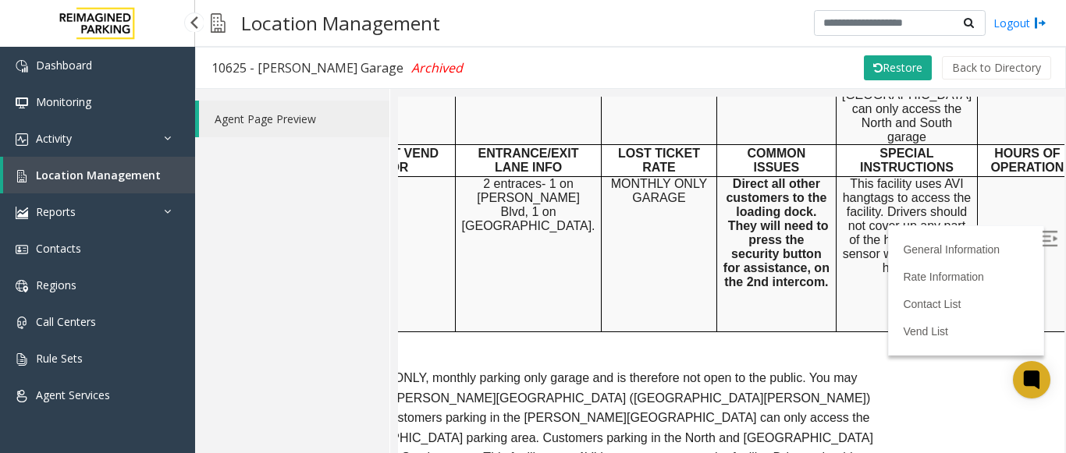
click at [151, 167] on link "Location Management" at bounding box center [99, 175] width 192 height 37
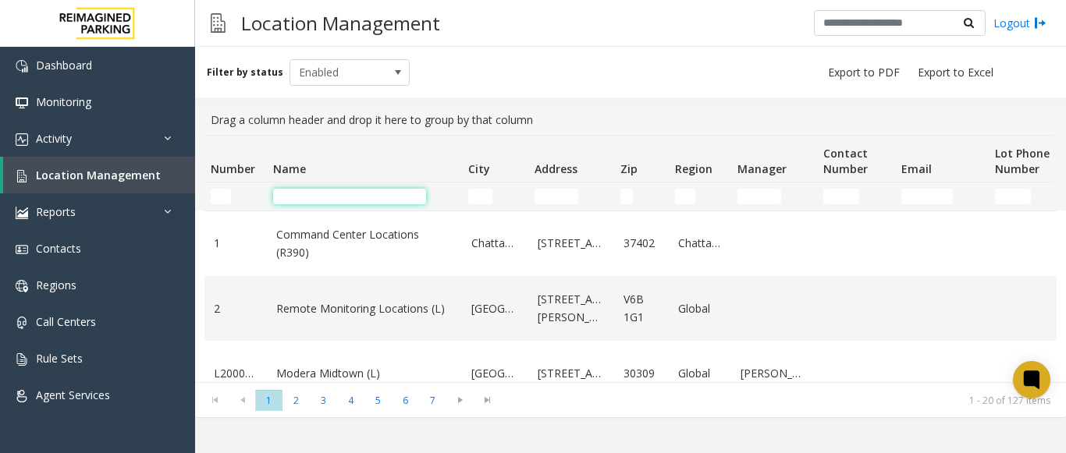
click at [316, 200] on input "Name Filter" at bounding box center [349, 197] width 153 height 16
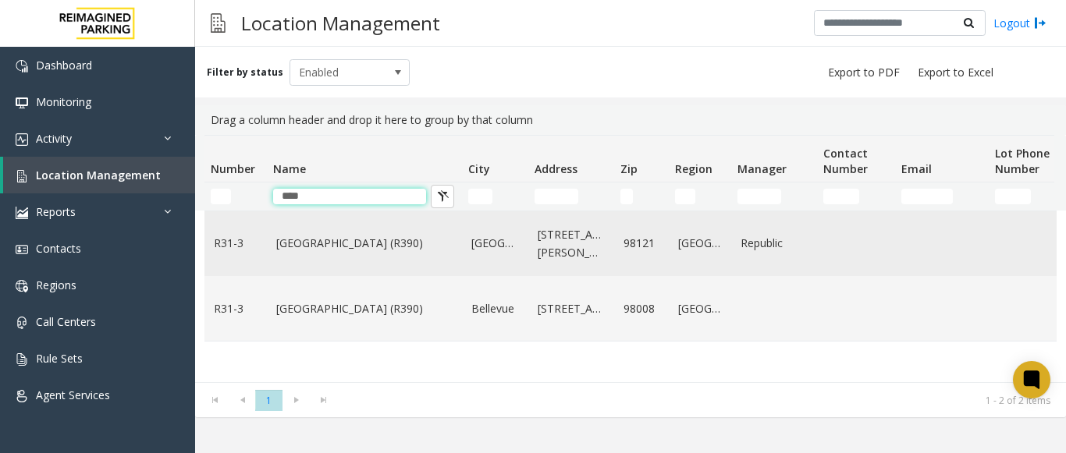
type input "****"
click at [339, 239] on link "[GEOGRAPHIC_DATA] (R390)" at bounding box center [364, 243] width 176 height 17
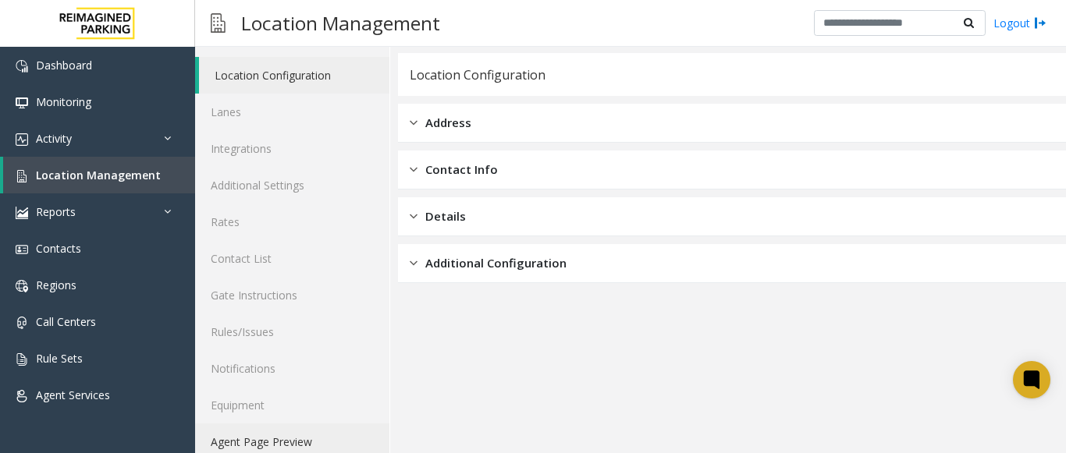
scroll to position [61, 0]
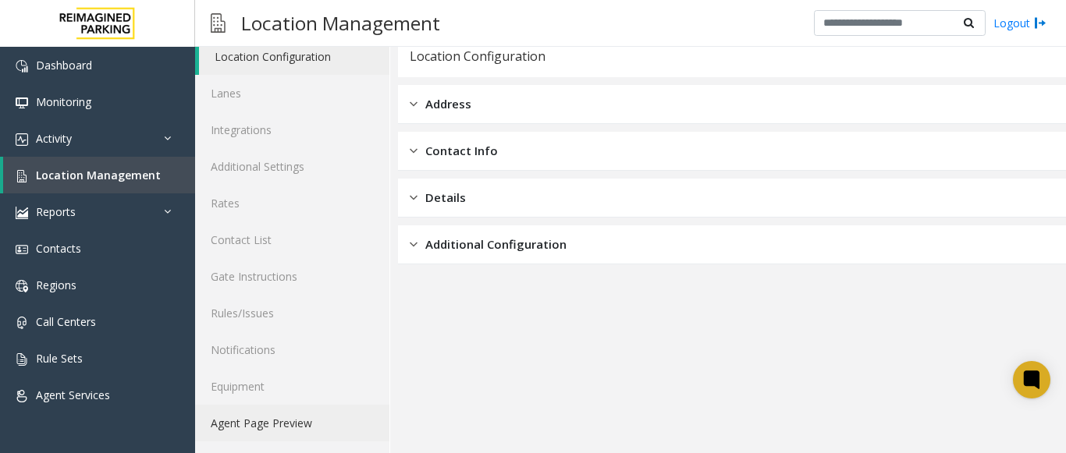
click at [276, 416] on link "Agent Page Preview" at bounding box center [292, 423] width 194 height 37
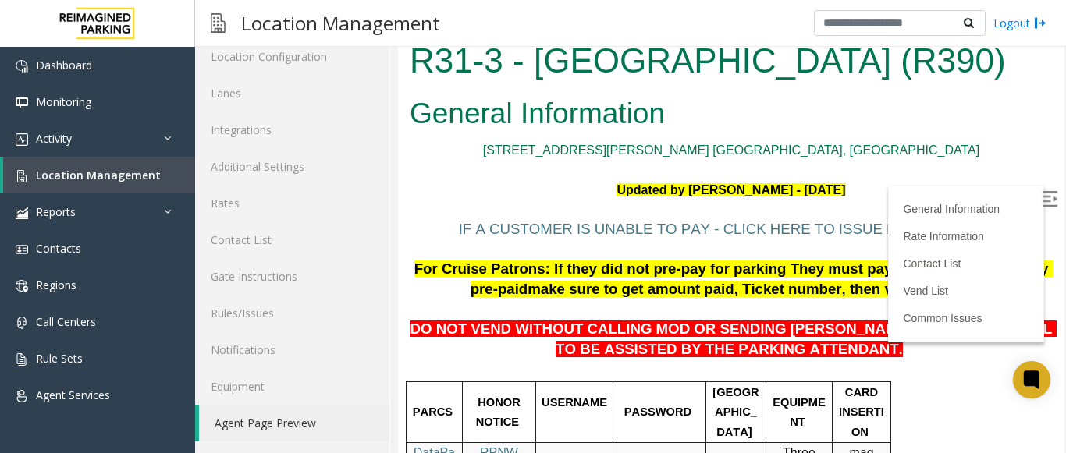
scroll to position [362, 0]
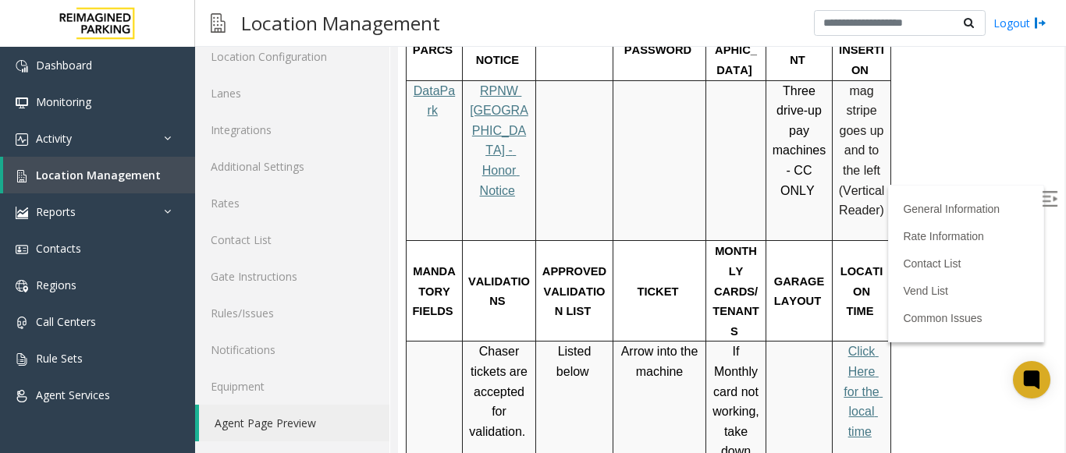
click at [1041, 197] on img at bounding box center [1049, 199] width 16 height 16
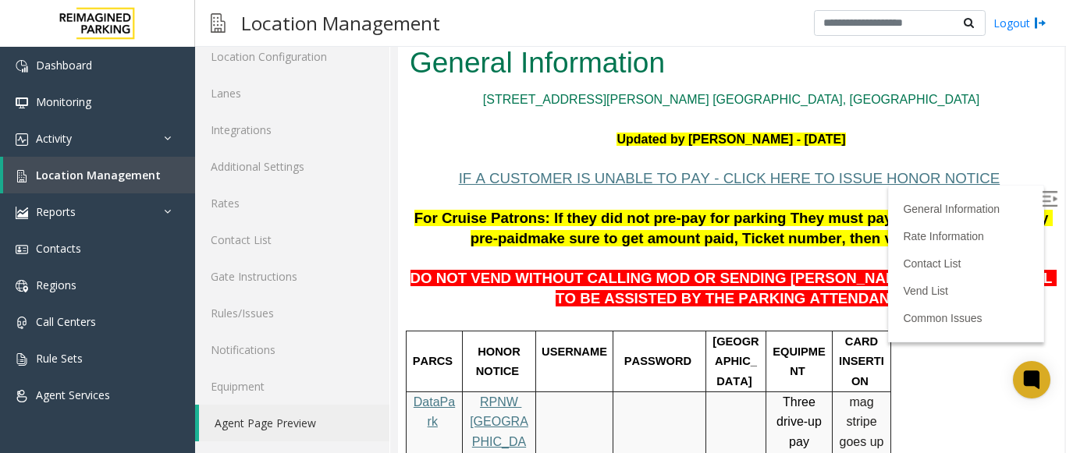
scroll to position [78, 0]
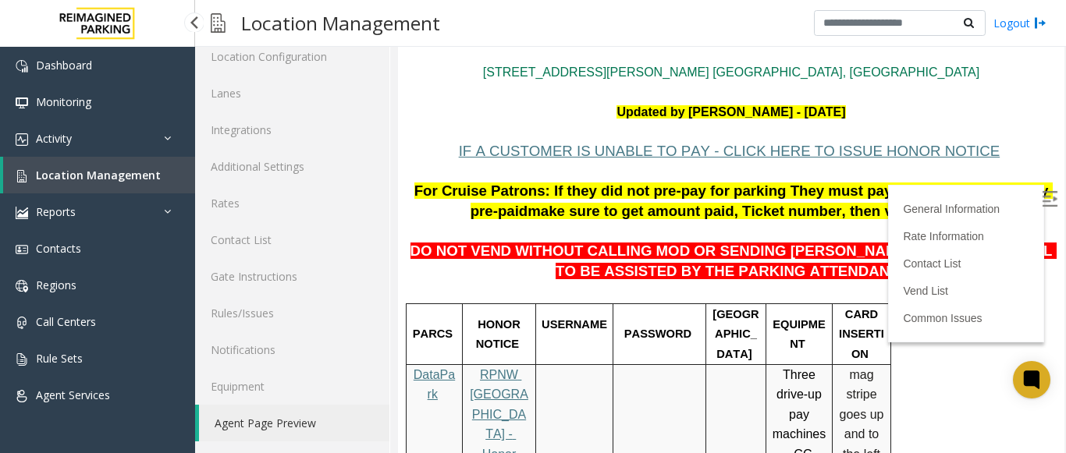
click at [67, 168] on span "Location Management" at bounding box center [98, 175] width 125 height 15
